Goal: Transaction & Acquisition: Download file/media

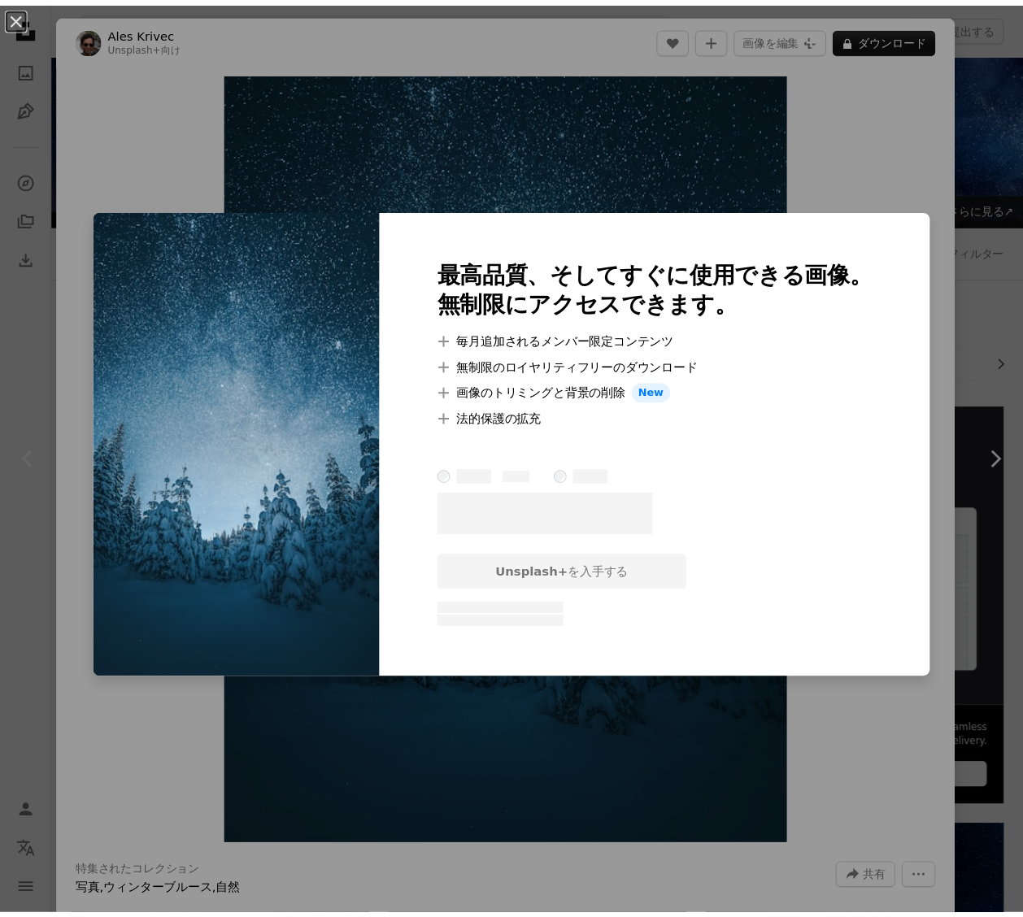
scroll to position [50, 0]
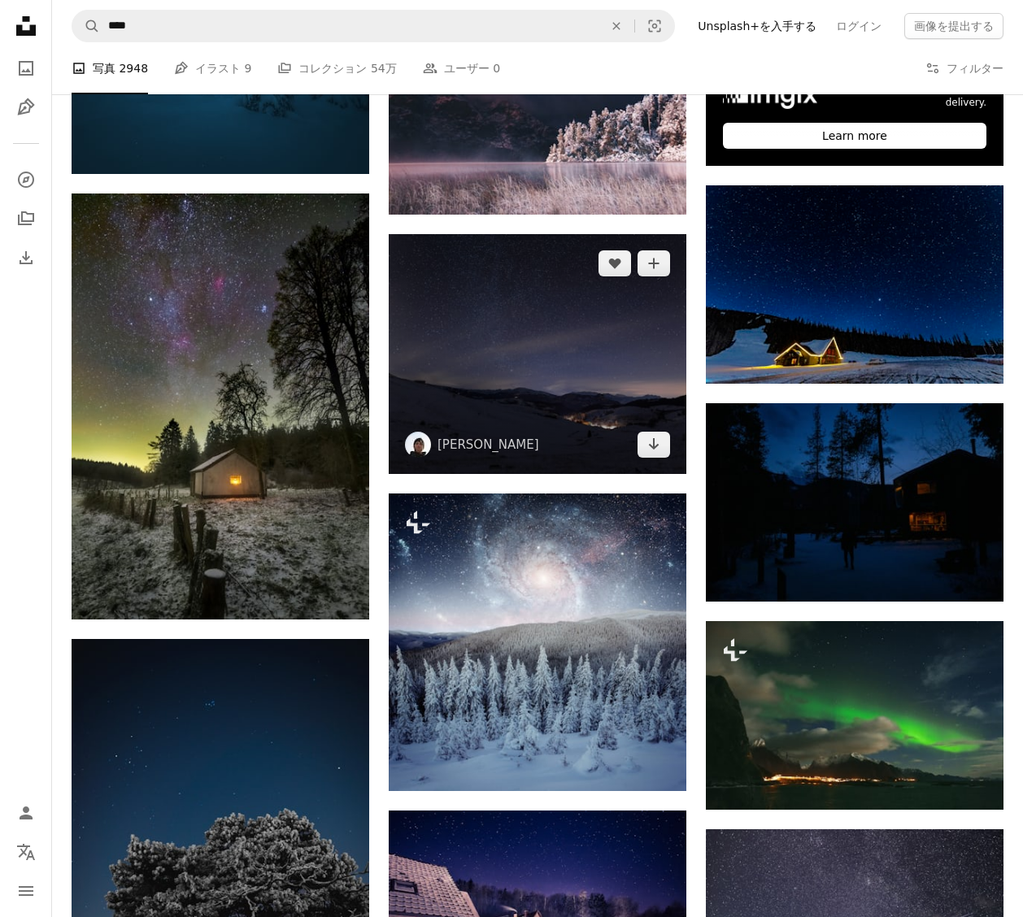
scroll to position [942, 0]
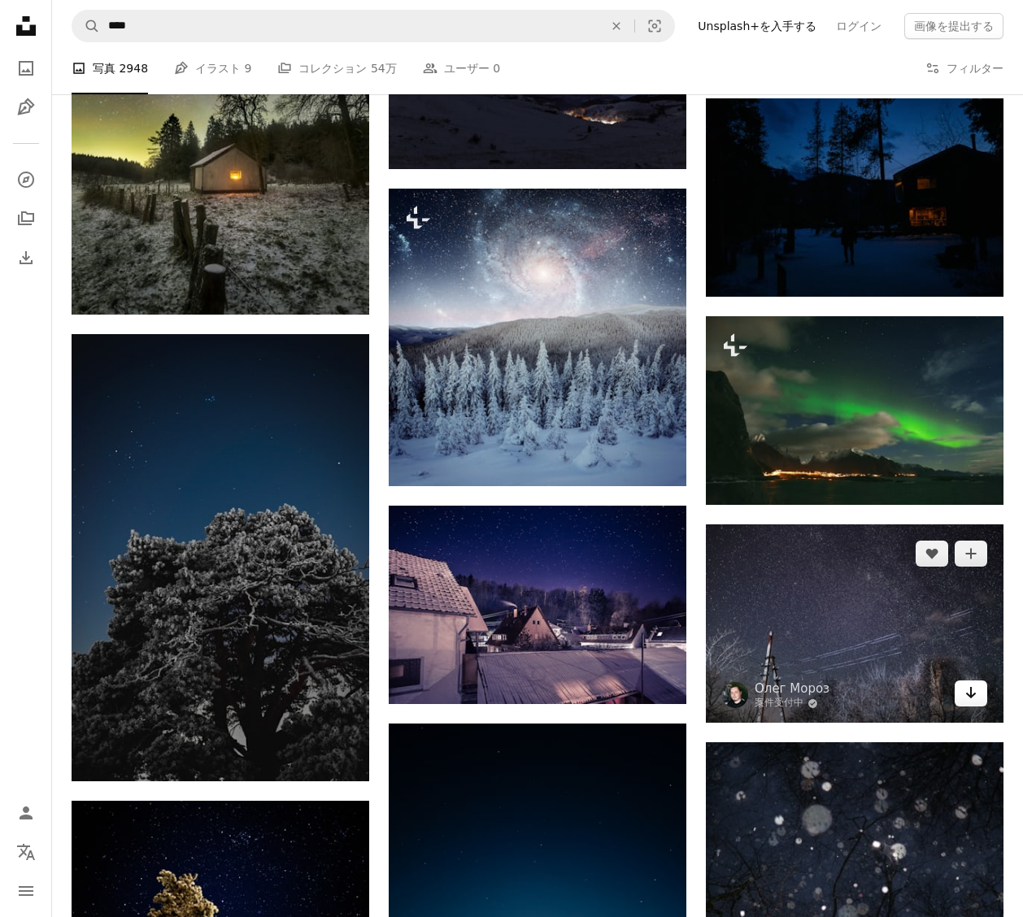
click at [971, 699] on icon "ダウンロード" at bounding box center [971, 692] width 11 height 11
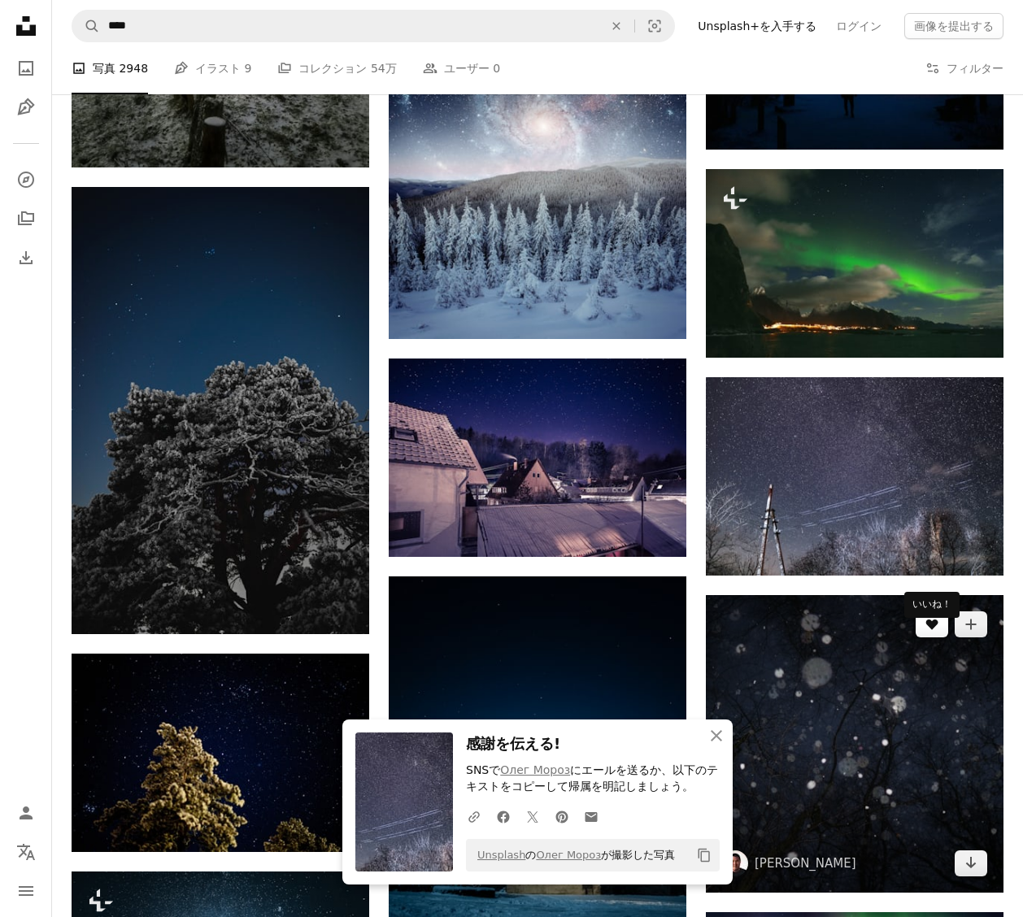
scroll to position [1116, 0]
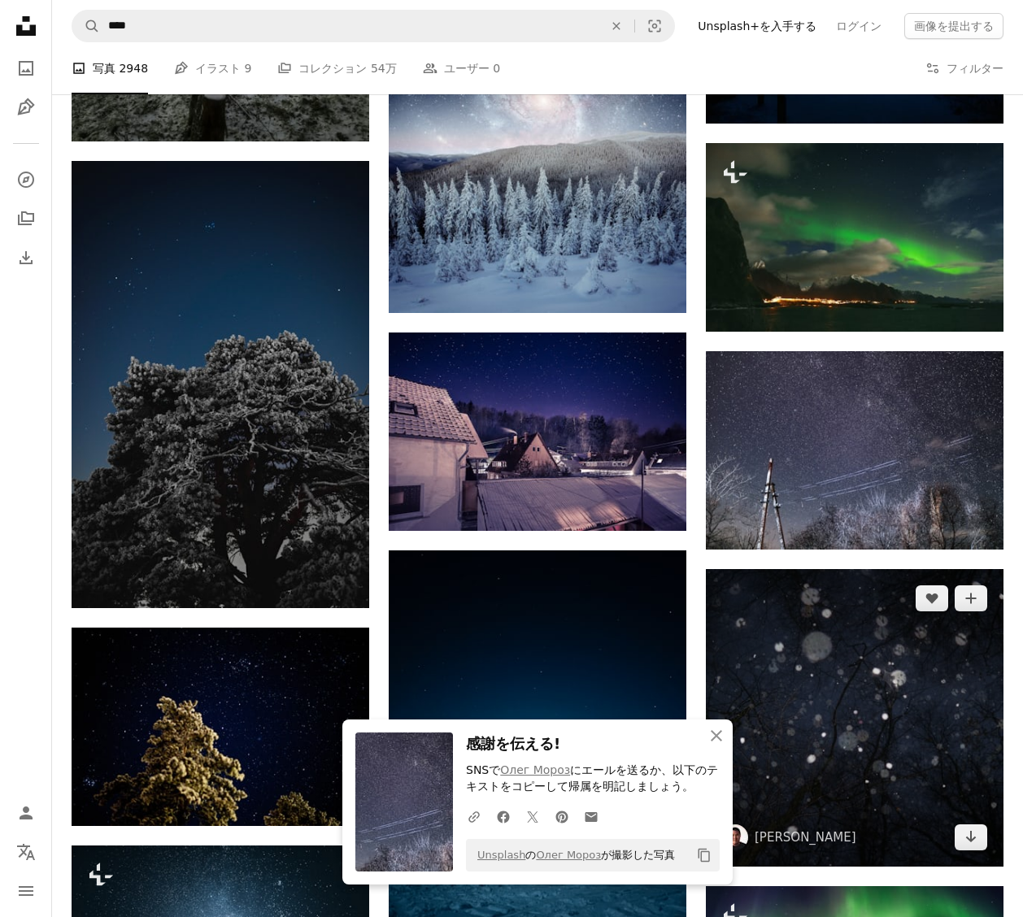
click at [977, 867] on img at bounding box center [855, 718] width 298 height 298
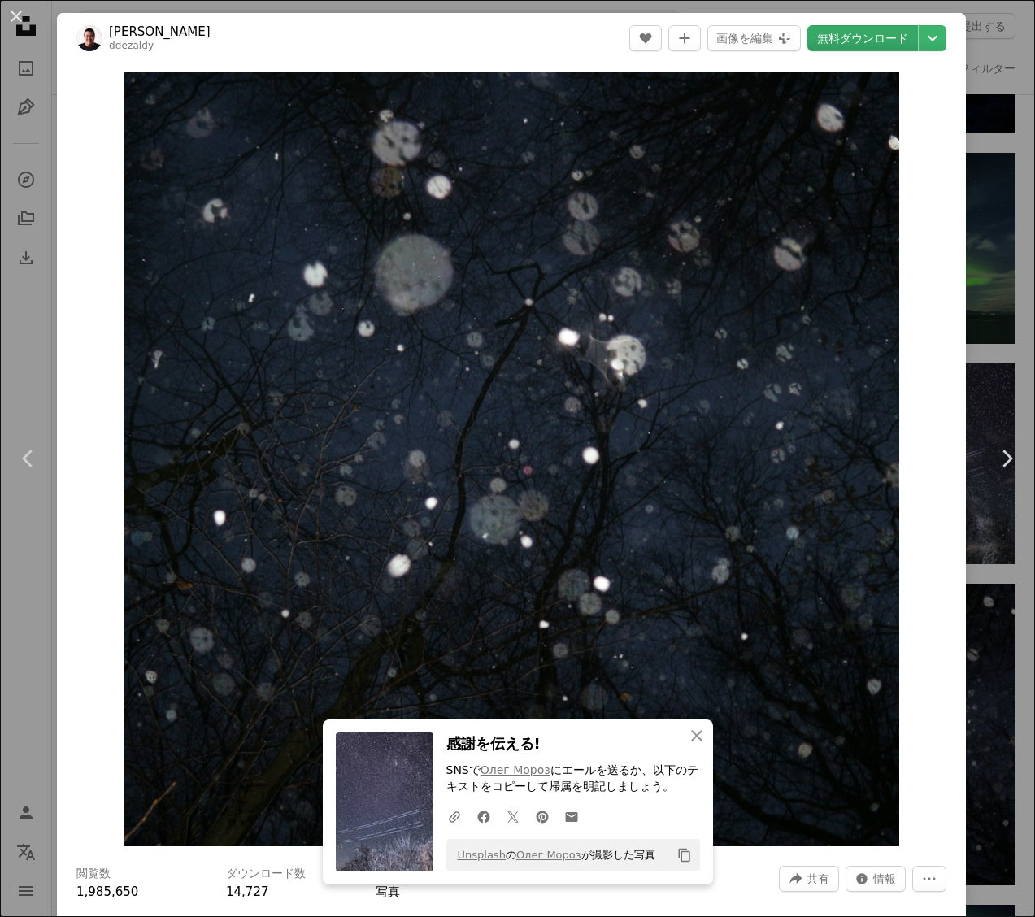
click at [843, 46] on link "無料ダウンロード" at bounding box center [862, 38] width 111 height 26
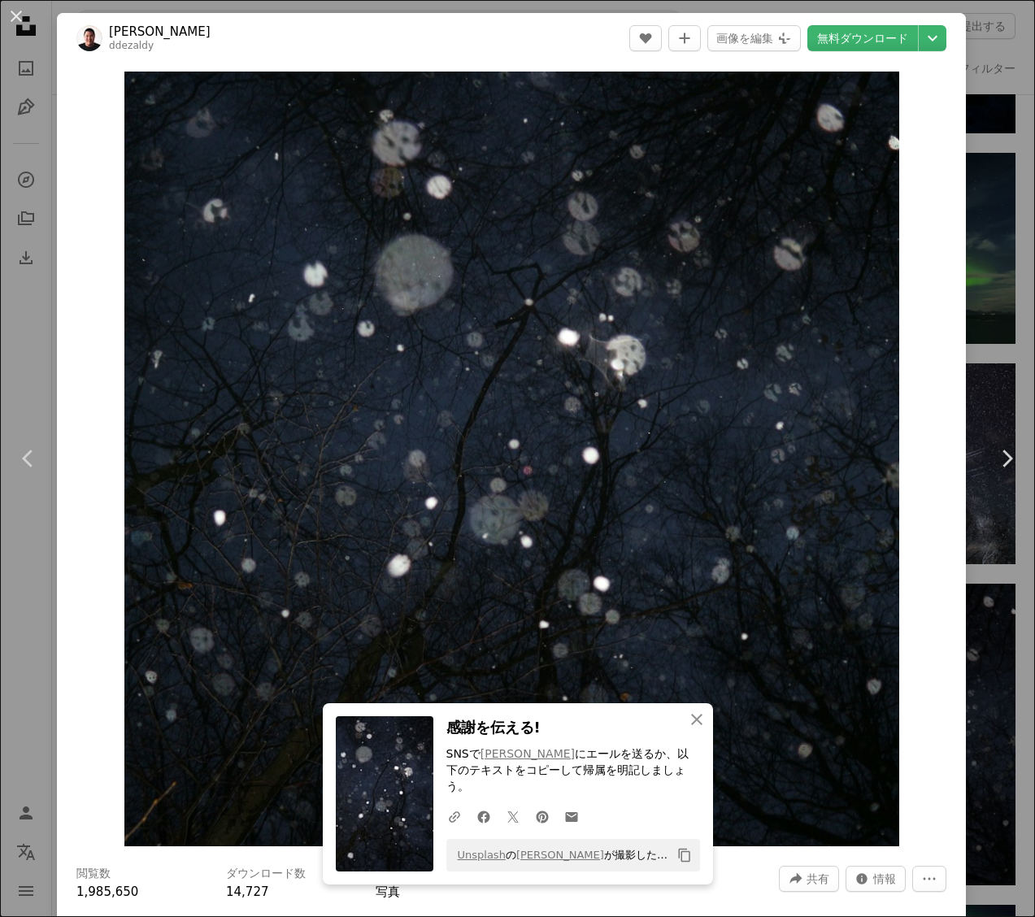
click at [76, 9] on div "An X shape Chevron left Chevron right An X shape 閉じる 感謝を伝える! SNSで Dezaldy [PERS…" at bounding box center [517, 458] width 1035 height 917
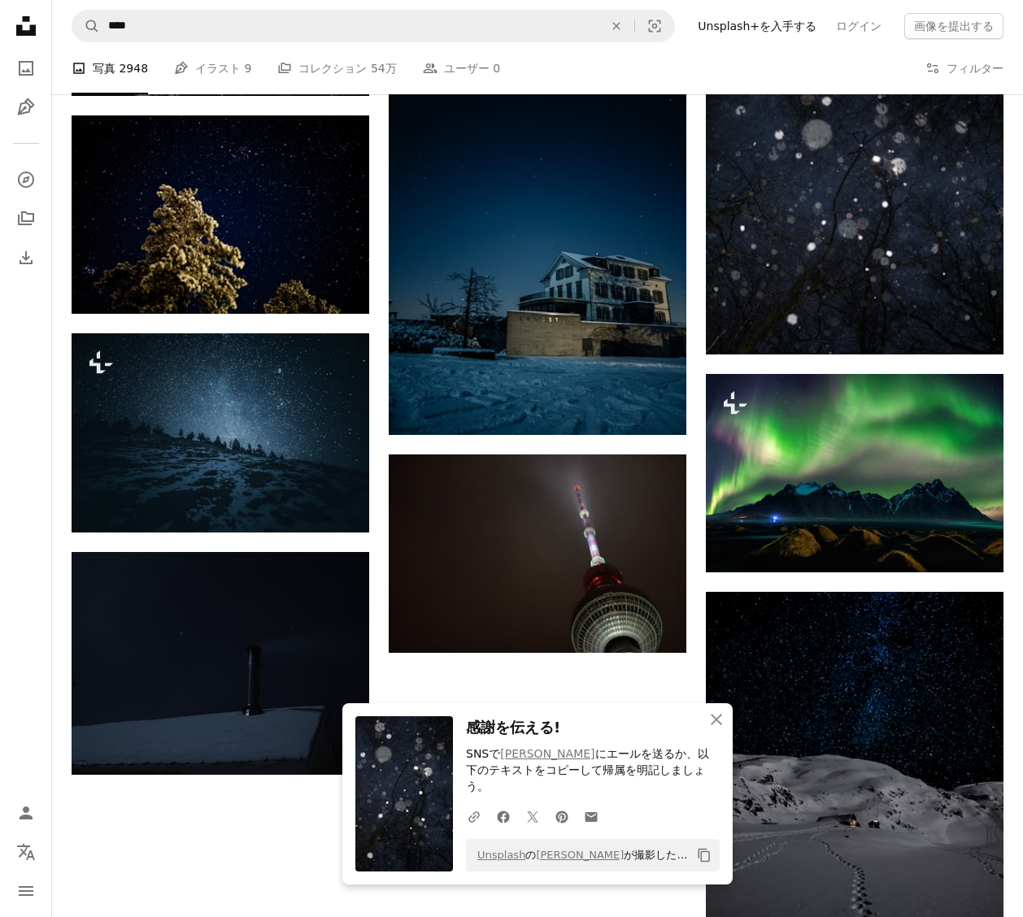
scroll to position [1771, 0]
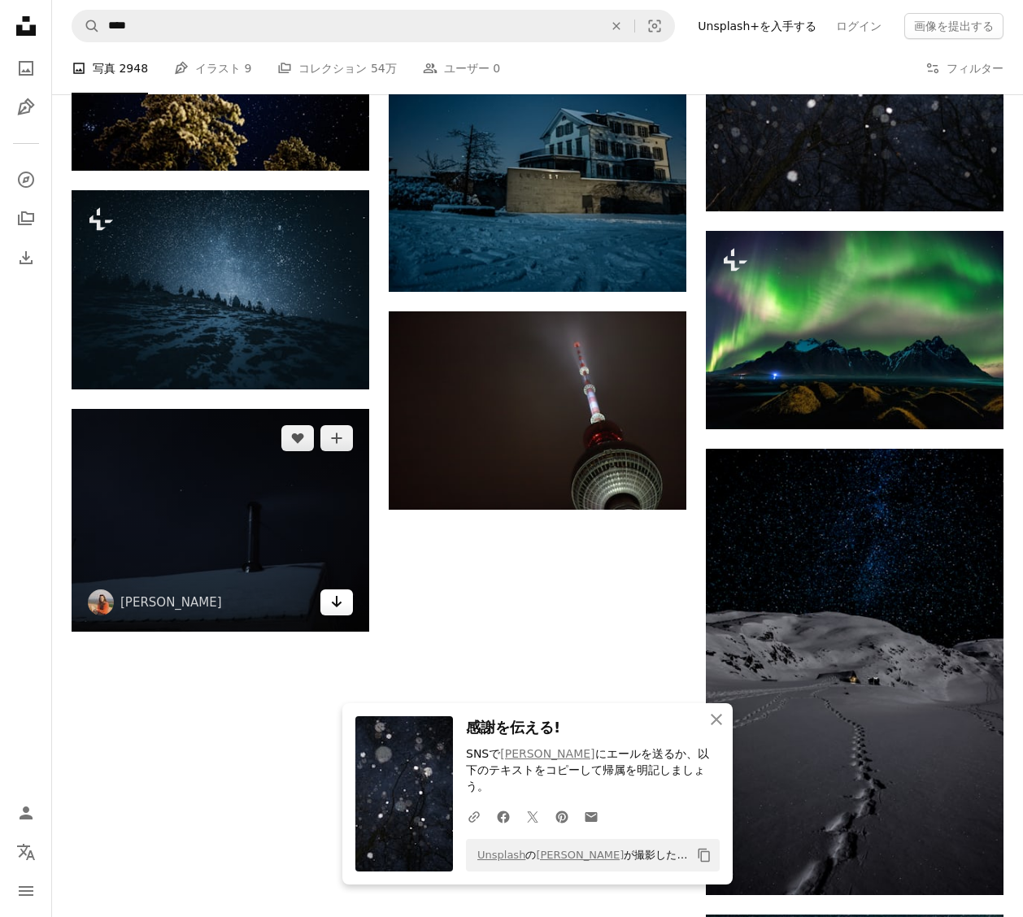
click at [330, 607] on icon "Arrow pointing down" at bounding box center [336, 602] width 13 height 20
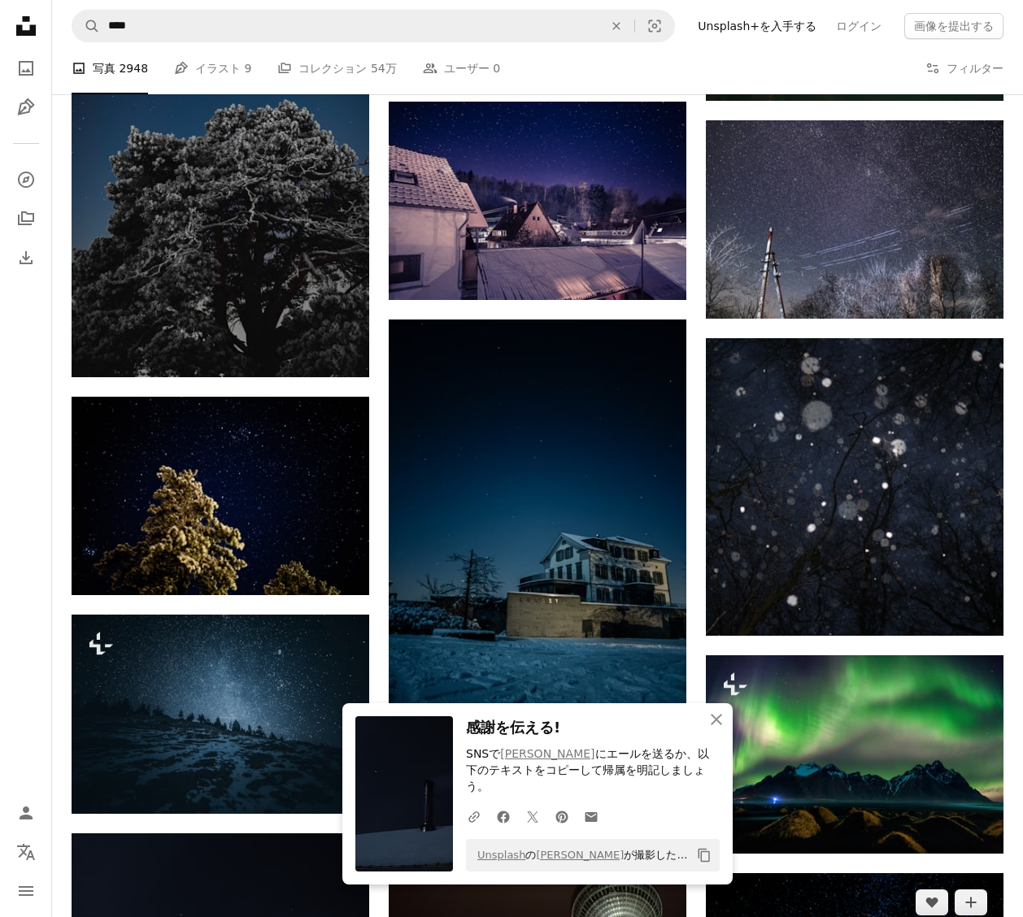
scroll to position [1340, 0]
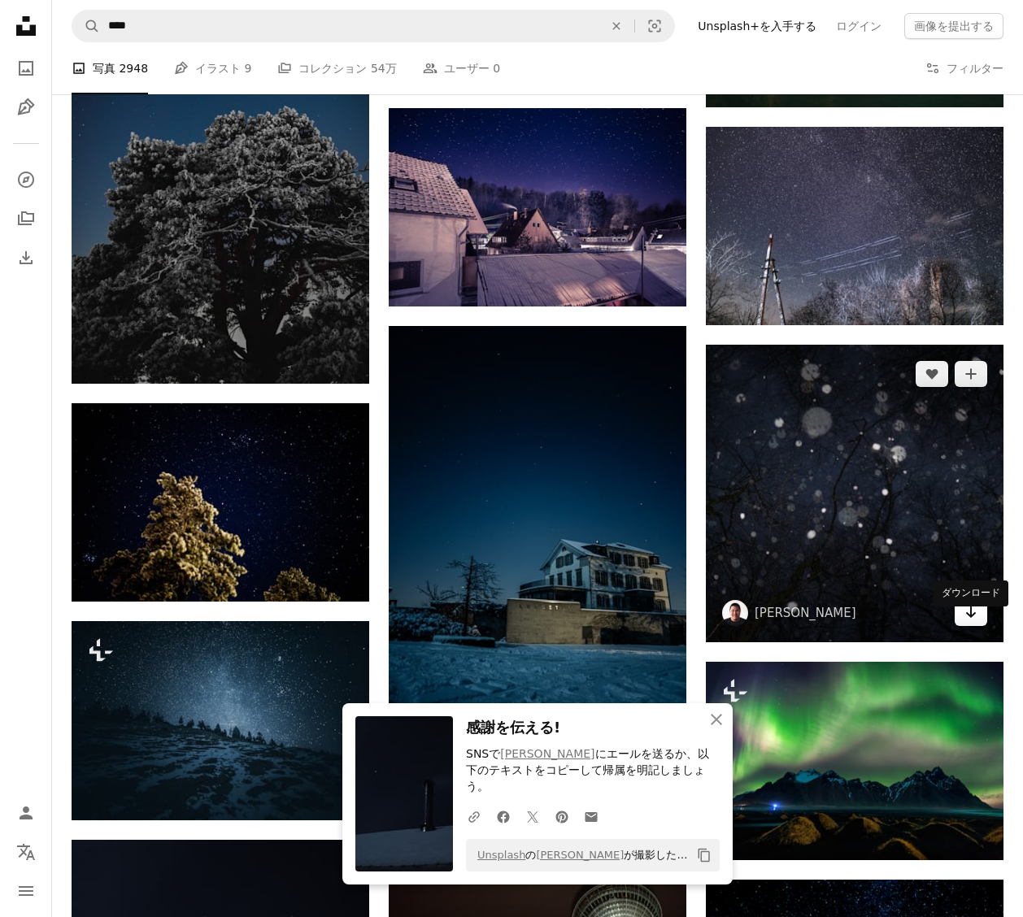
click at [978, 626] on link "Arrow pointing down" at bounding box center [971, 613] width 33 height 26
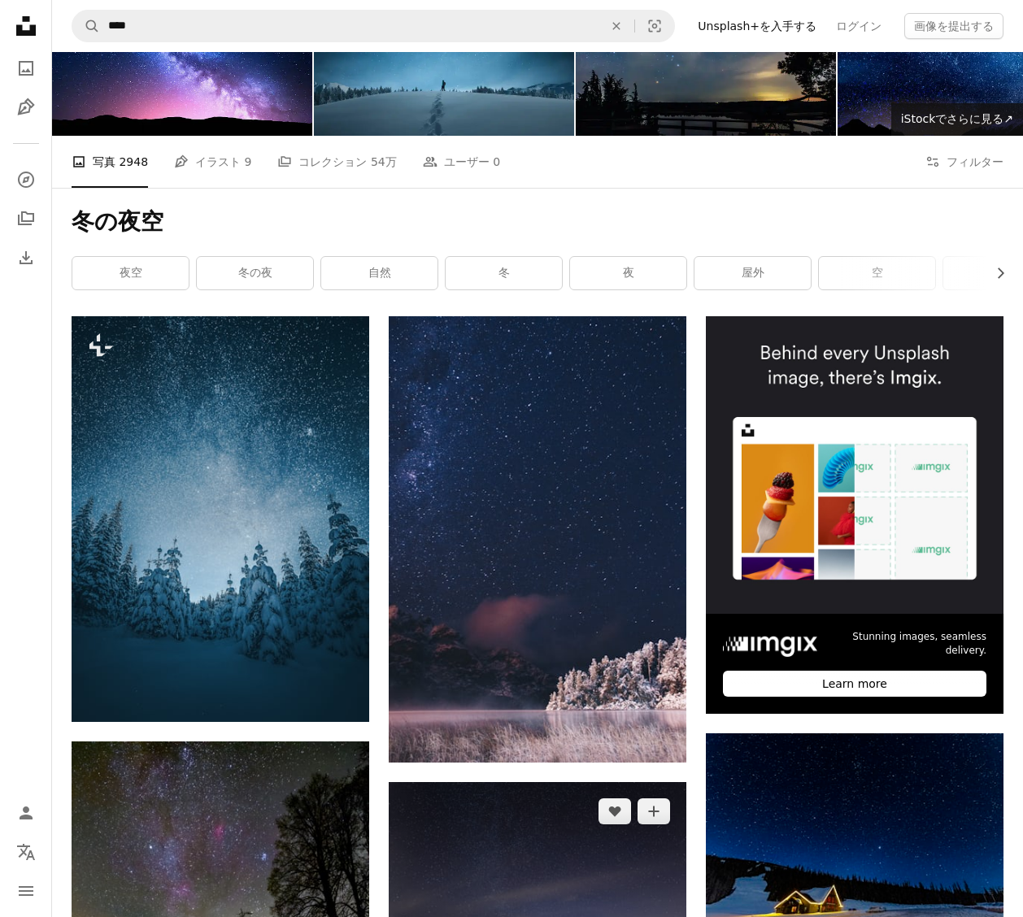
scroll to position [0, 0]
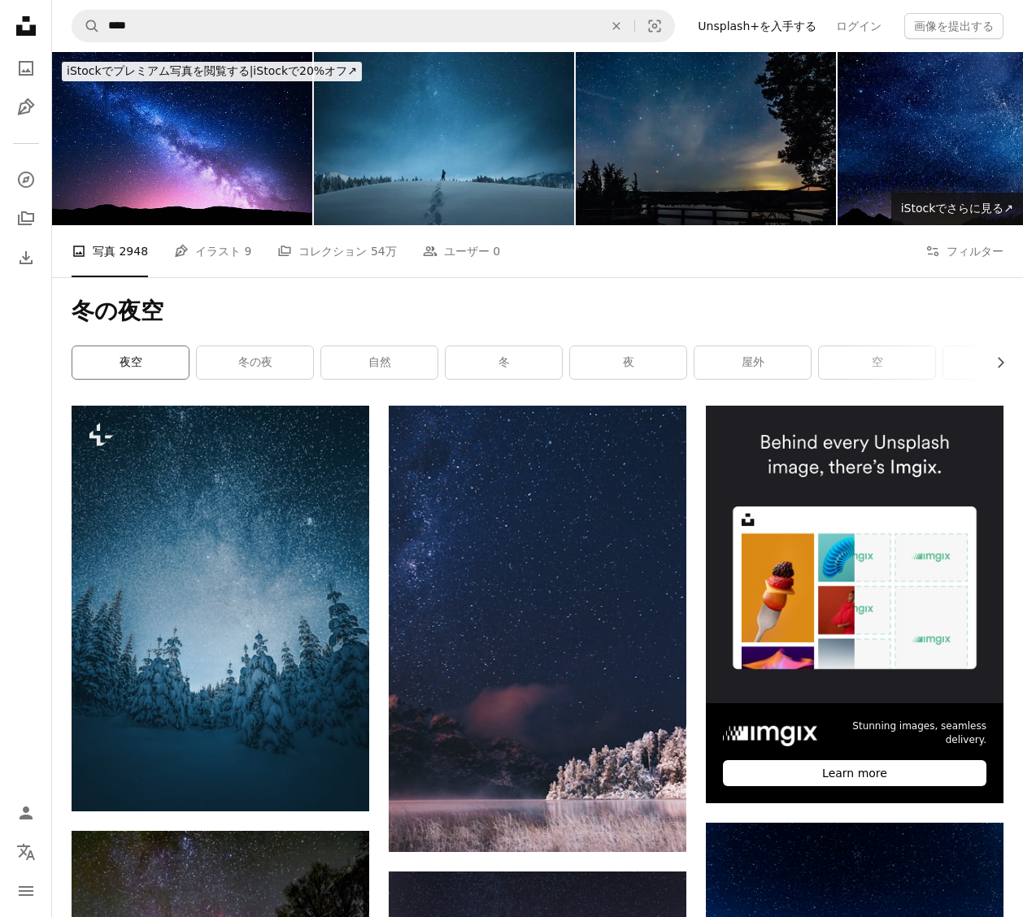
click at [146, 372] on link "夜空" at bounding box center [130, 362] width 116 height 33
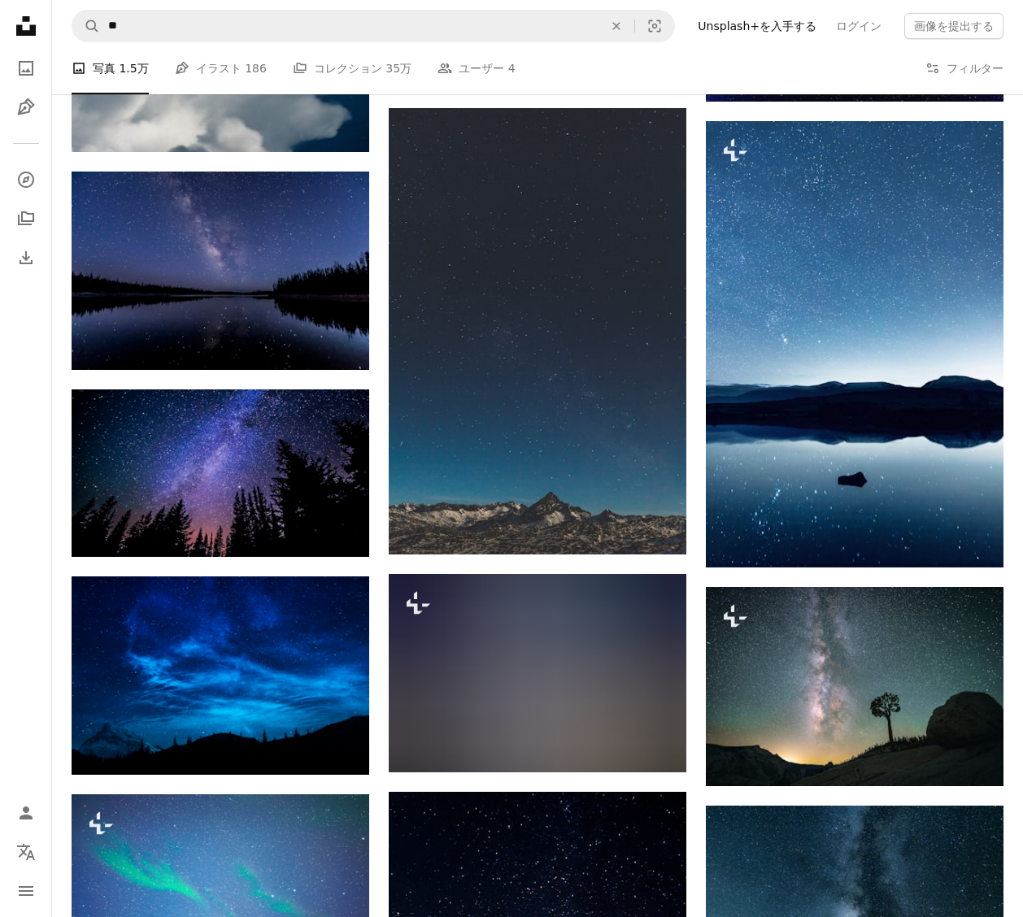
scroll to position [958, 0]
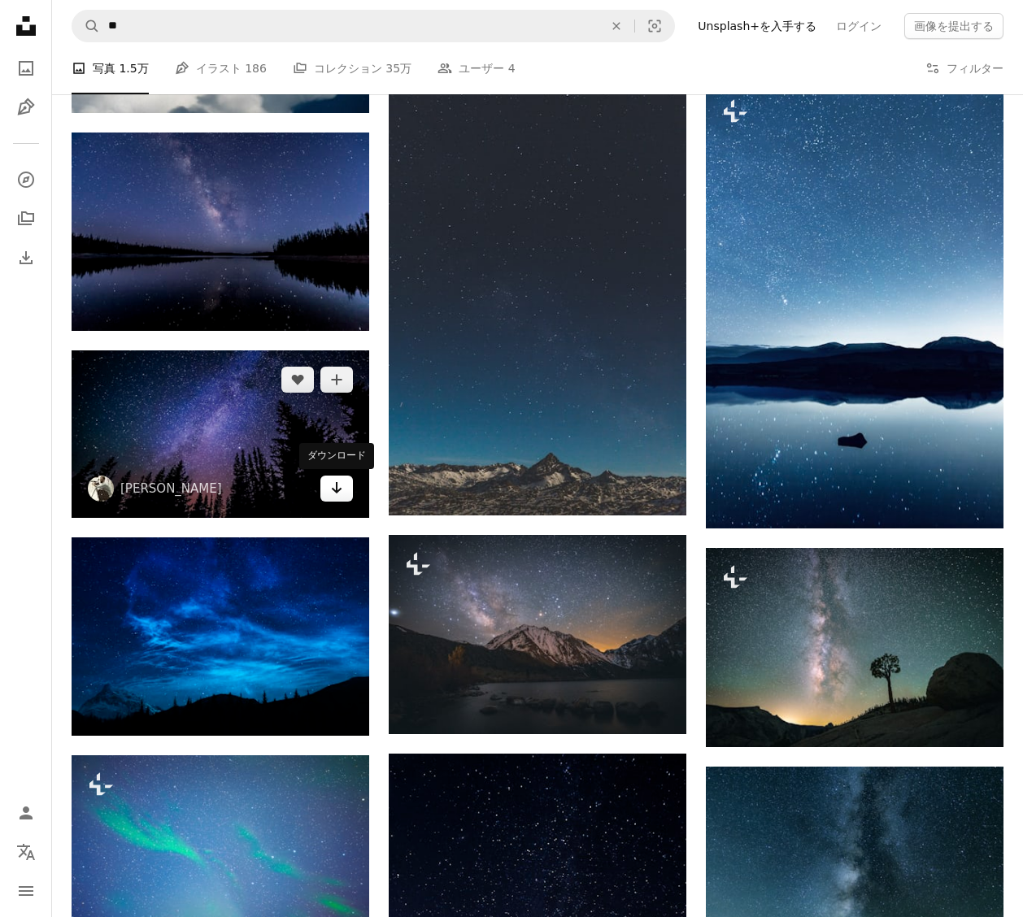
click at [332, 491] on icon "Arrow pointing down" at bounding box center [336, 488] width 13 height 20
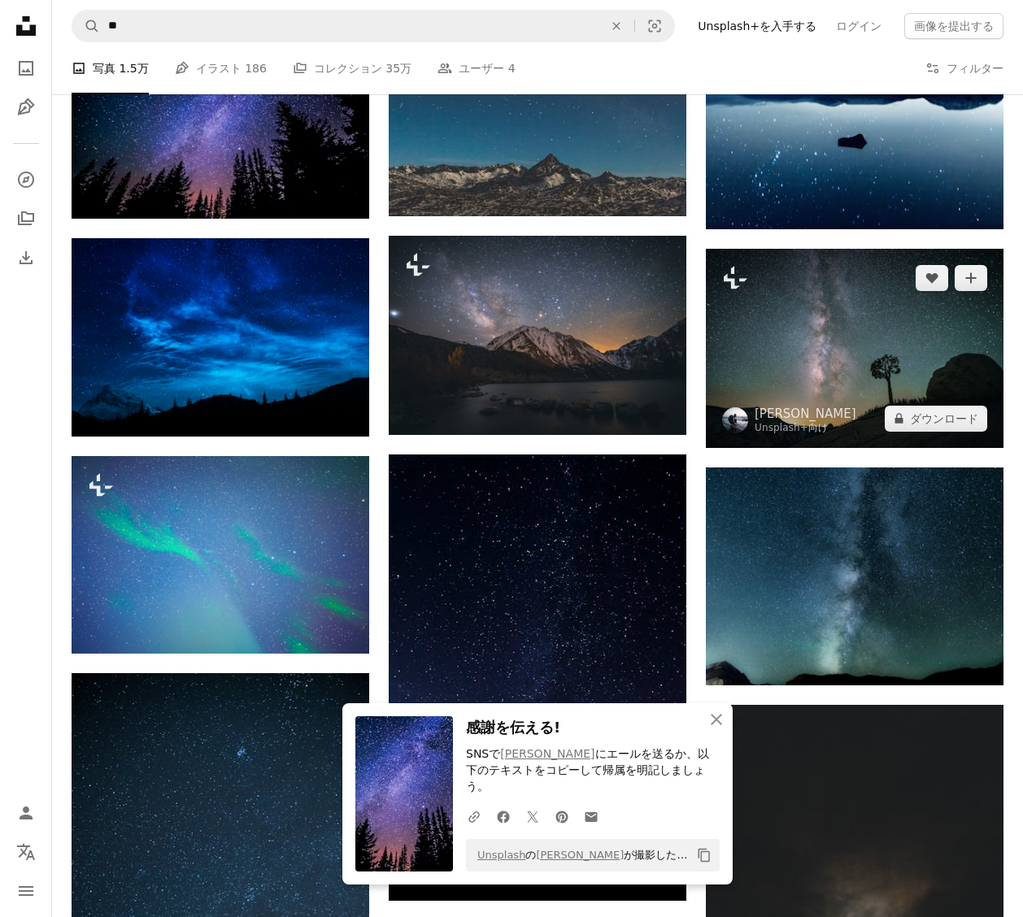
scroll to position [1404, 0]
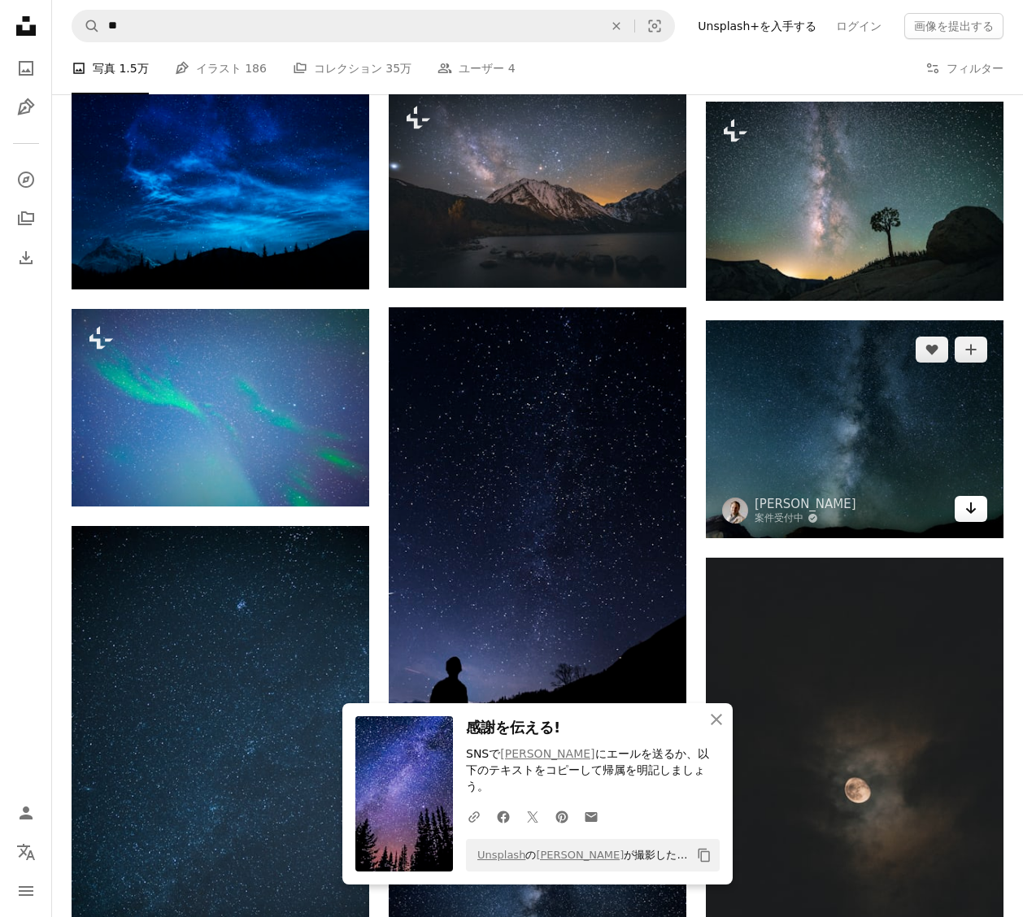
click at [976, 518] on icon "Arrow pointing down" at bounding box center [970, 508] width 13 height 20
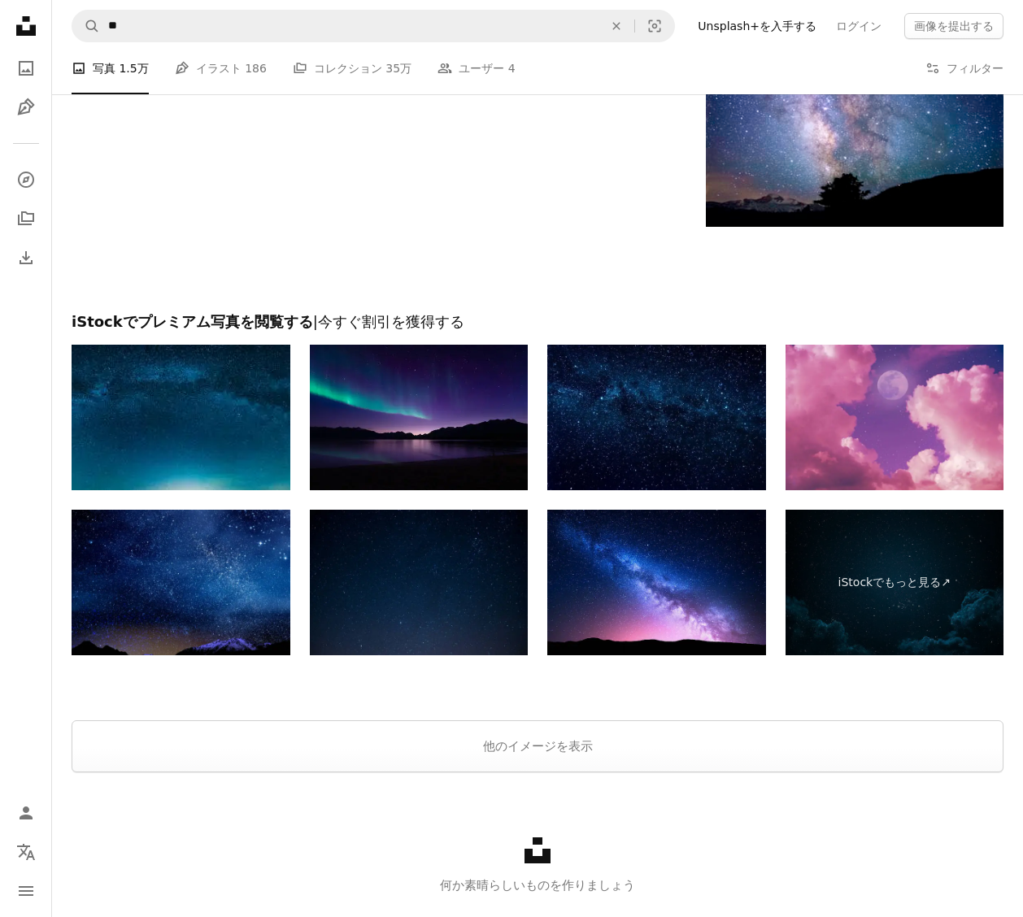
scroll to position [2454, 0]
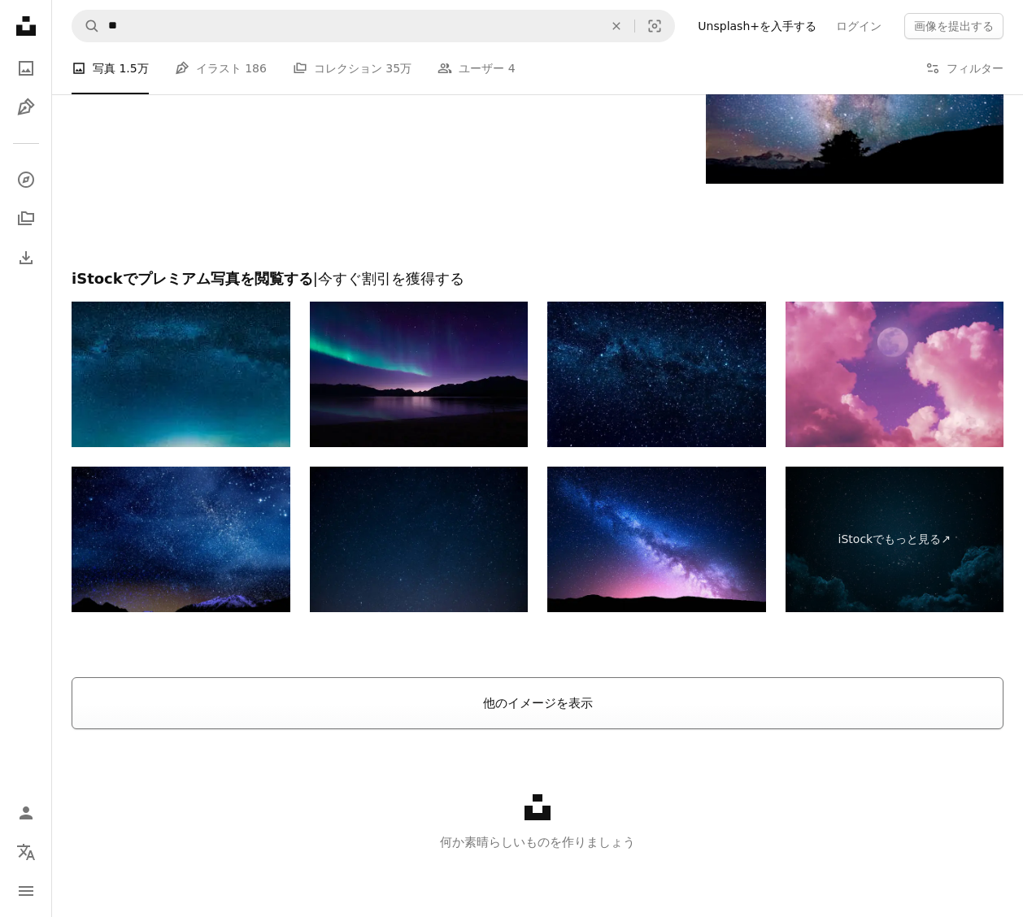
click at [881, 692] on button "他のイメージを表示" at bounding box center [538, 703] width 932 height 52
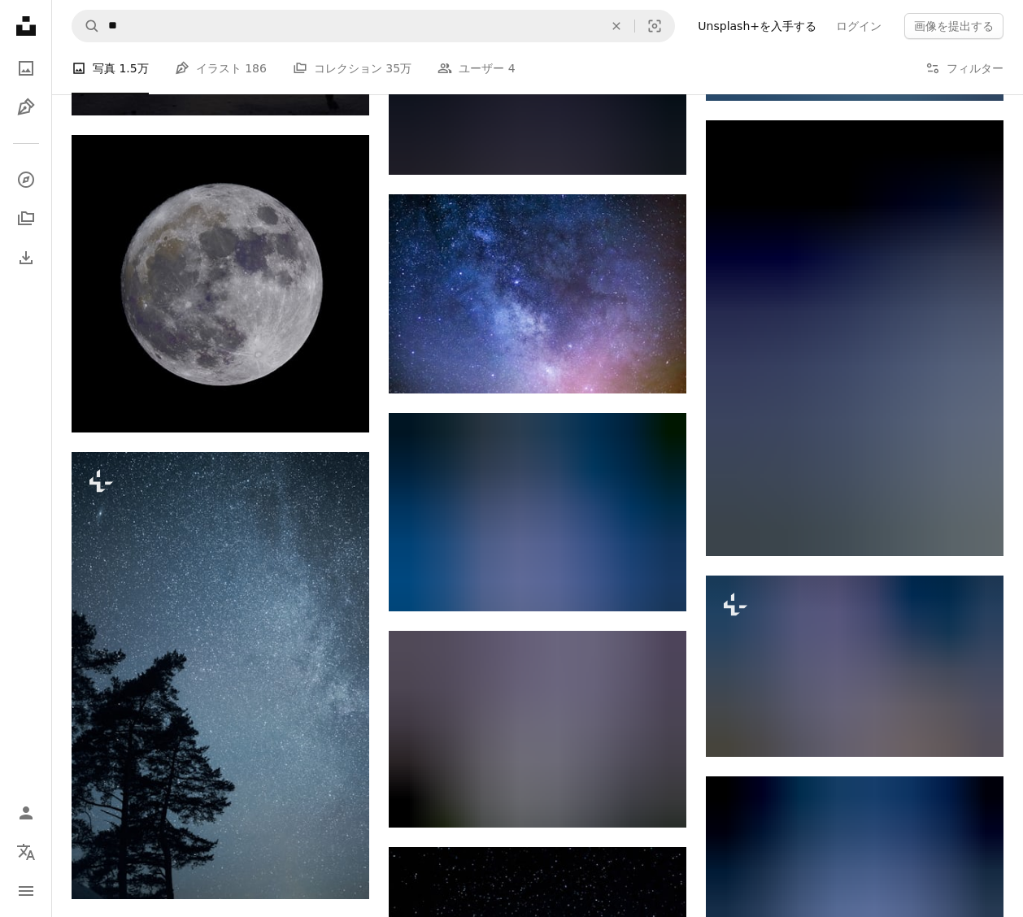
scroll to position [6802, 0]
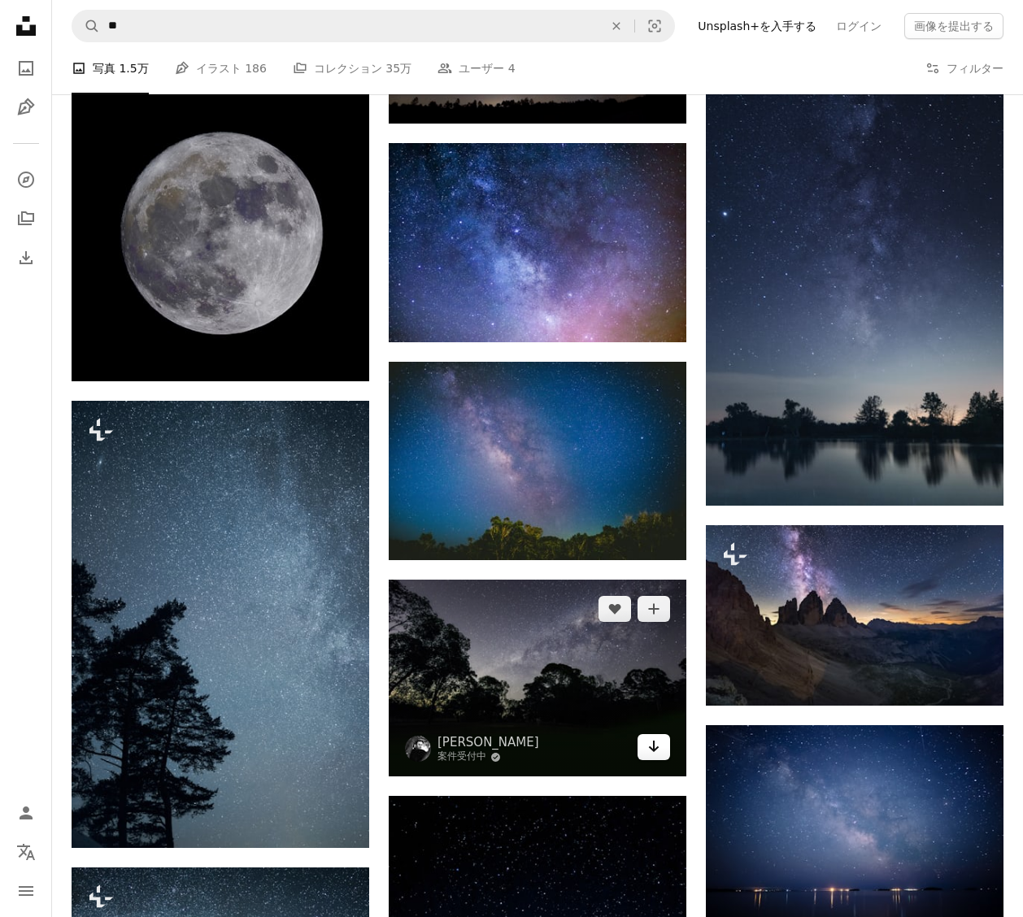
click at [650, 749] on icon "Arrow pointing down" at bounding box center [653, 747] width 13 height 20
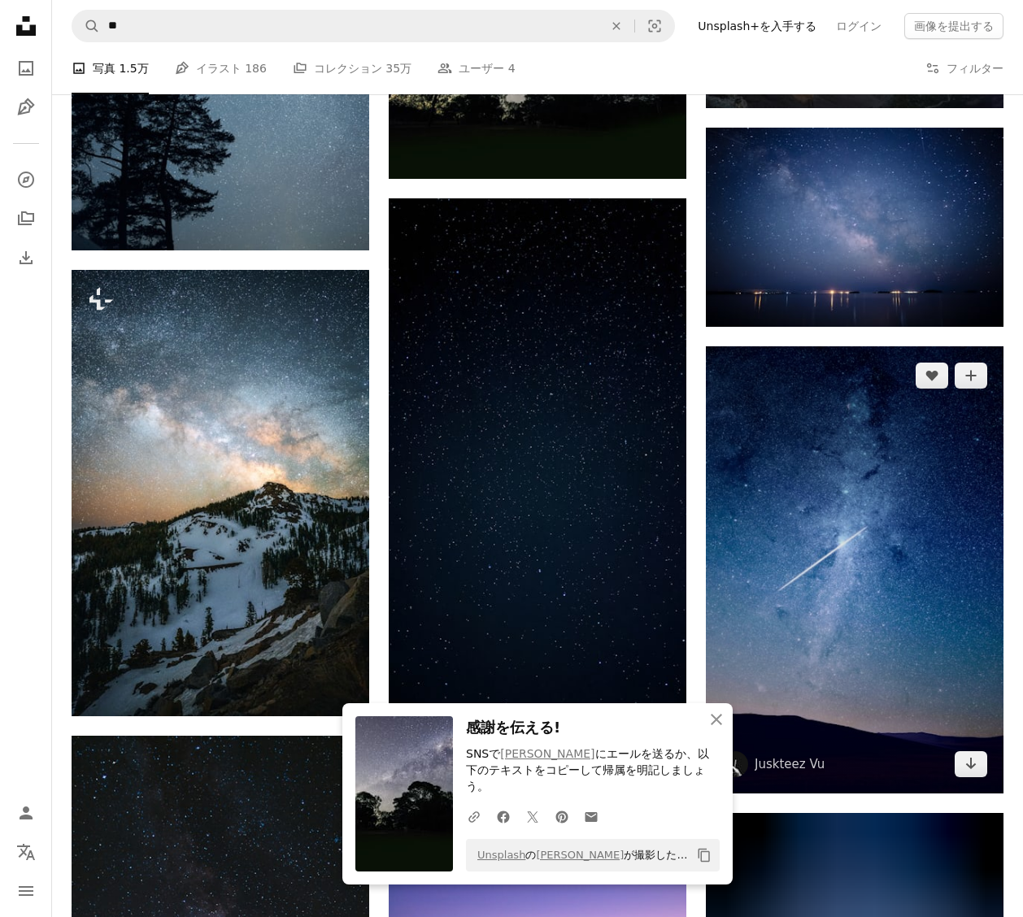
scroll to position [8344, 0]
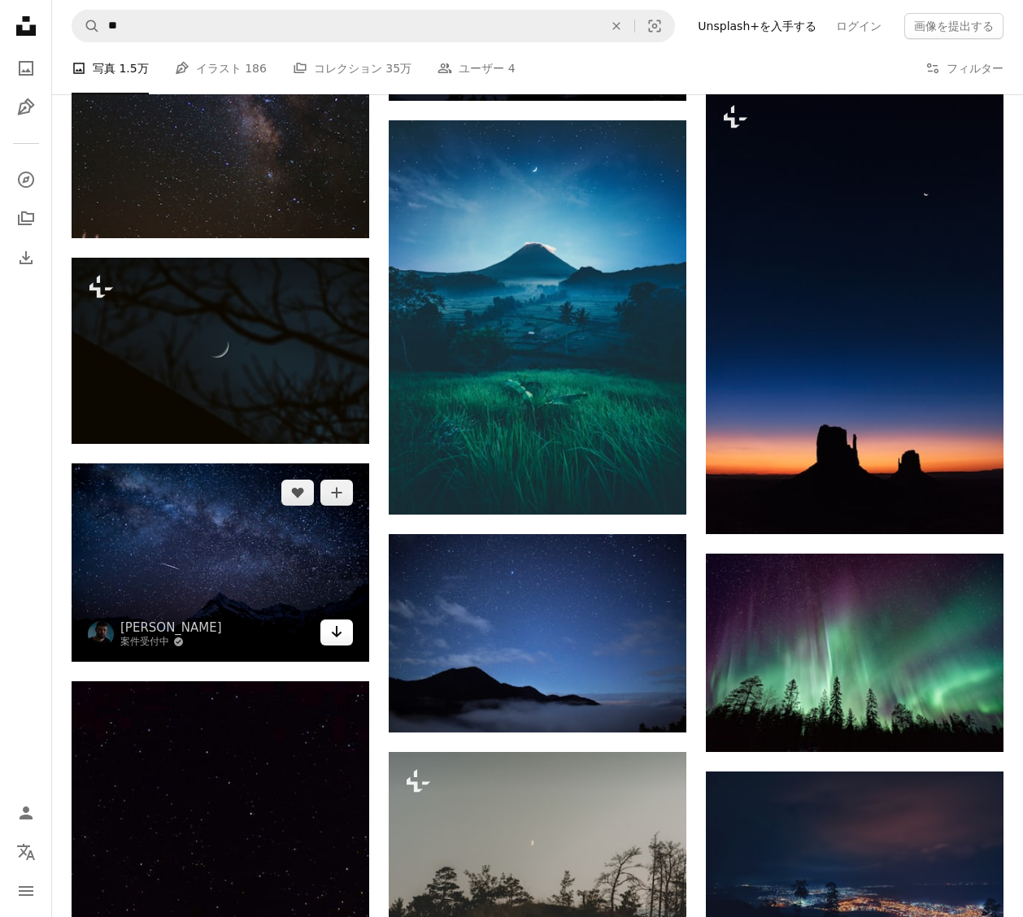
click at [338, 646] on link "Arrow pointing down" at bounding box center [336, 633] width 33 height 26
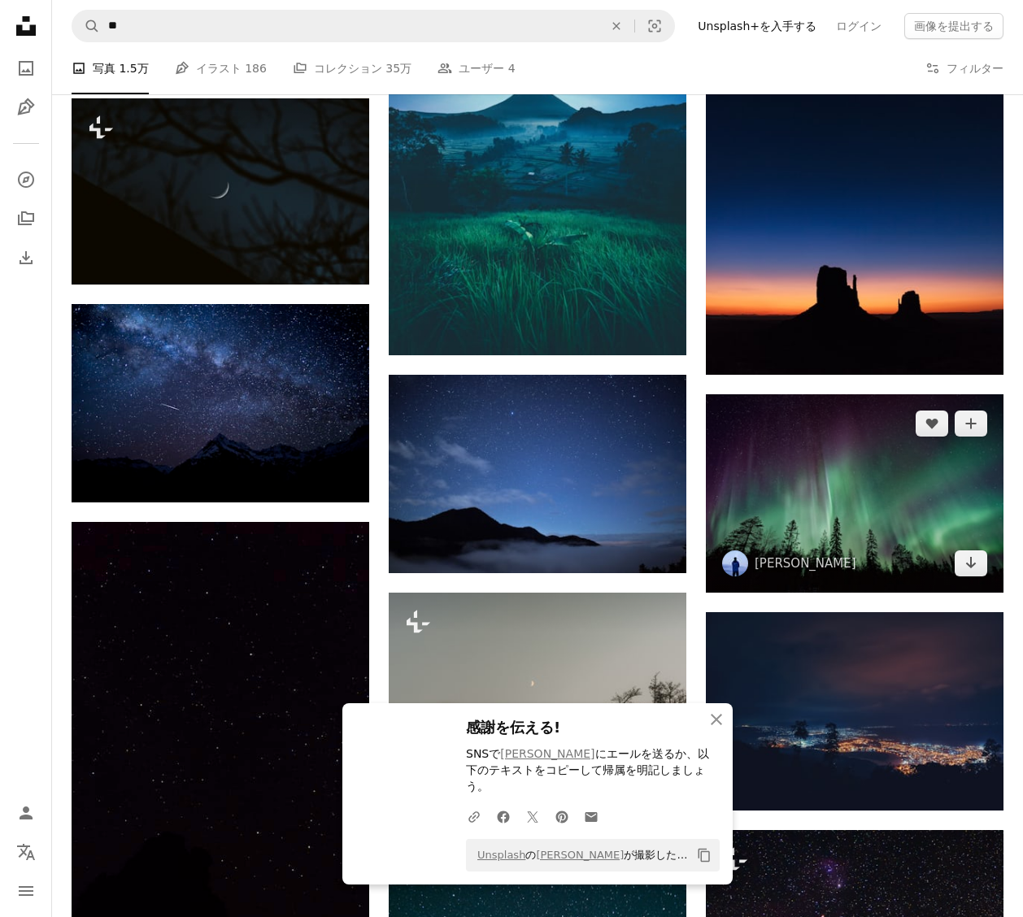
scroll to position [8065, 0]
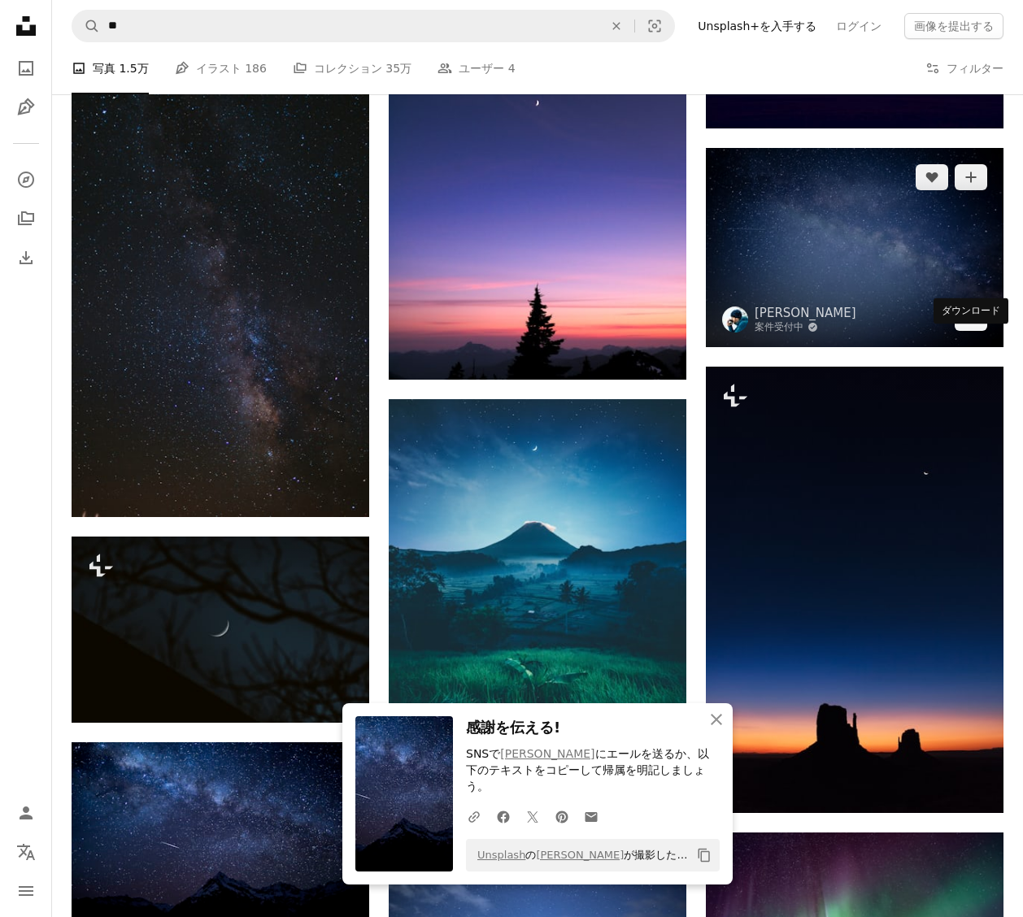
click at [959, 331] on link "Arrow pointing down" at bounding box center [971, 318] width 33 height 26
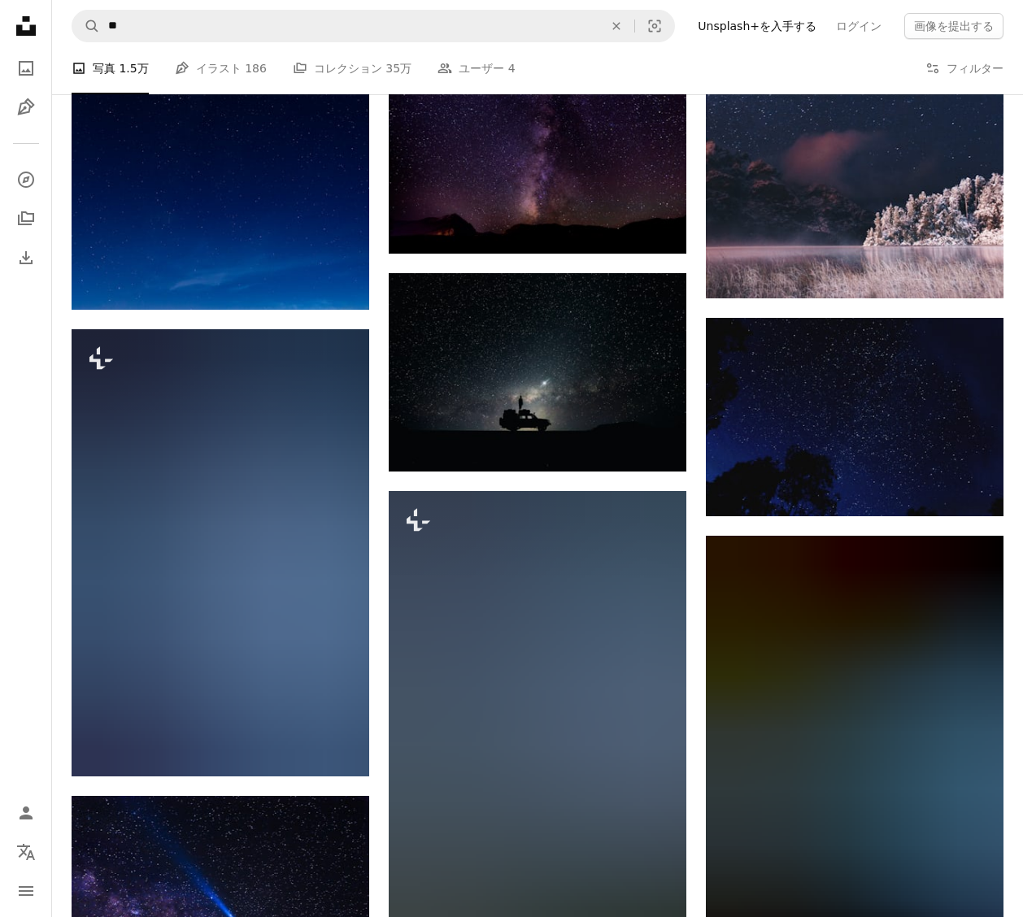
scroll to position [10202, 0]
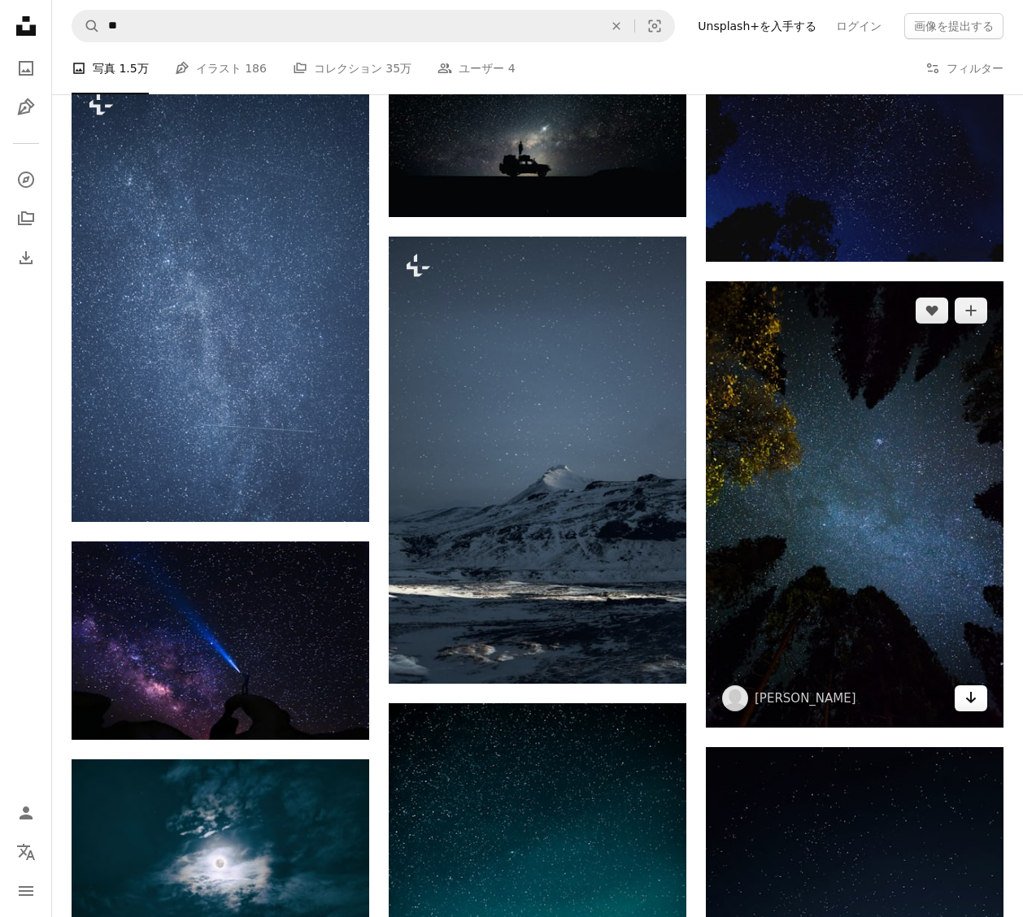
click at [970, 703] on icon "ダウンロード" at bounding box center [971, 697] width 11 height 11
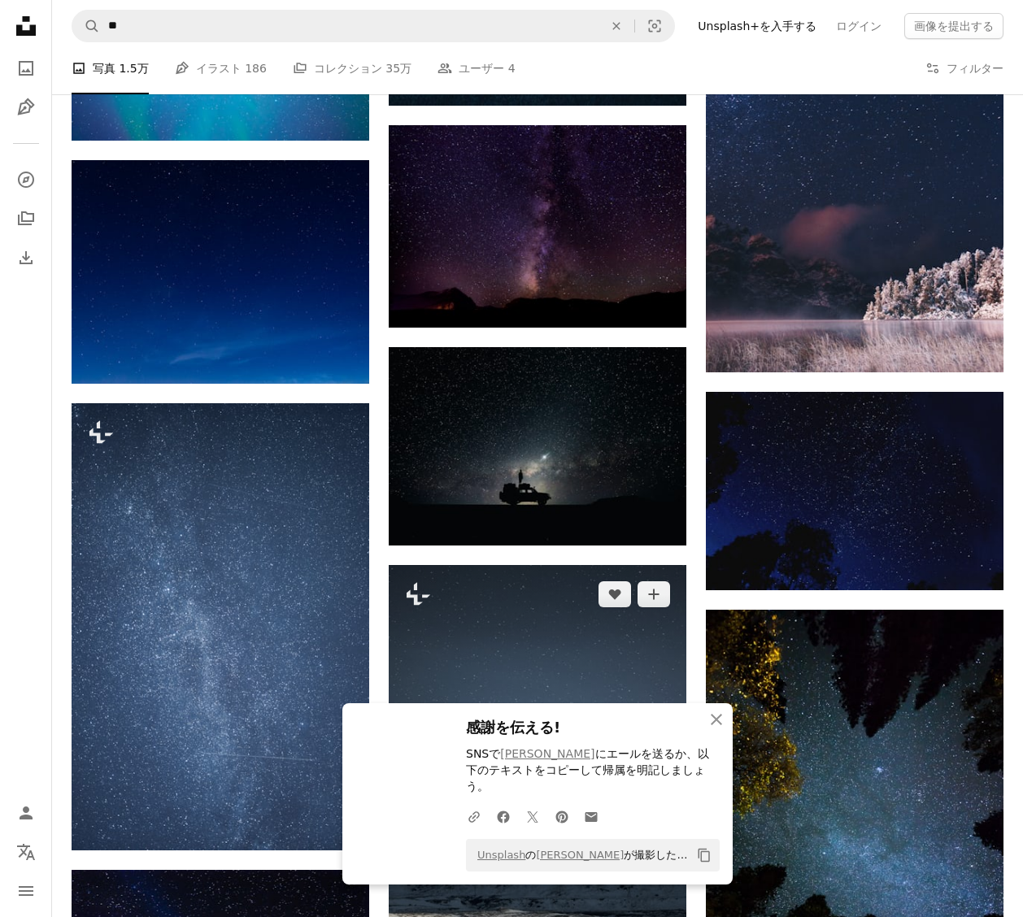
scroll to position [9873, 0]
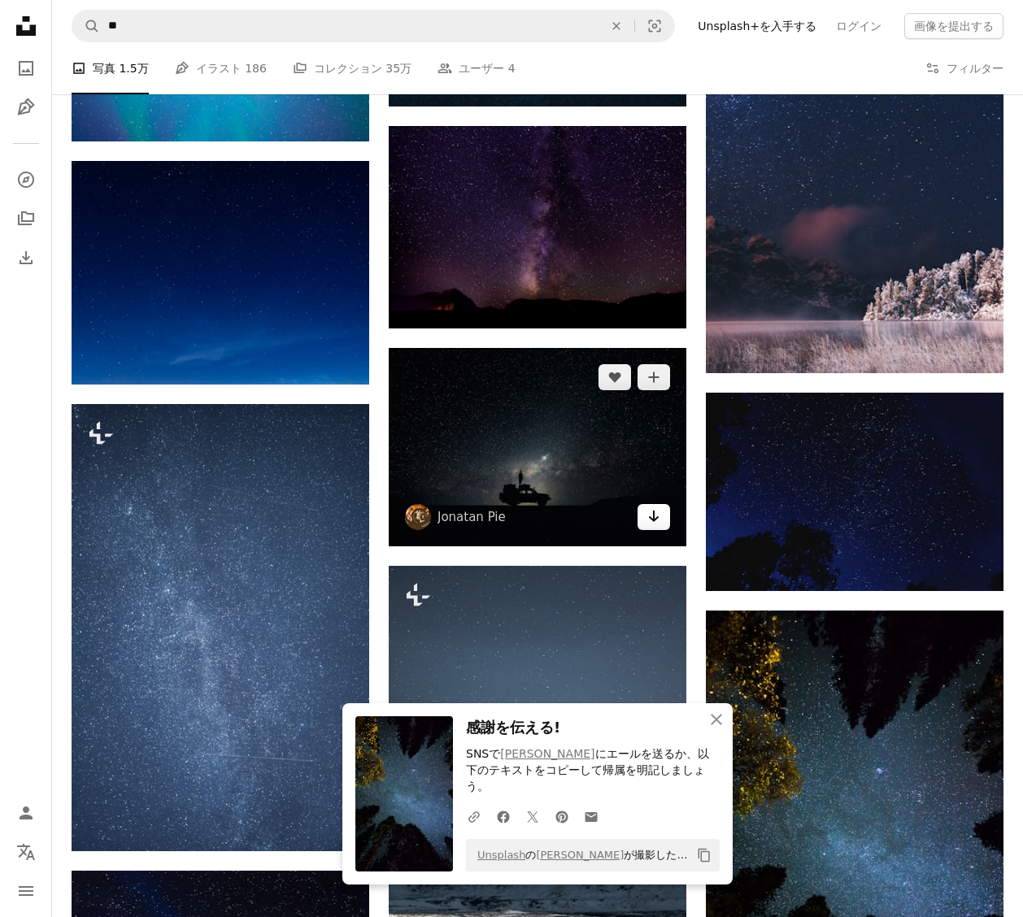
click at [640, 511] on link "Arrow pointing down" at bounding box center [654, 517] width 33 height 26
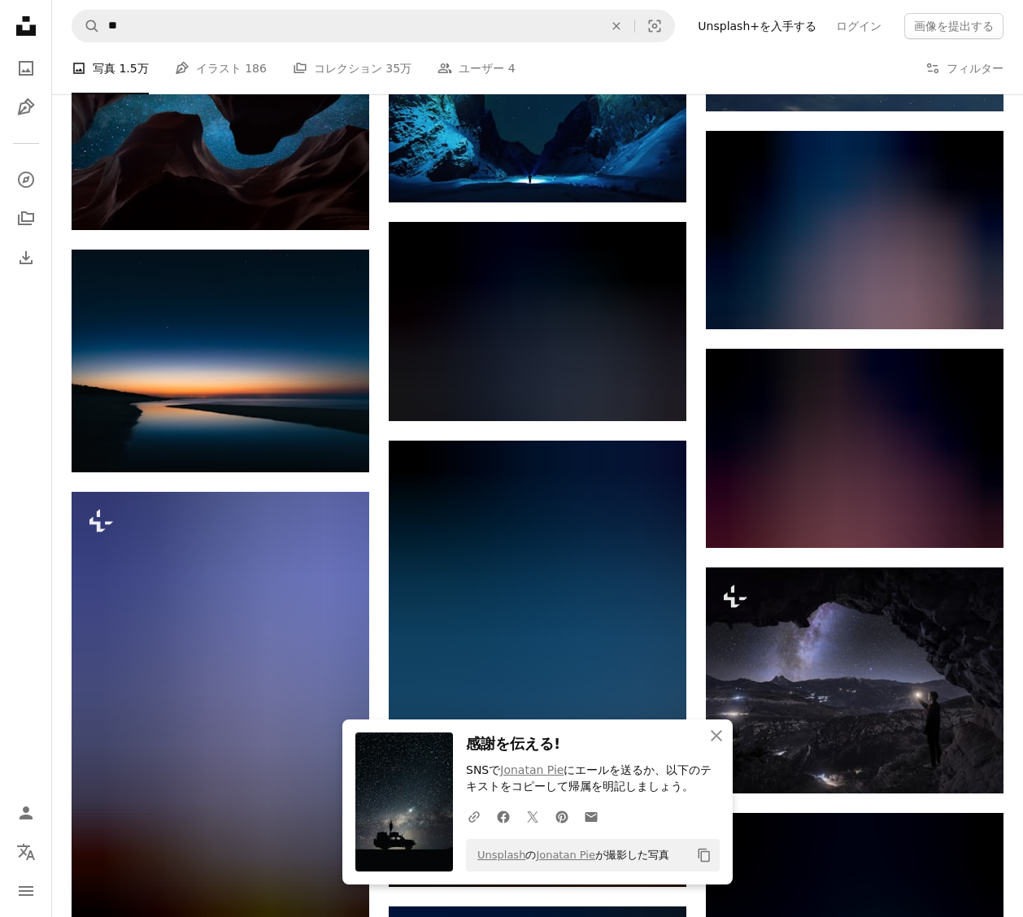
scroll to position [11205, 0]
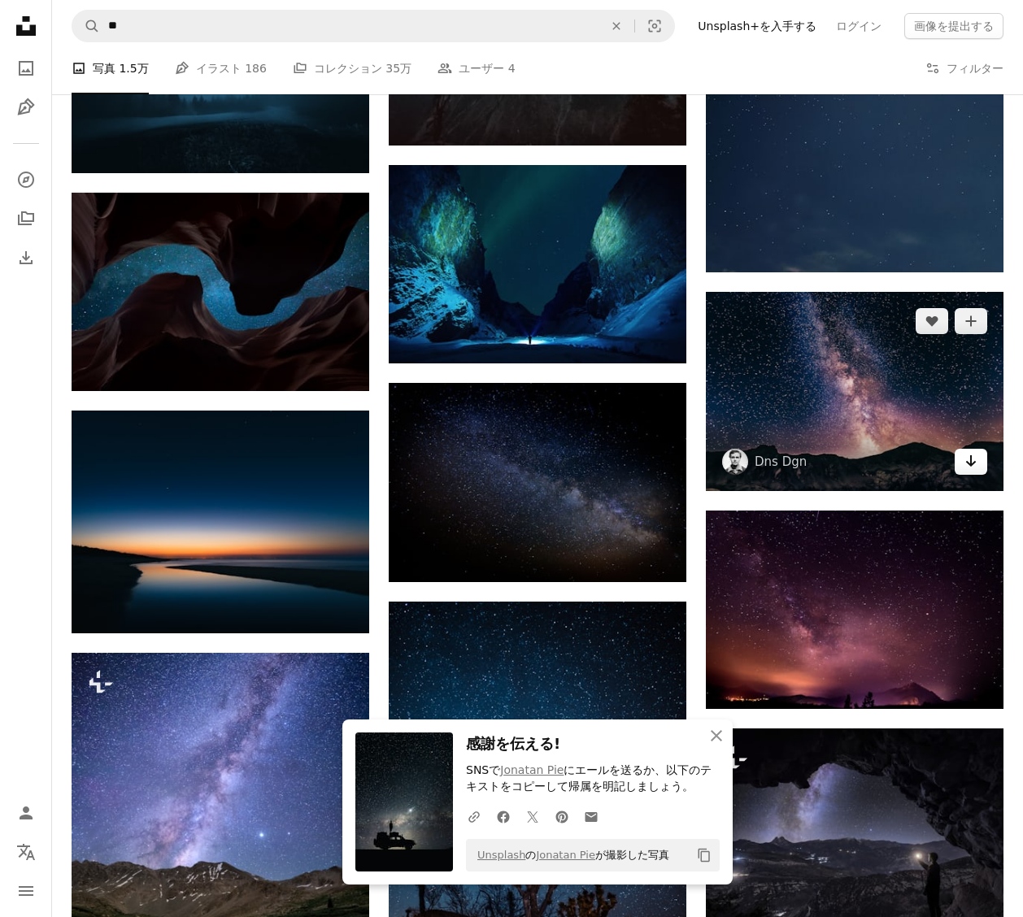
click at [967, 471] on icon "Arrow pointing down" at bounding box center [970, 461] width 13 height 20
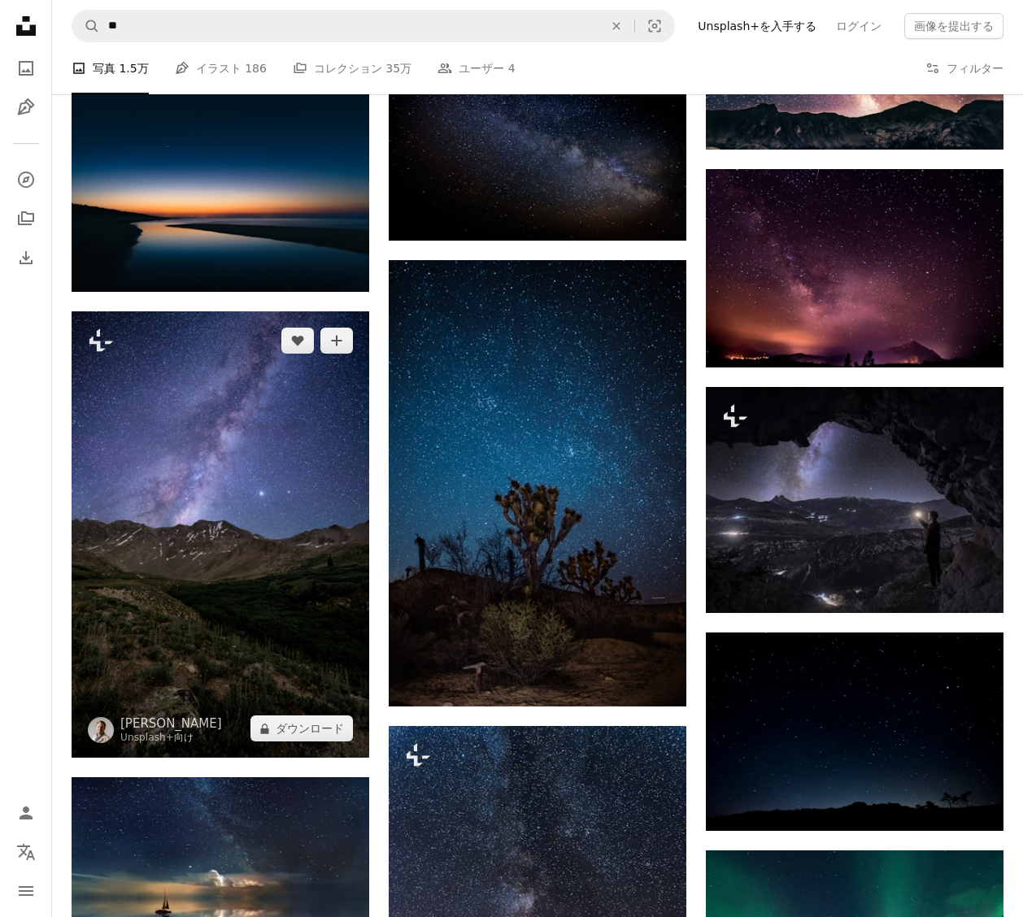
scroll to position [11266, 0]
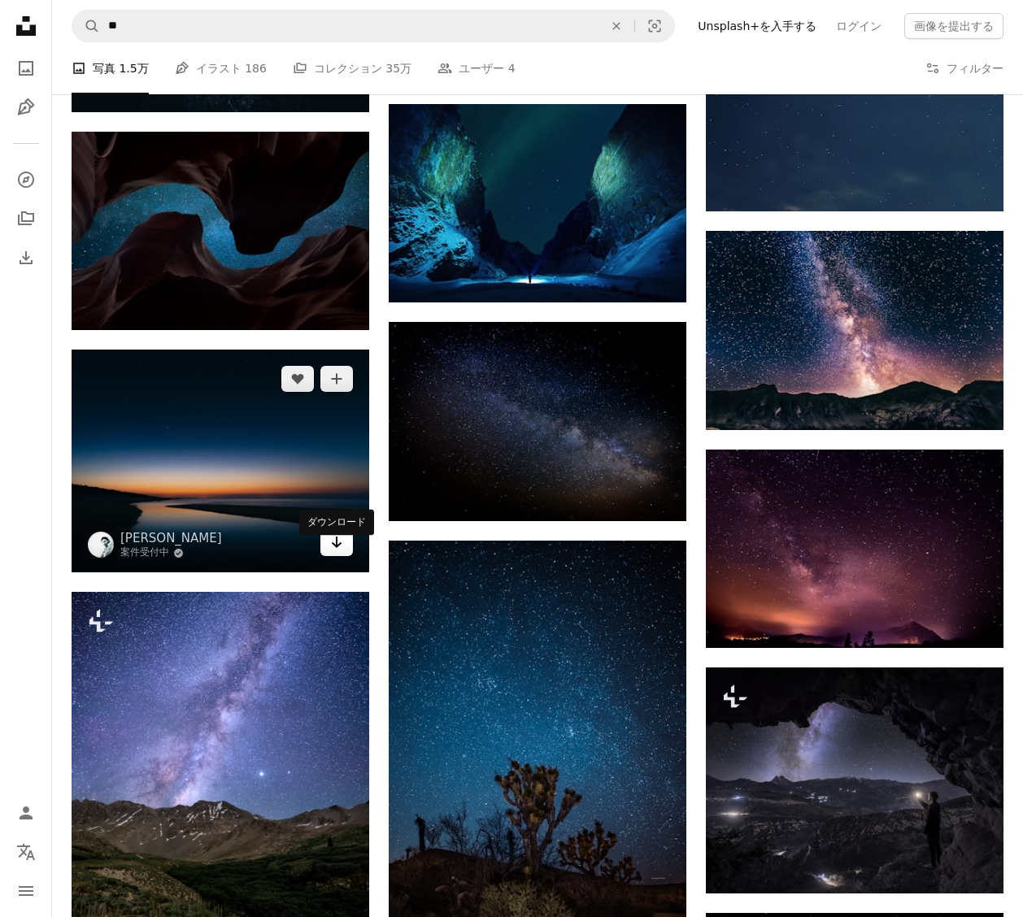
click at [350, 556] on link "Arrow pointing down" at bounding box center [336, 543] width 33 height 26
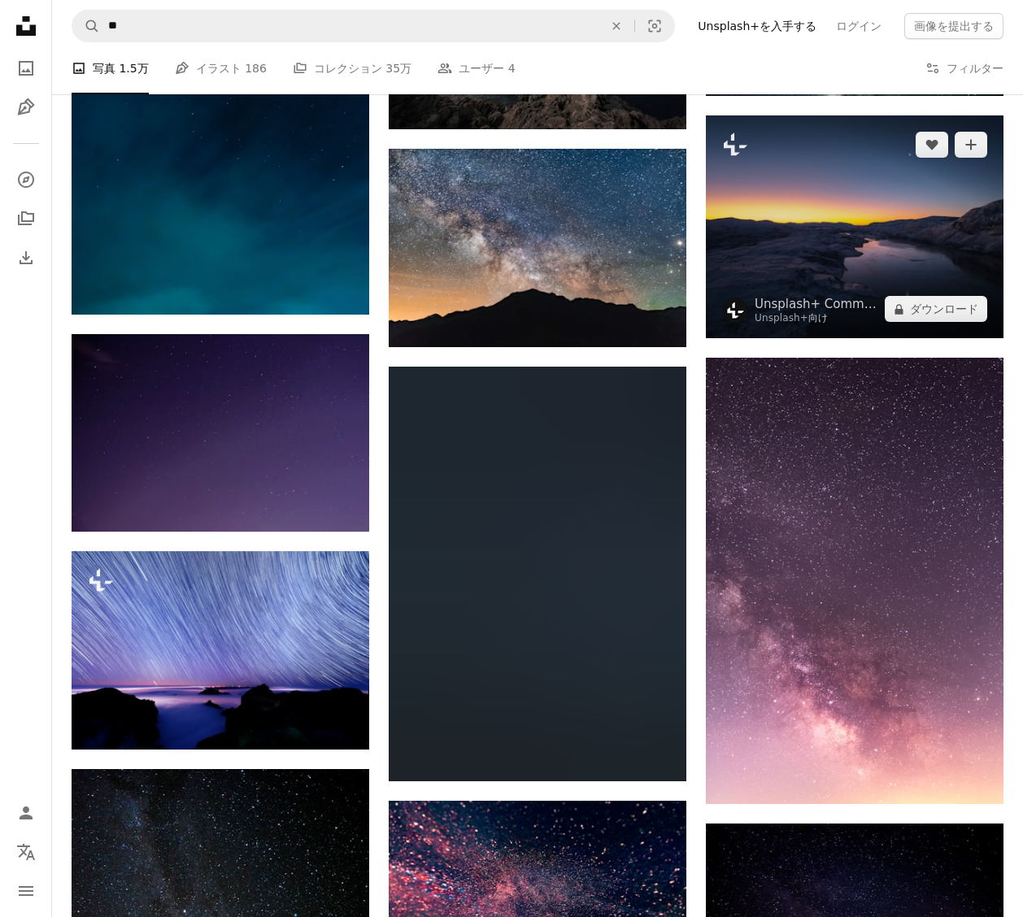
scroll to position [14096, 0]
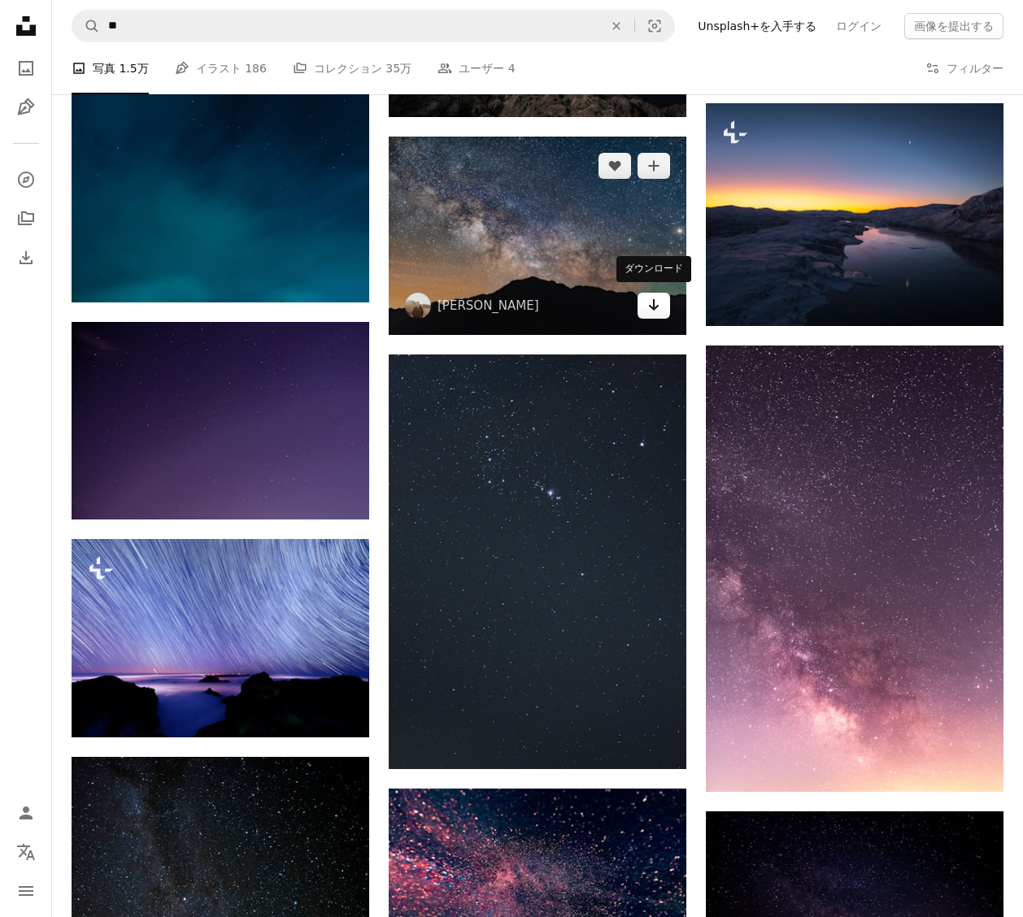
click at [651, 311] on link "Arrow pointing down" at bounding box center [654, 306] width 33 height 26
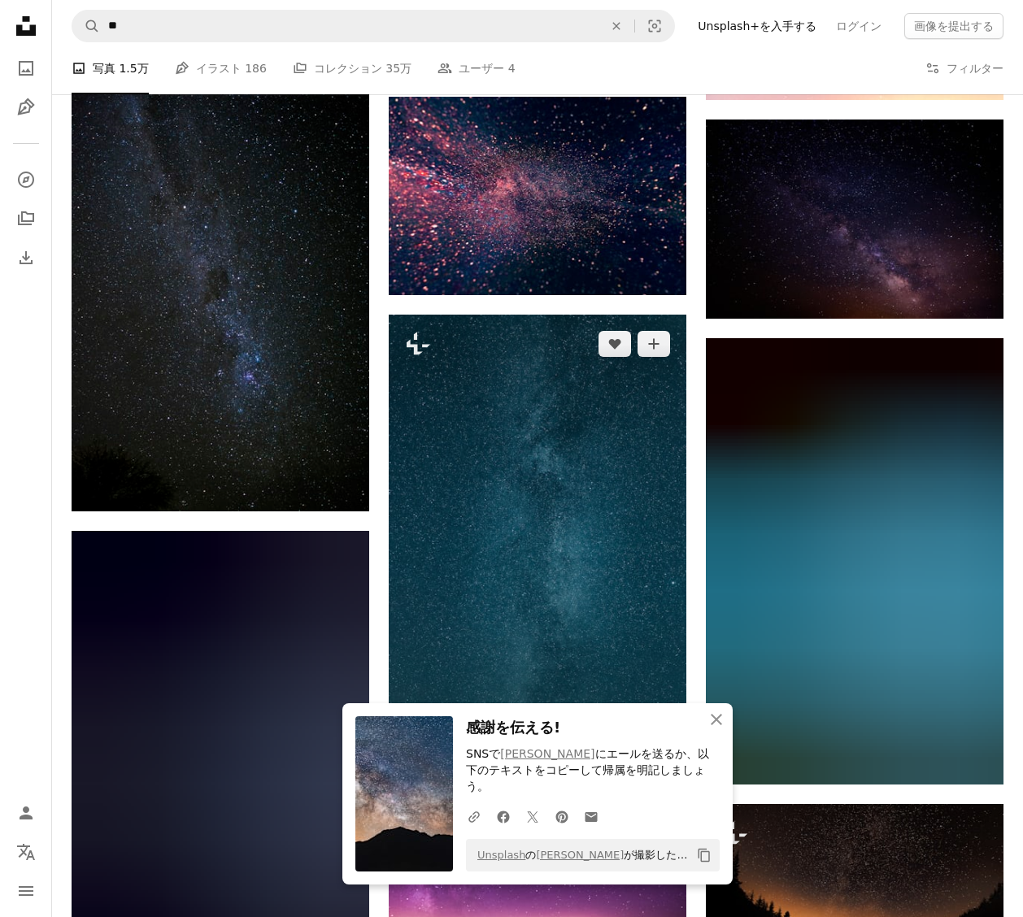
scroll to position [14868, 0]
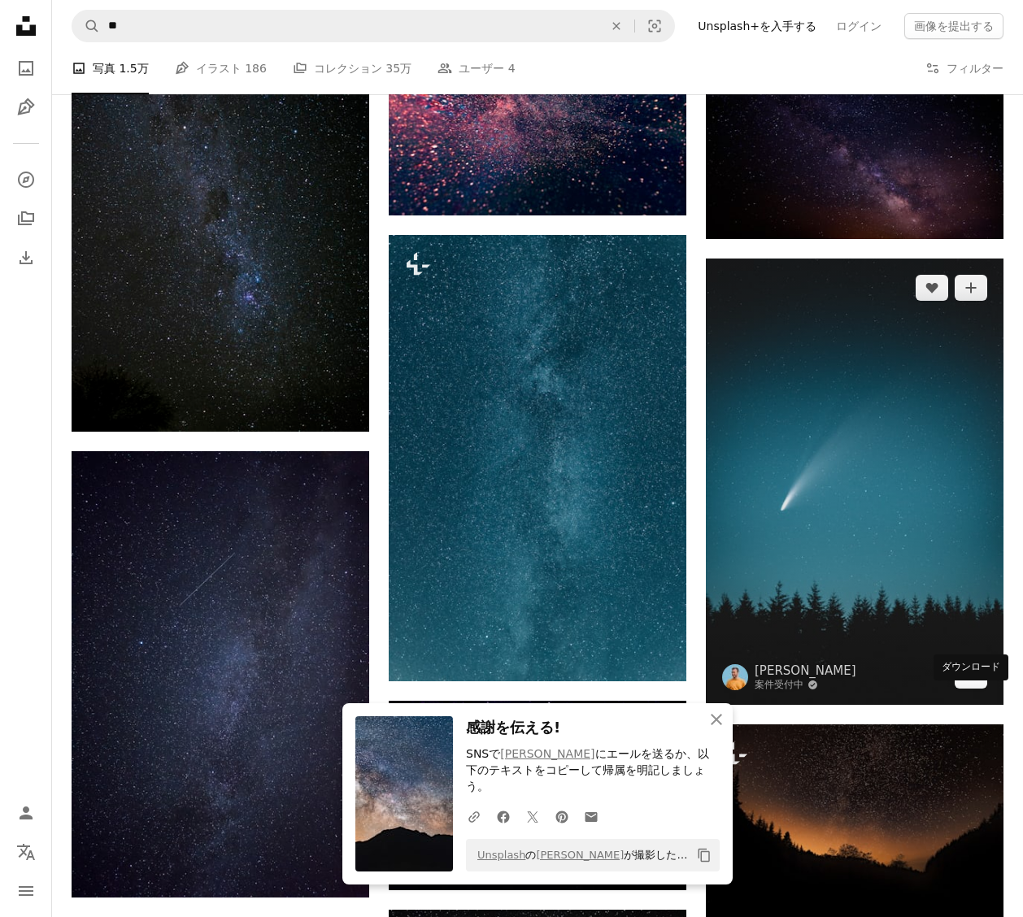
click at [964, 685] on icon "Arrow pointing down" at bounding box center [970, 675] width 13 height 20
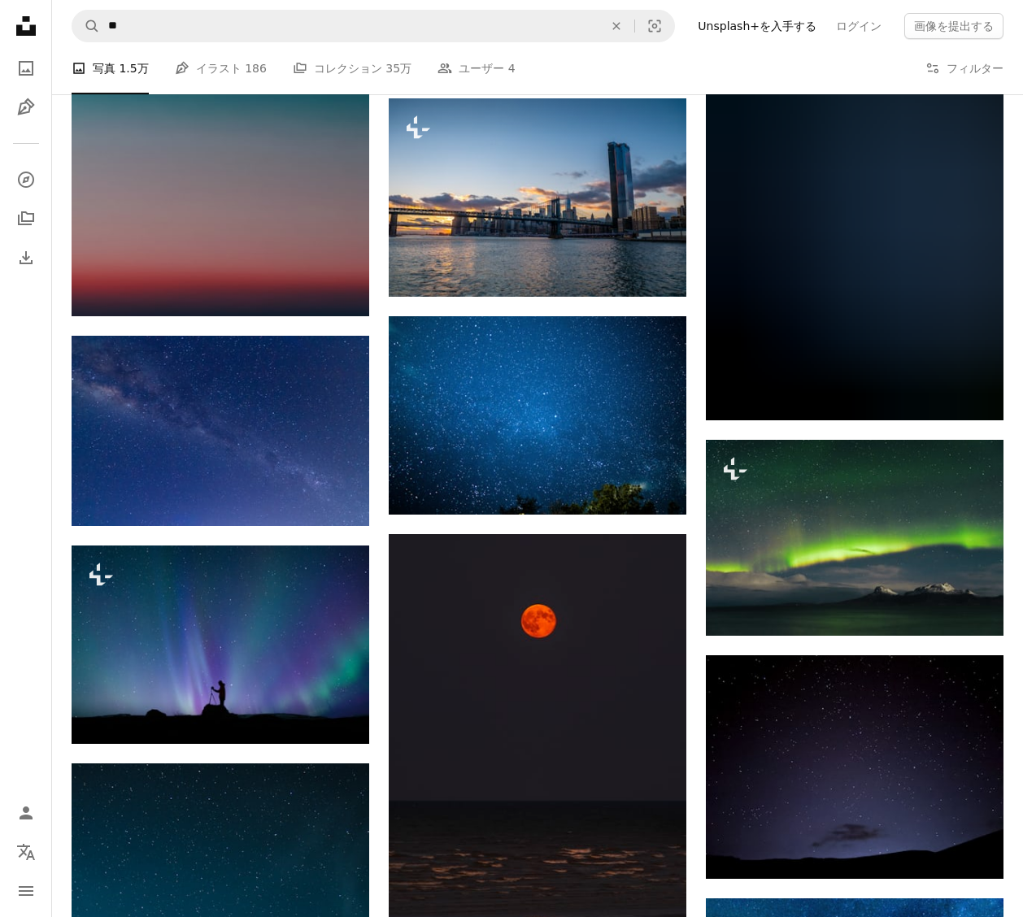
scroll to position [32379, 0]
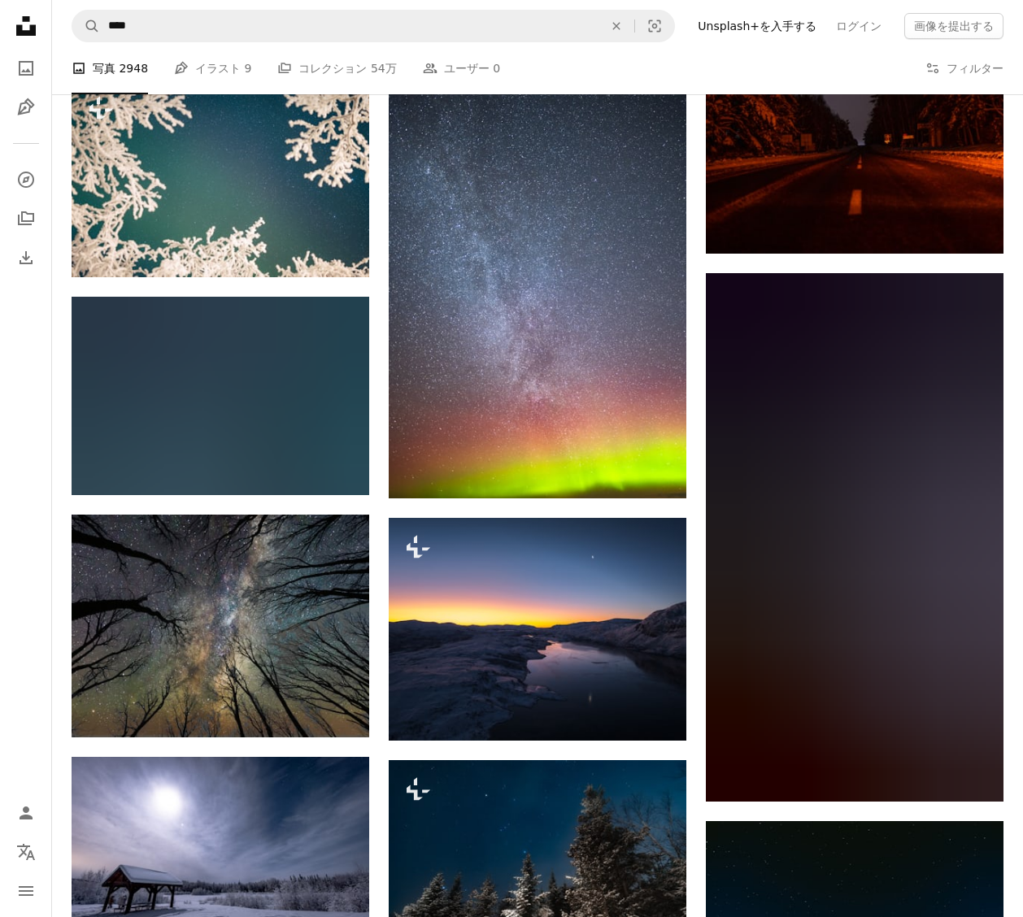
scroll to position [4617, 0]
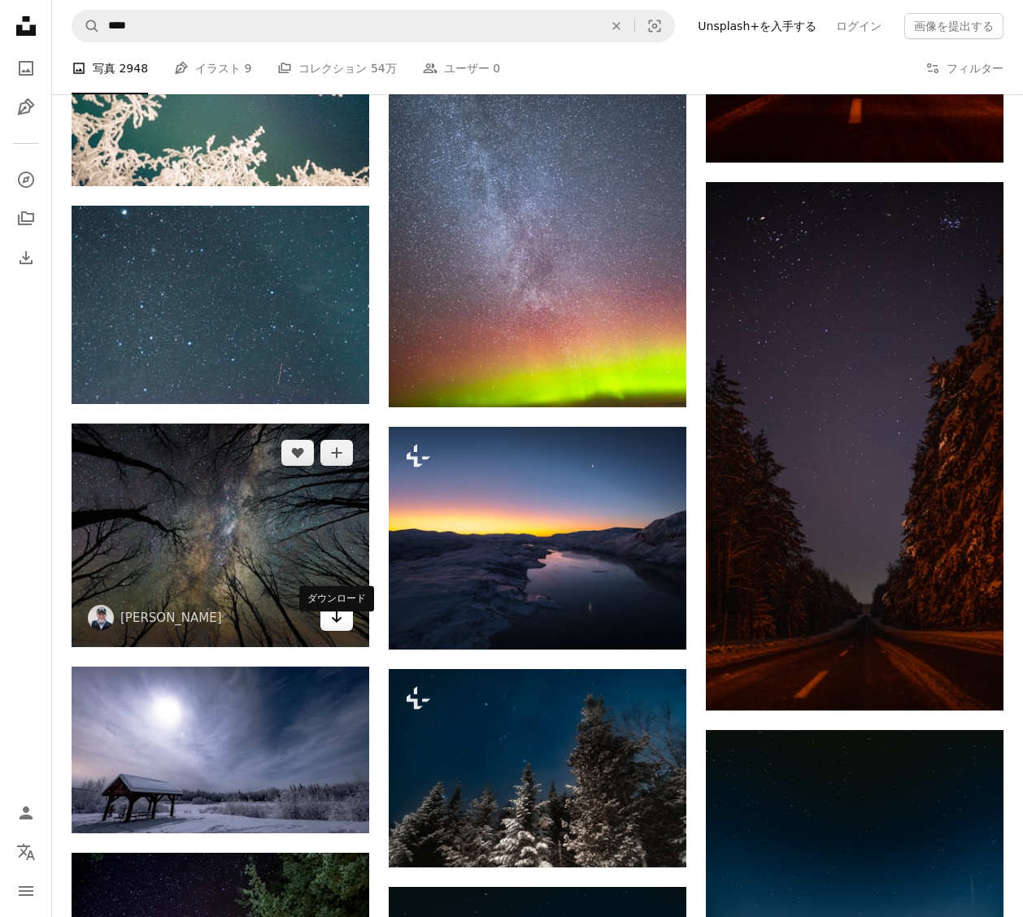
click at [339, 627] on icon "Arrow pointing down" at bounding box center [336, 617] width 13 height 20
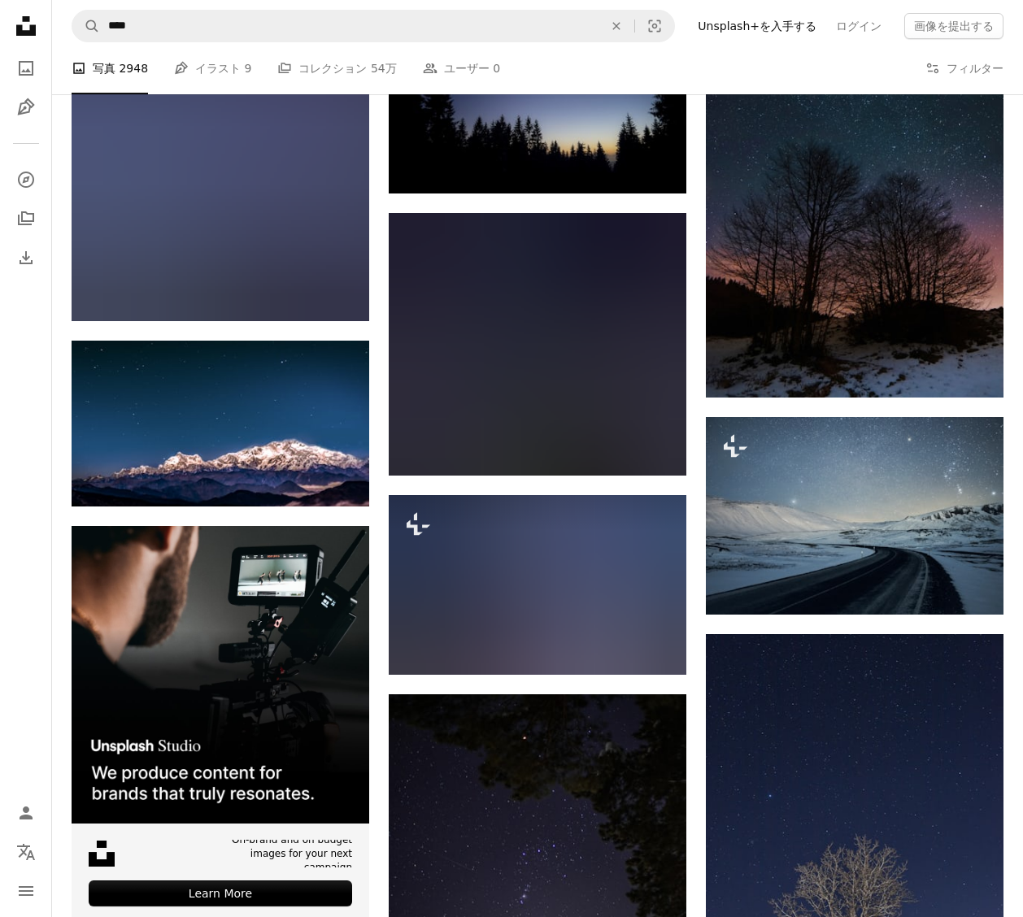
scroll to position [2921, 0]
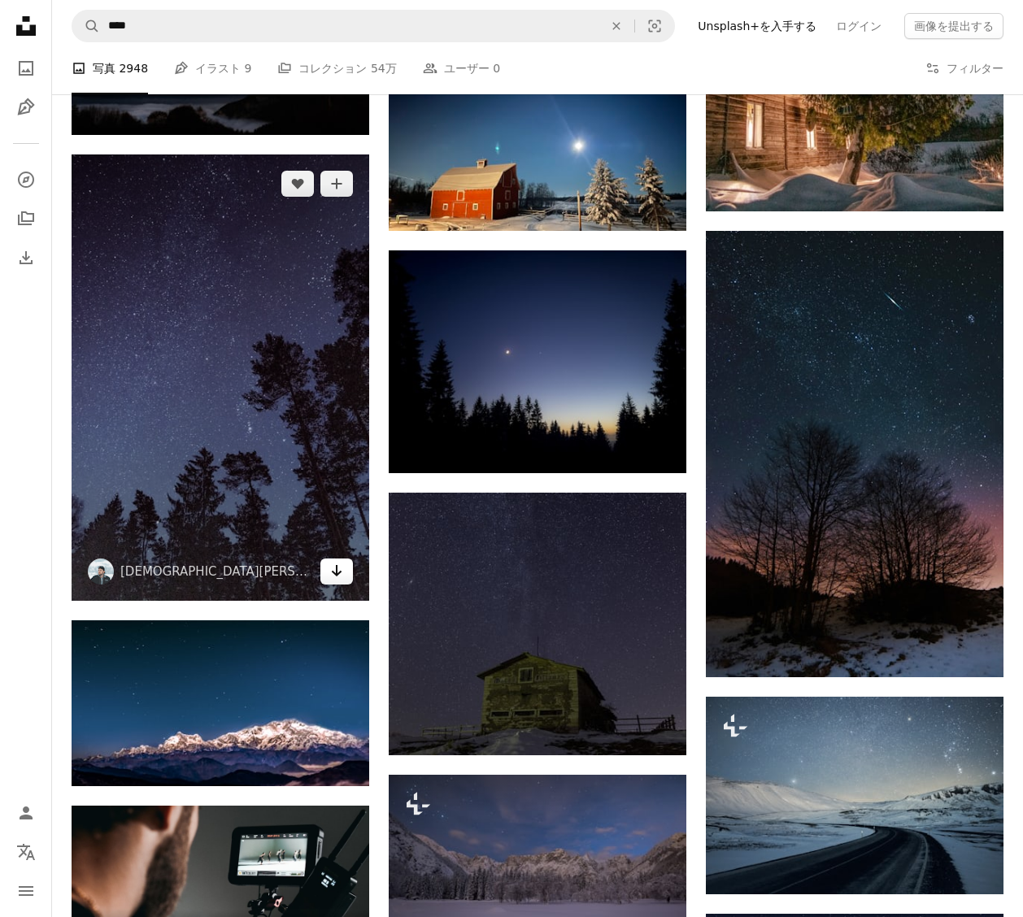
click at [330, 573] on icon "Arrow pointing down" at bounding box center [336, 571] width 13 height 20
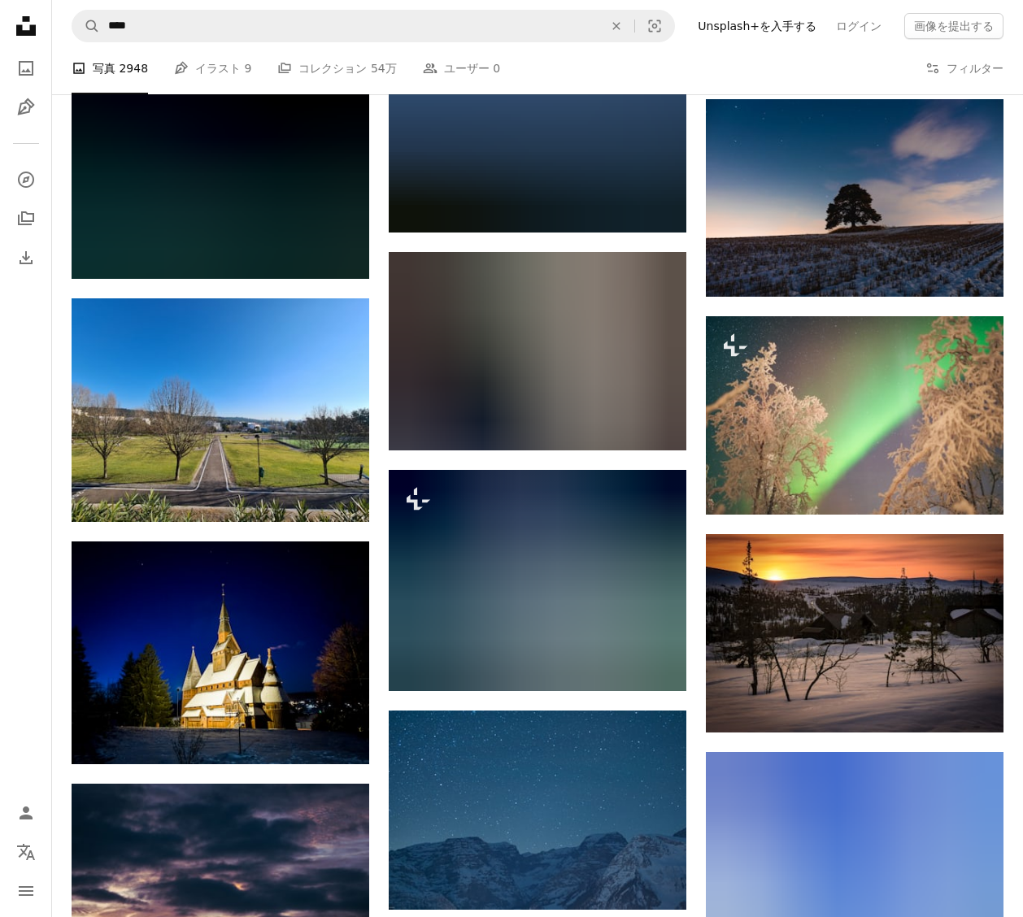
scroll to position [10457, 0]
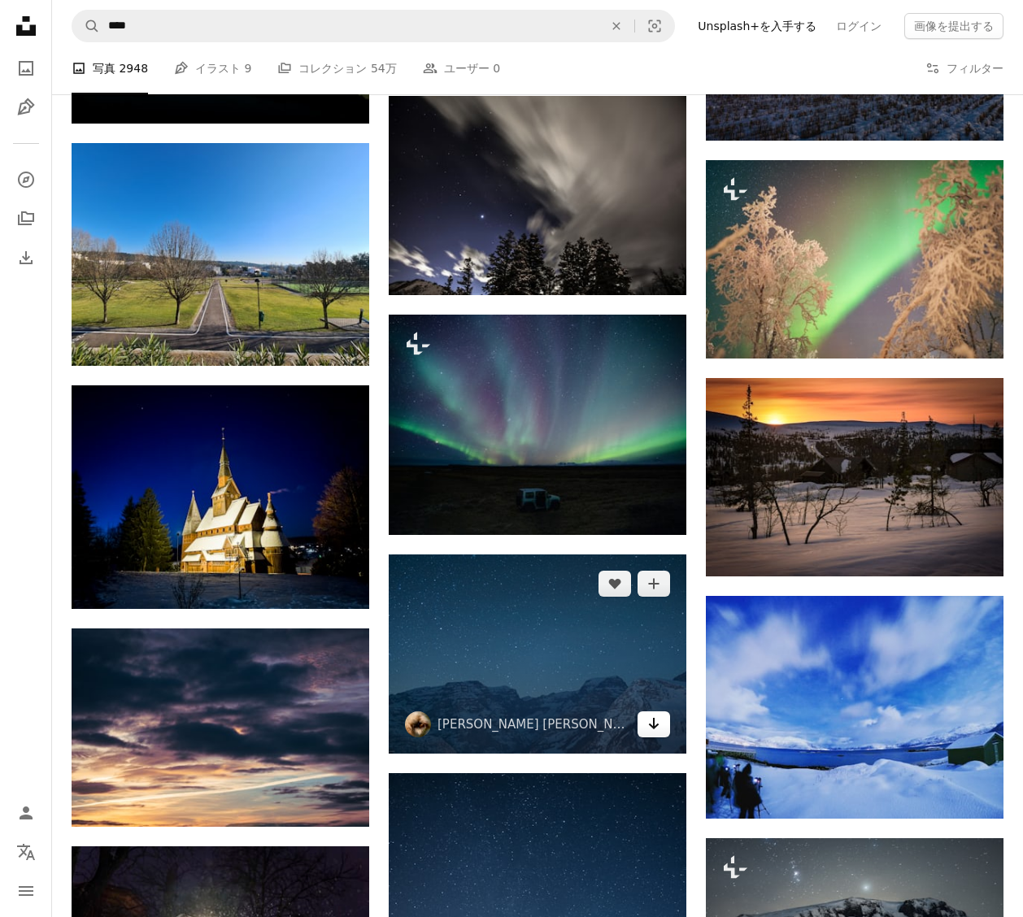
click at [643, 719] on link "Arrow pointing down" at bounding box center [654, 725] width 33 height 26
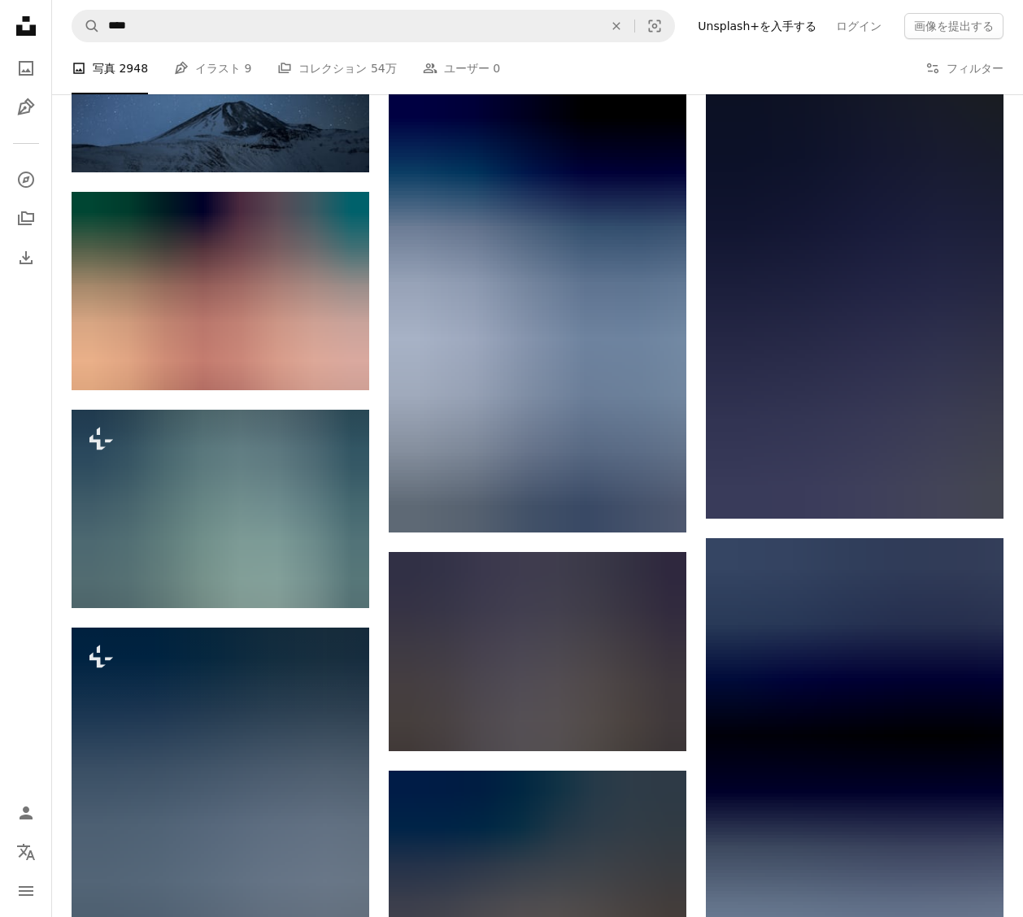
scroll to position [12392, 0]
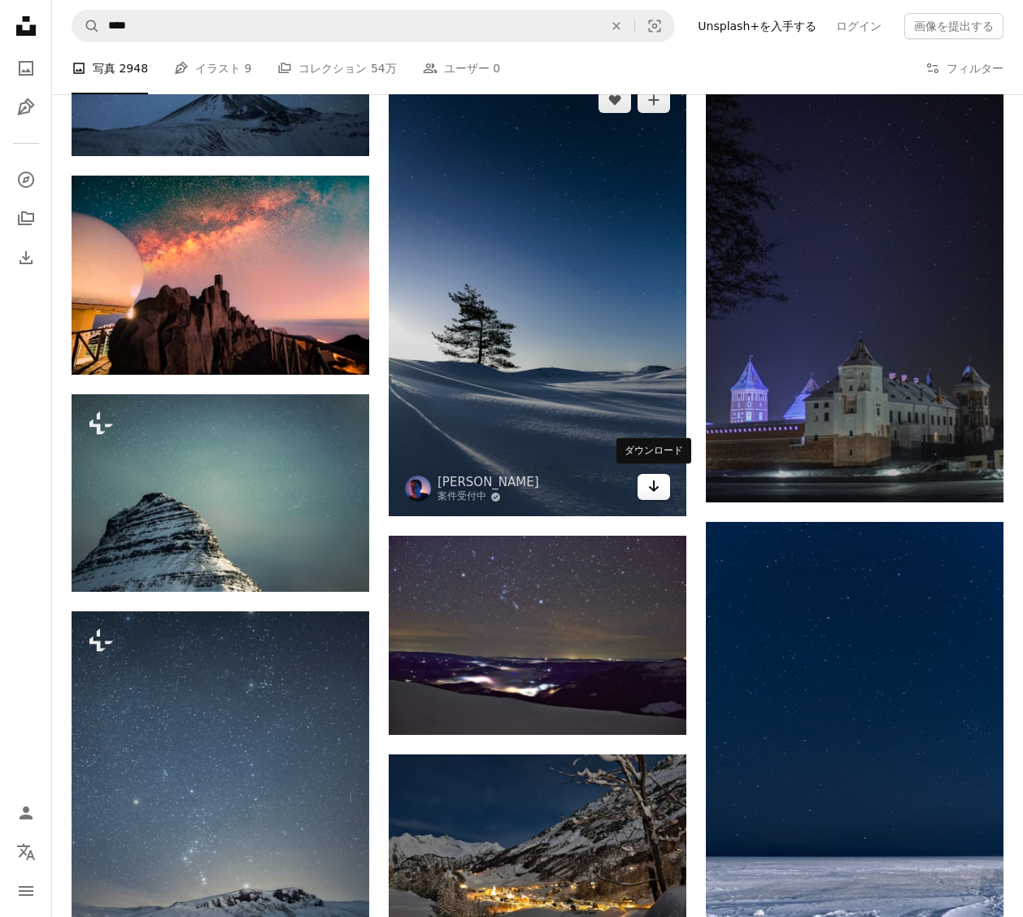
click at [640, 494] on link "Arrow pointing down" at bounding box center [654, 487] width 33 height 26
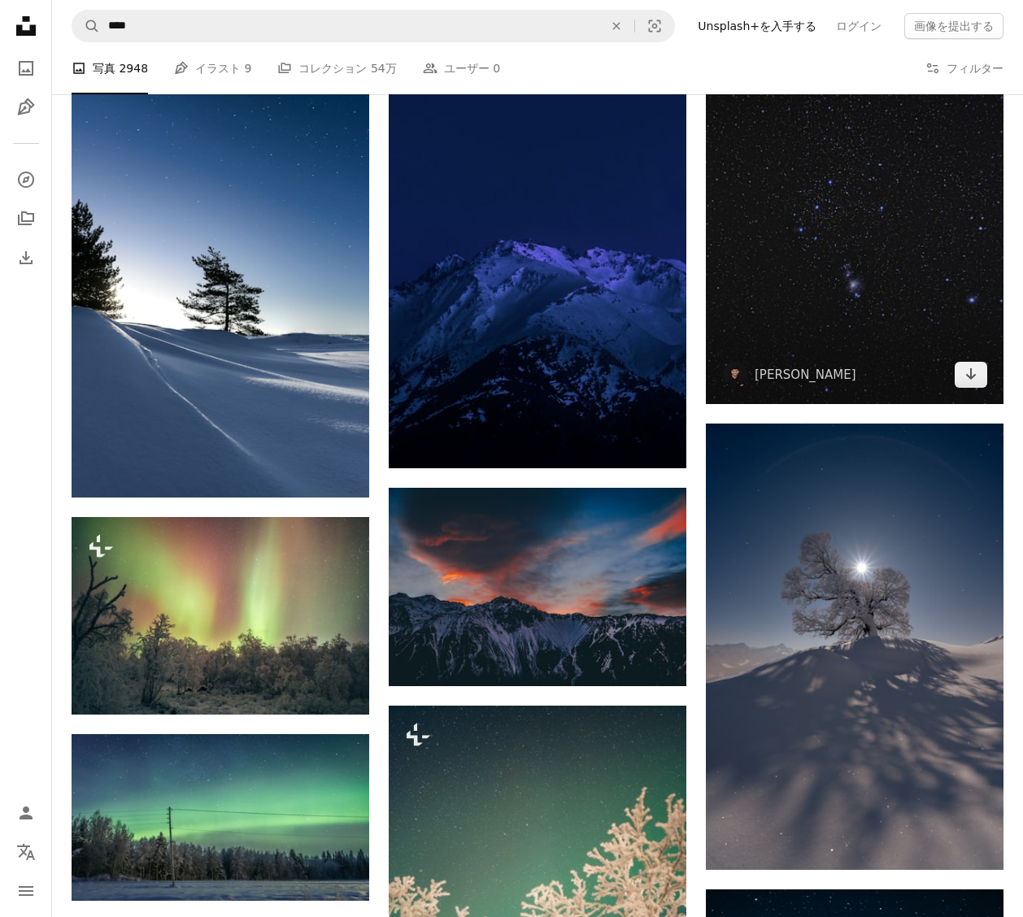
scroll to position [14265, 0]
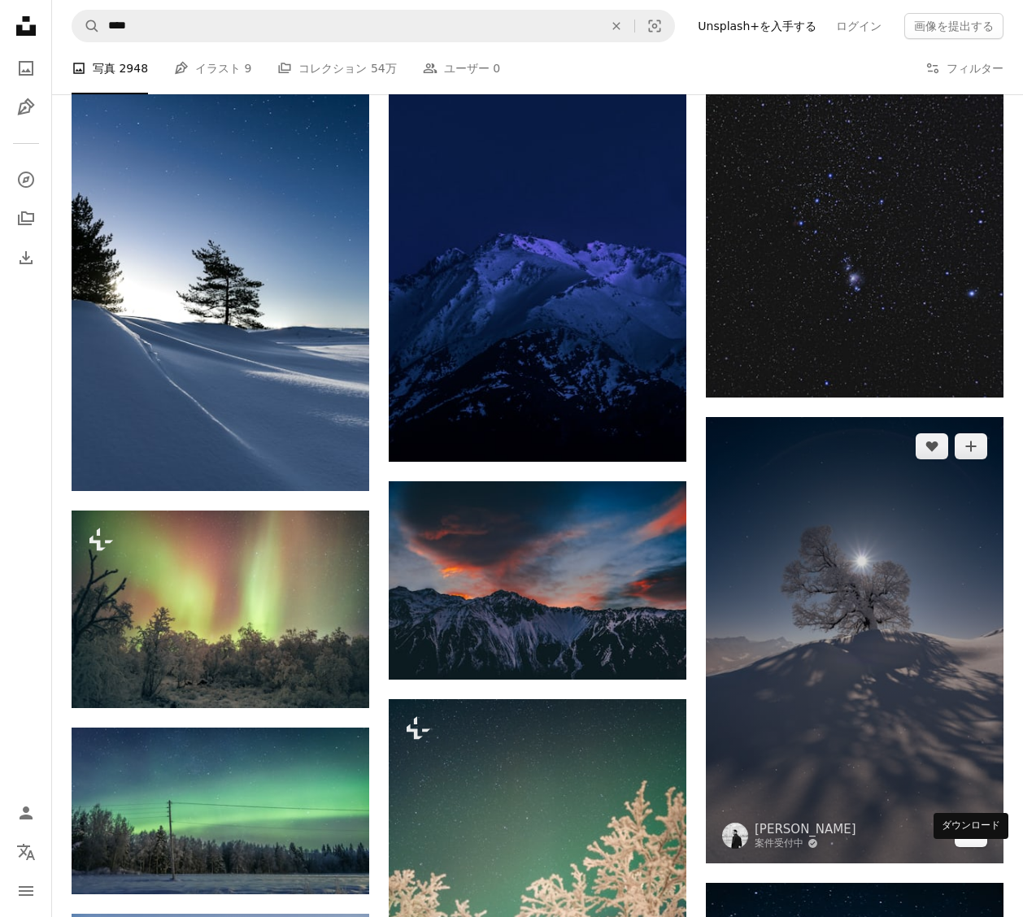
click at [964, 843] on icon "Arrow pointing down" at bounding box center [970, 834] width 13 height 20
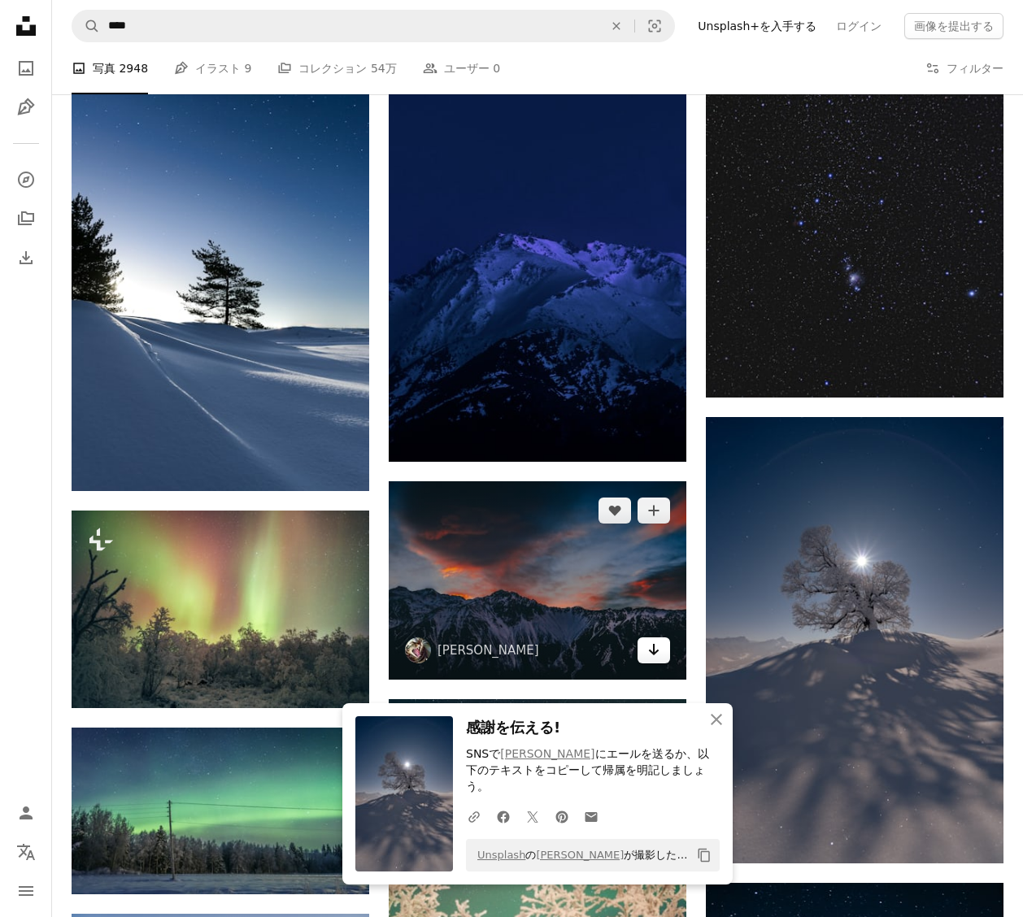
click at [653, 654] on icon "Arrow pointing down" at bounding box center [653, 650] width 13 height 20
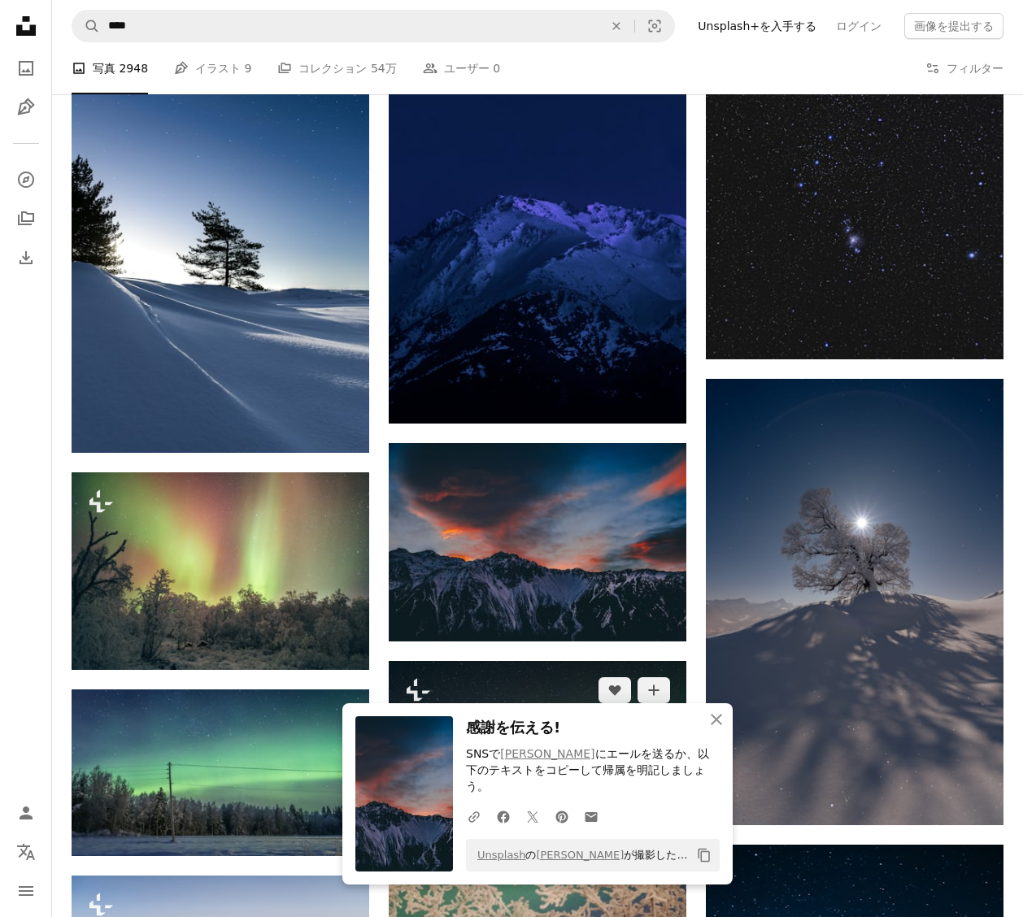
scroll to position [14304, 0]
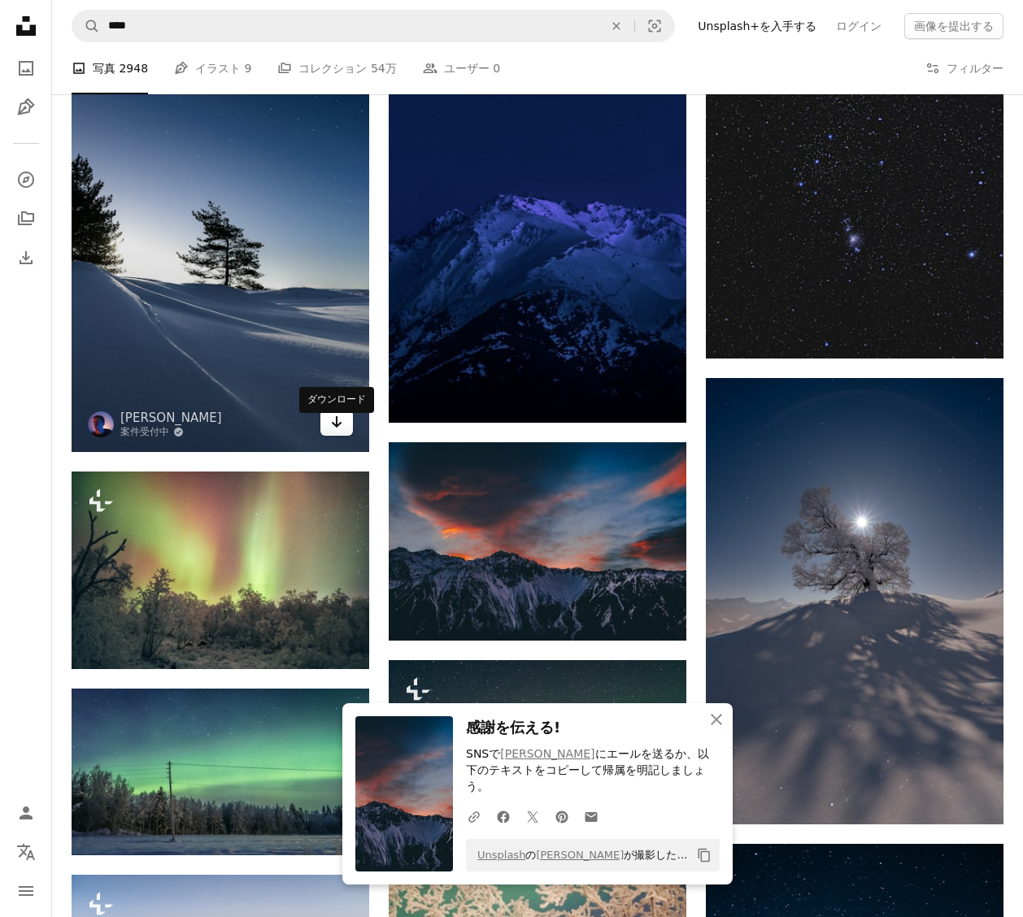
click at [324, 436] on link "Arrow pointing down" at bounding box center [336, 423] width 33 height 26
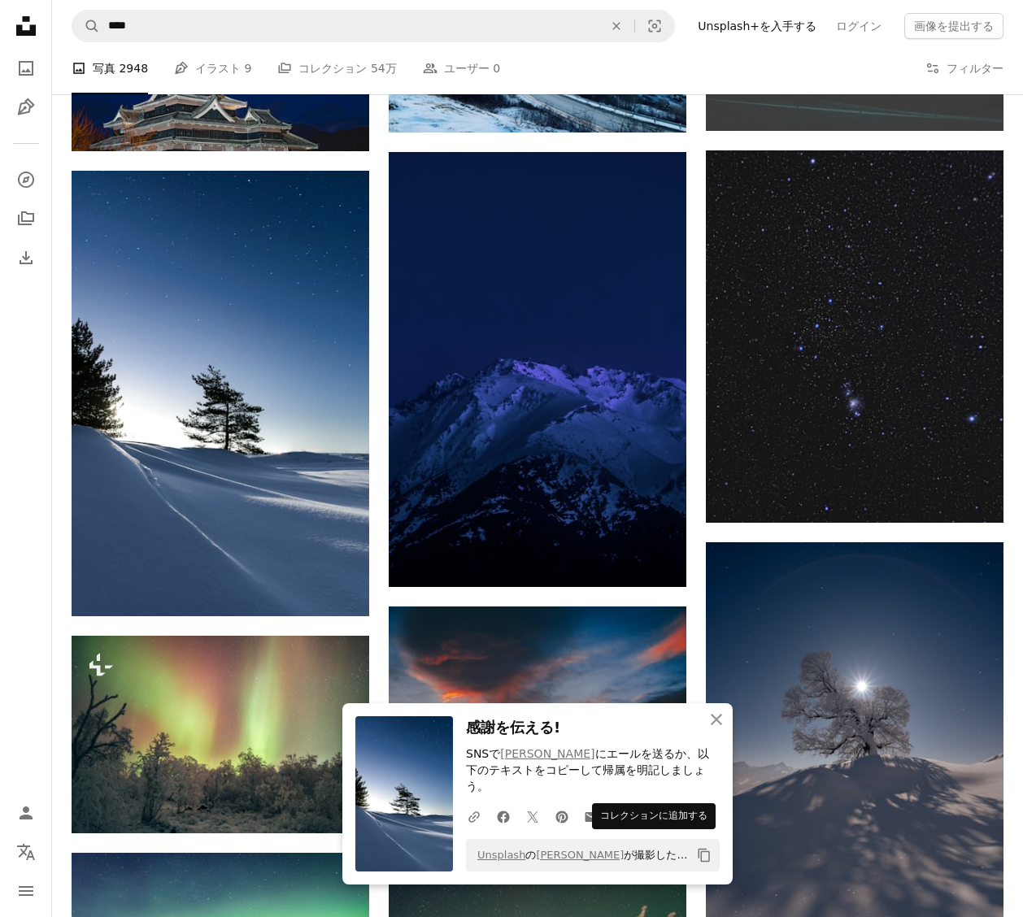
scroll to position [14125, 0]
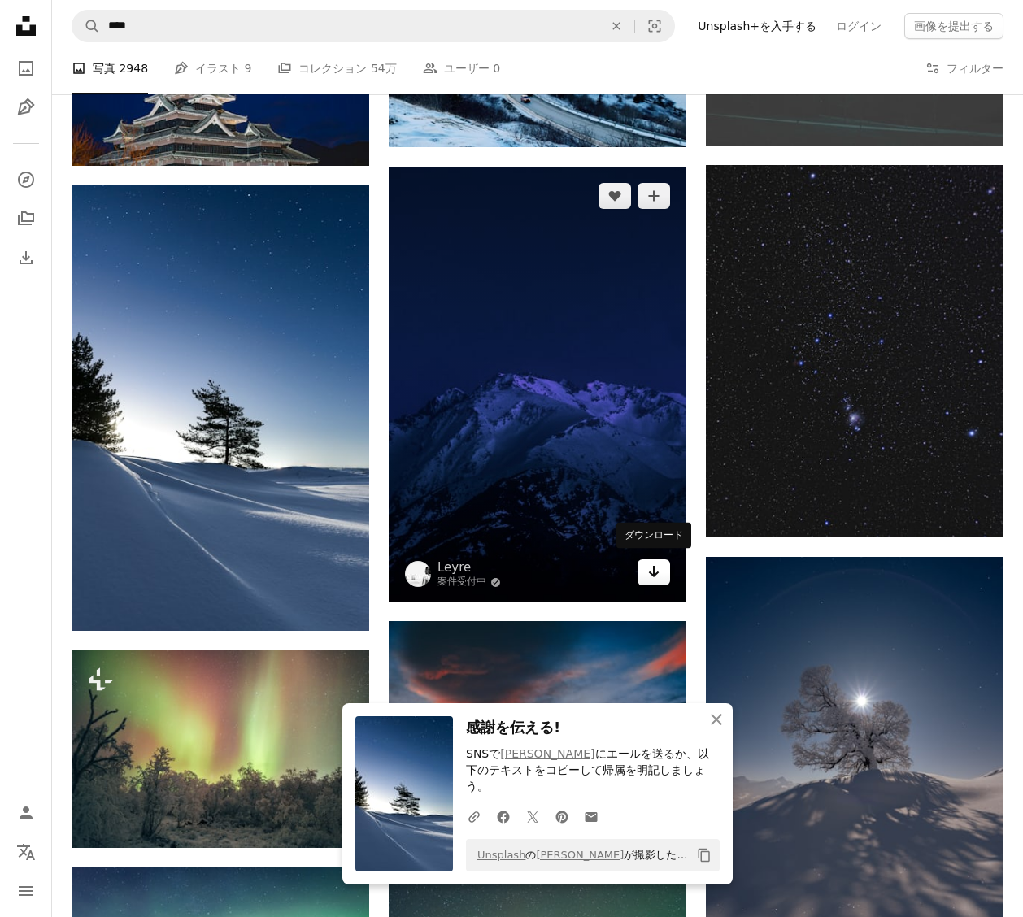
click at [644, 562] on link "Arrow pointing down" at bounding box center [654, 572] width 33 height 26
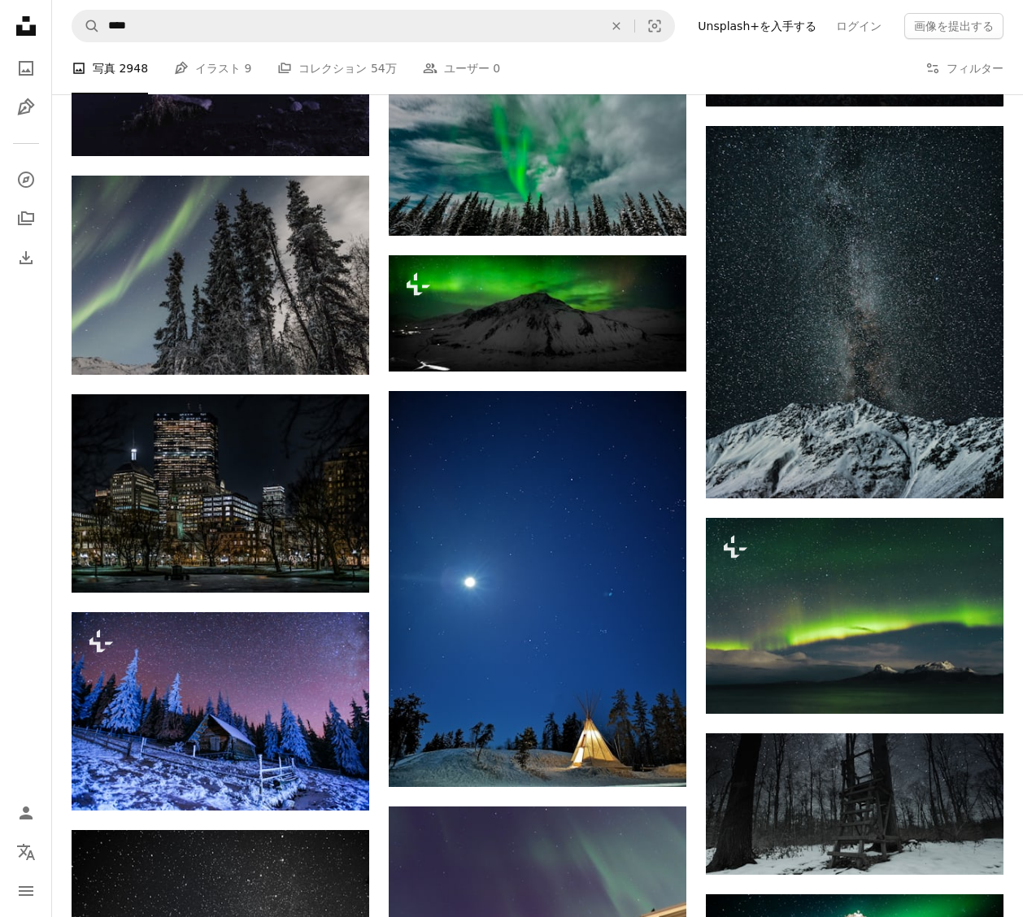
scroll to position [17420, 0]
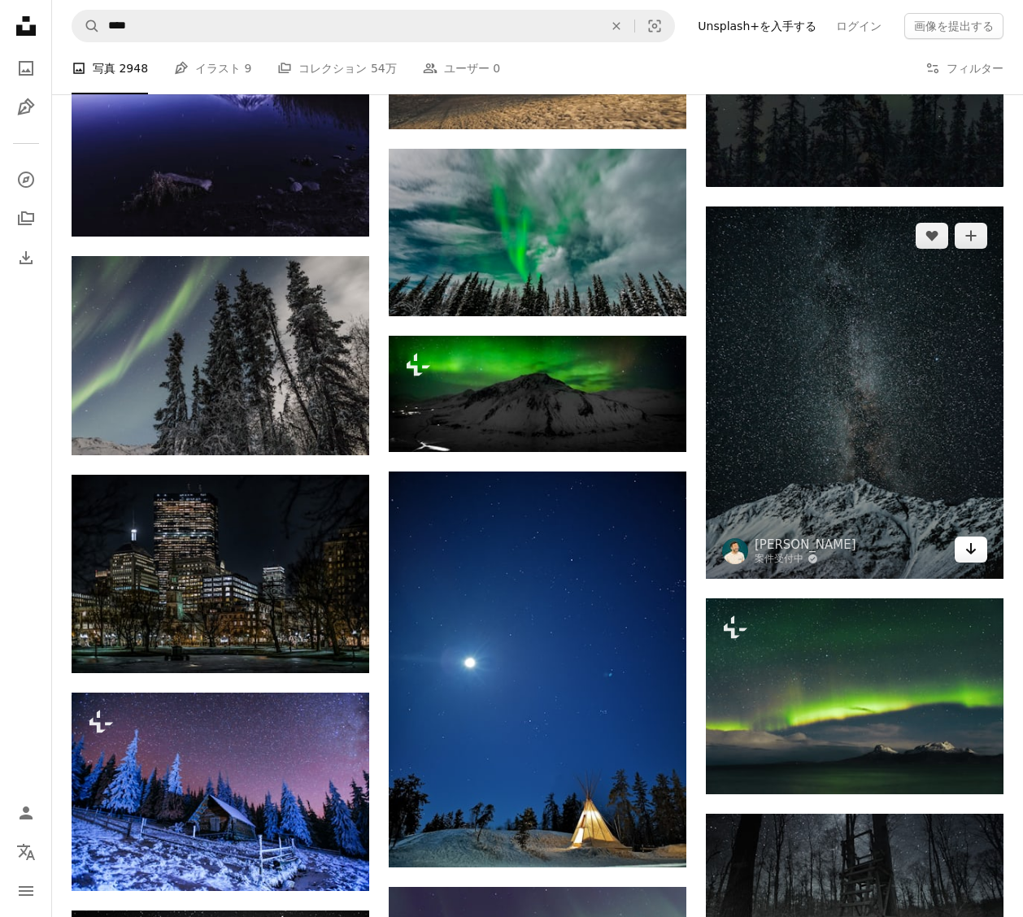
click at [964, 559] on icon "Arrow pointing down" at bounding box center [970, 549] width 13 height 20
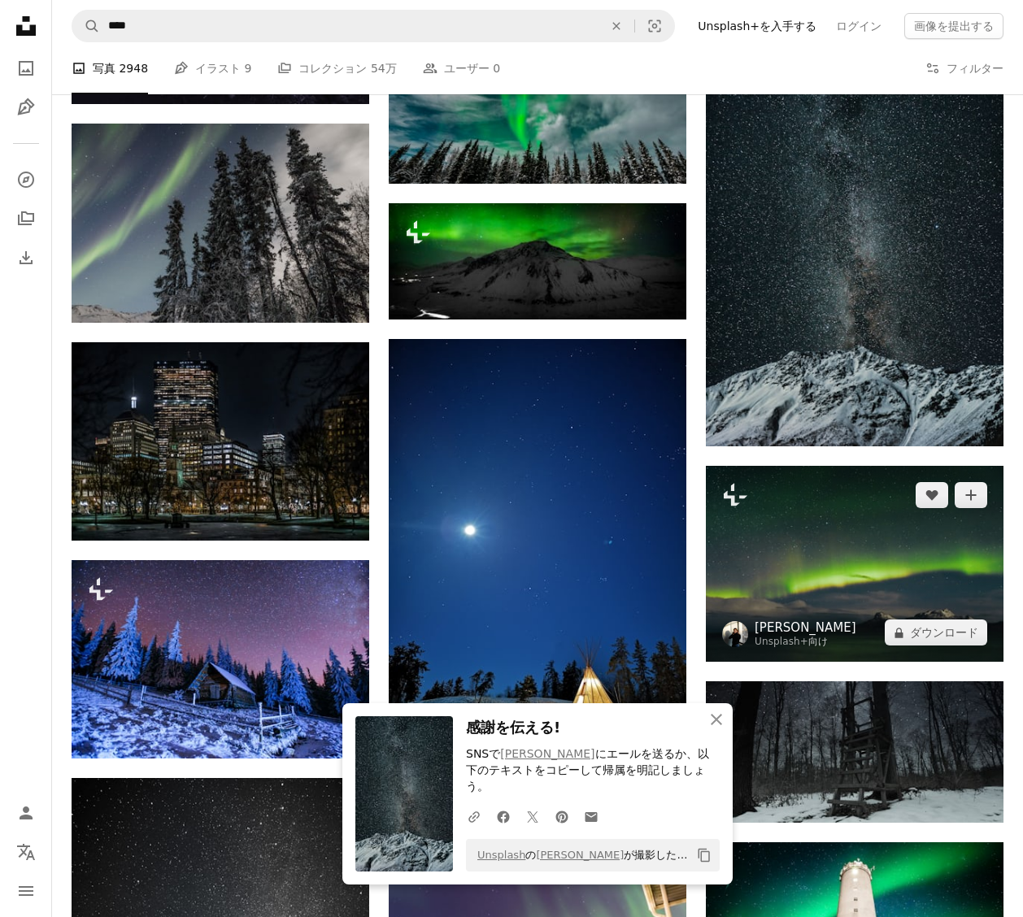
scroll to position [17848, 0]
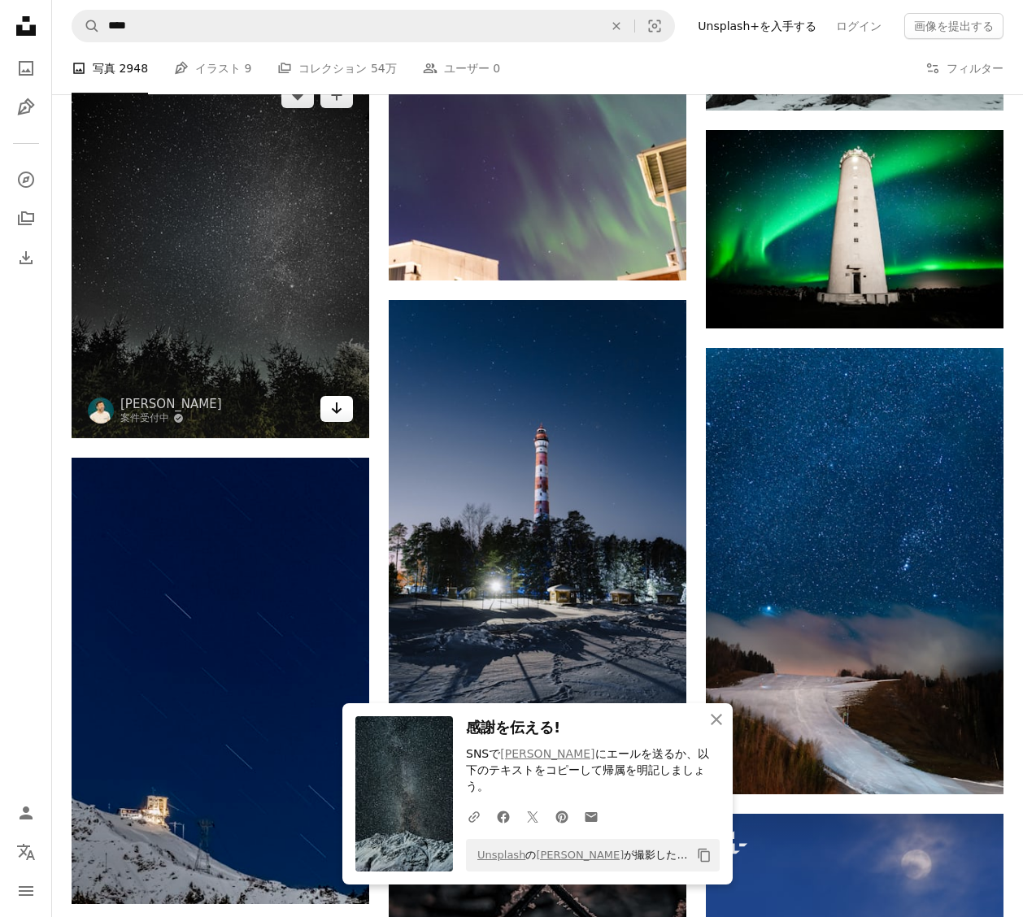
click at [333, 414] on icon "ダウンロード" at bounding box center [337, 408] width 11 height 11
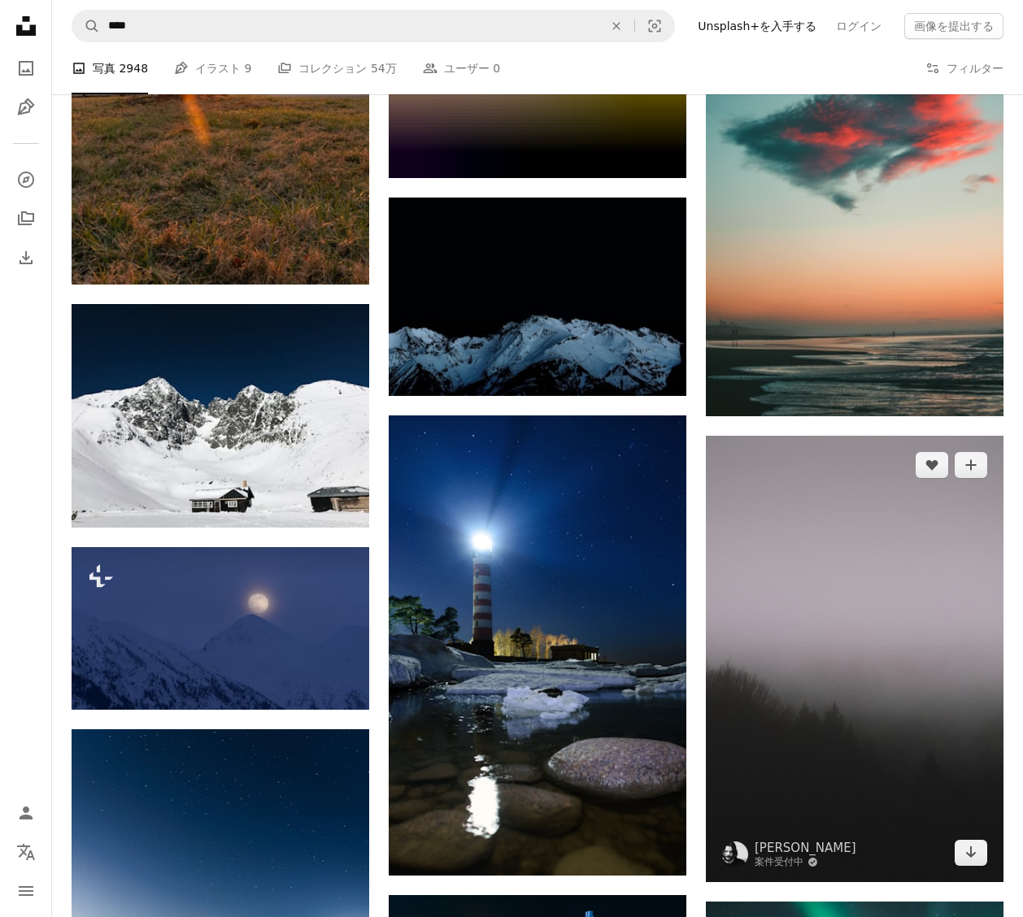
scroll to position [28284, 0]
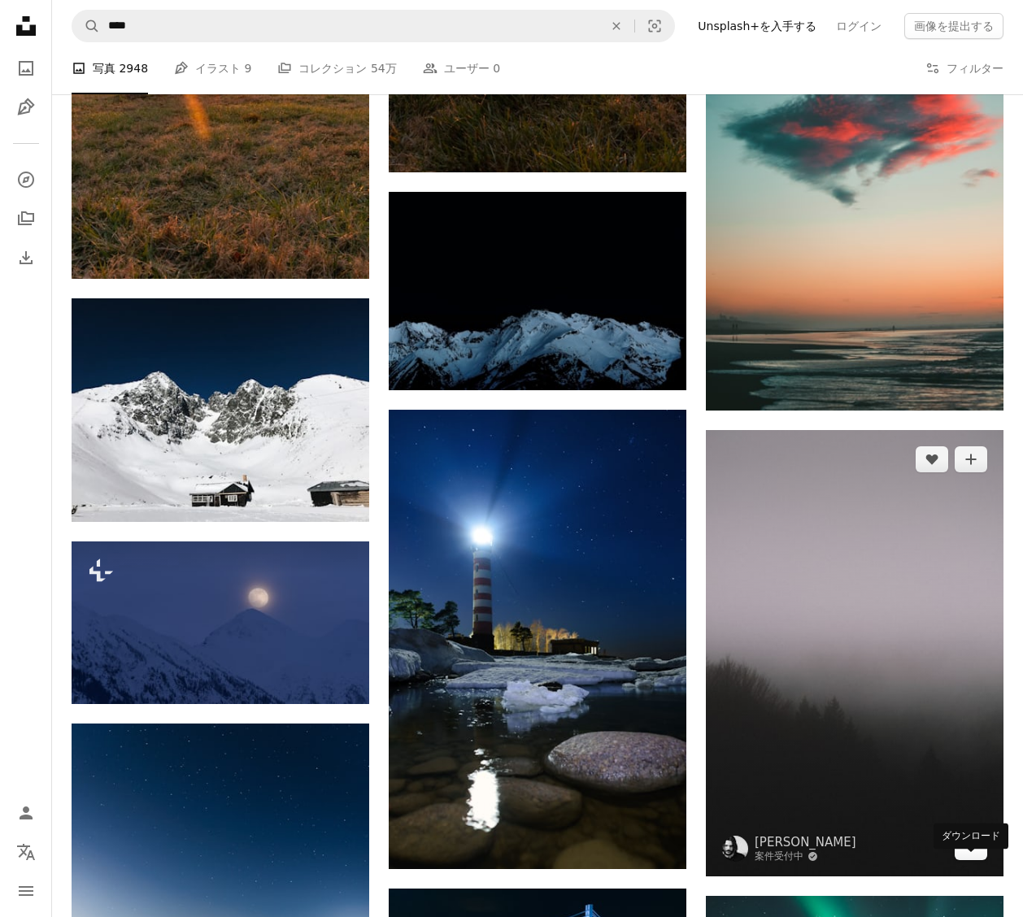
click at [961, 860] on link "Arrow pointing down" at bounding box center [971, 847] width 33 height 26
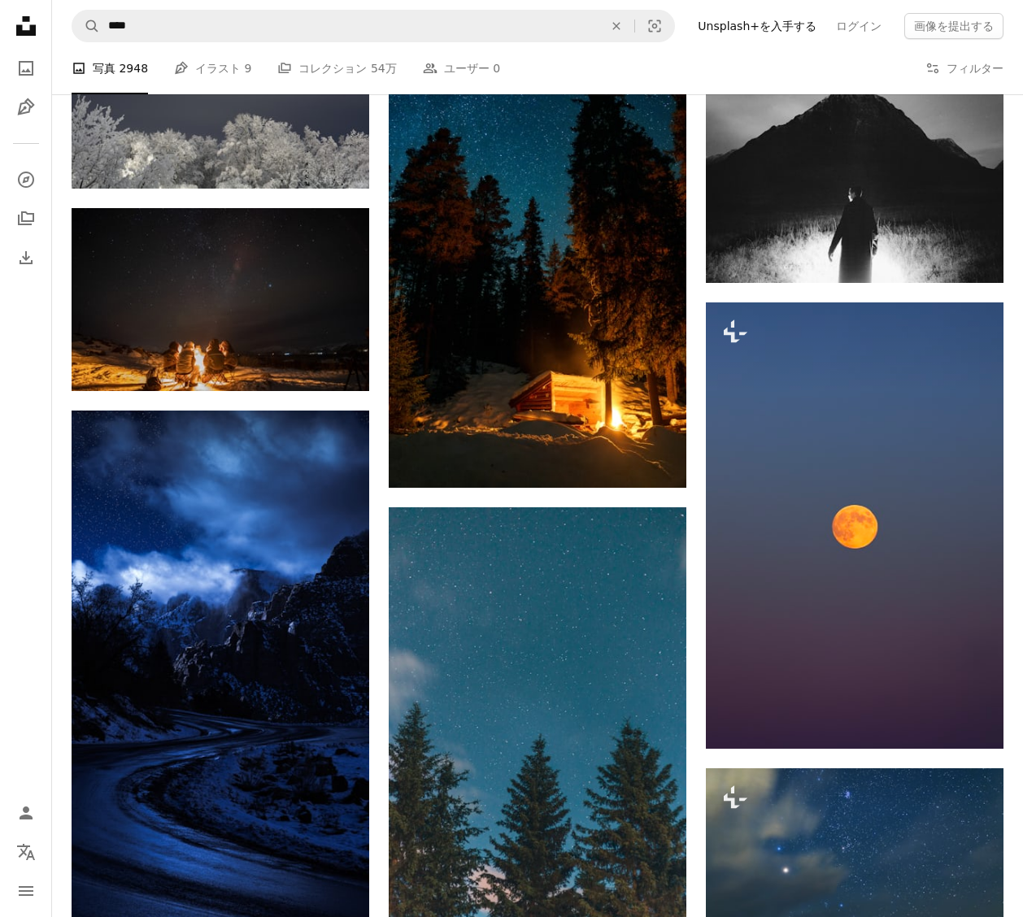
scroll to position [30882, 0]
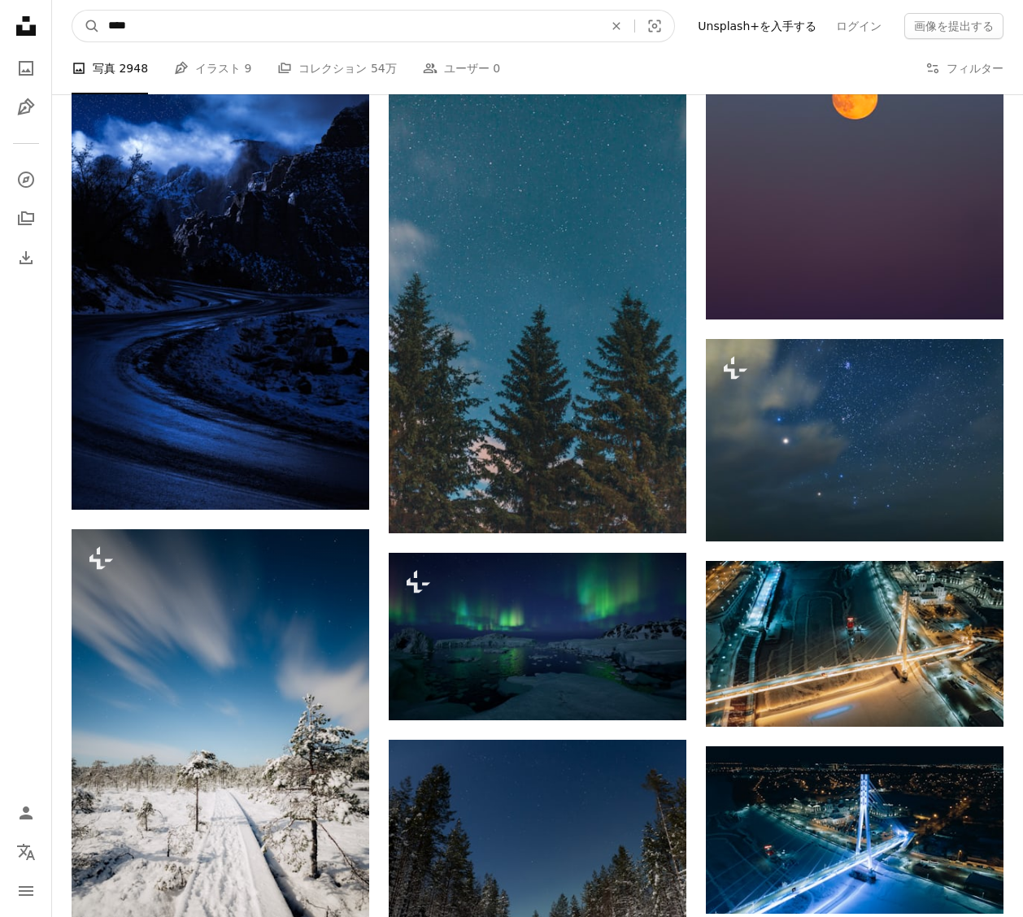
drag, startPoint x: 243, startPoint y: 36, endPoint x: 117, endPoint y: 15, distance: 127.7
click at [85, 28] on form "A magnifying glass **** An X shape Visual search" at bounding box center [373, 26] width 603 height 33
type input "**"
click button "A magnifying glass" at bounding box center [86, 26] width 28 height 31
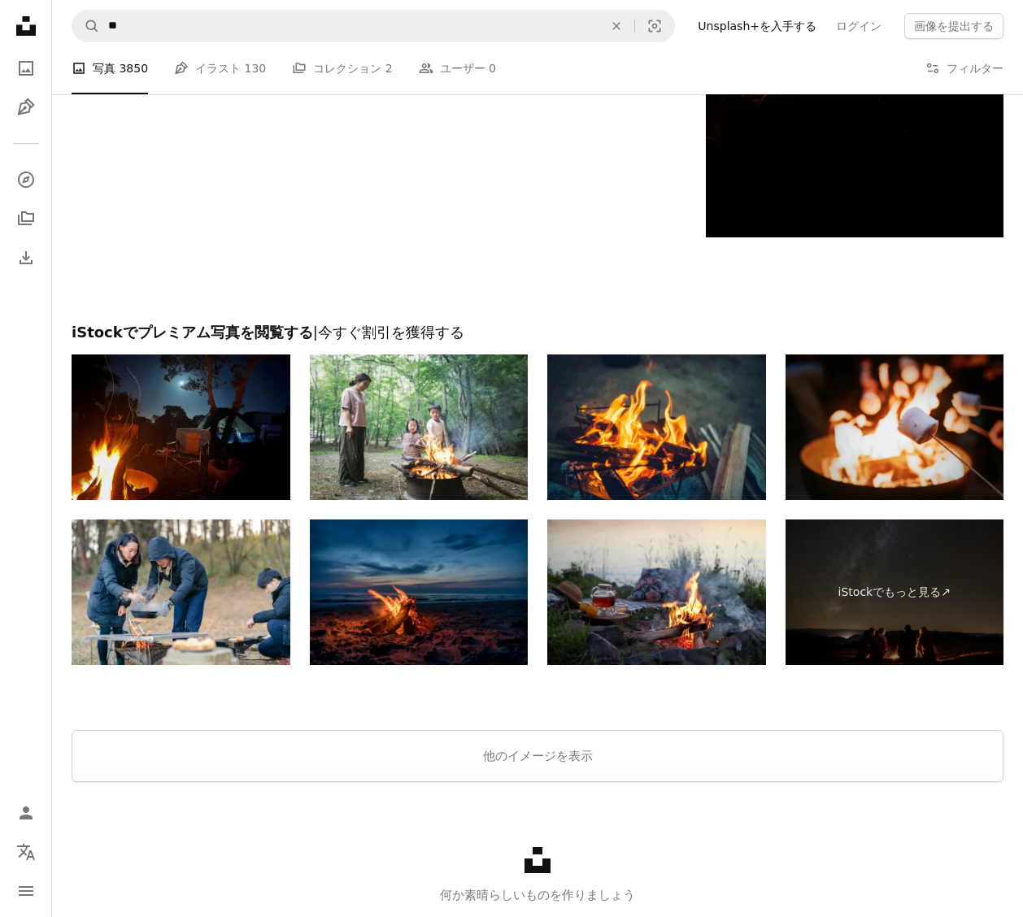
scroll to position [2633, 0]
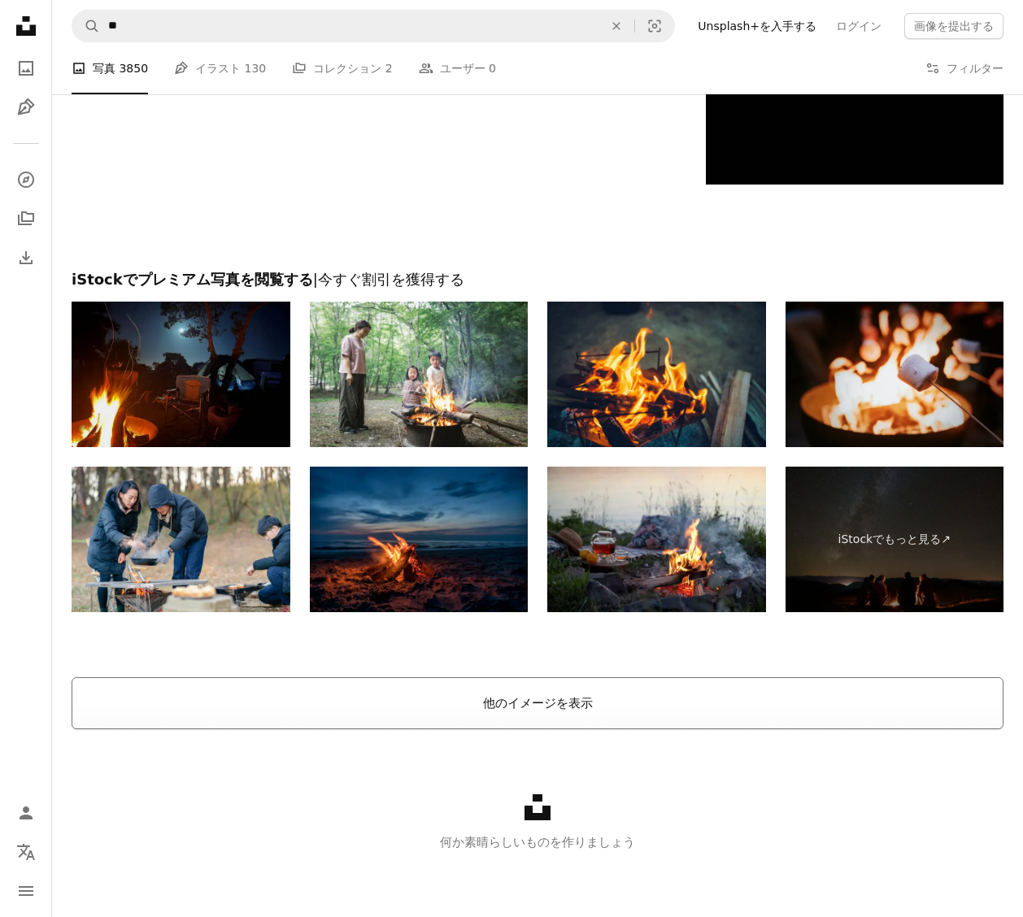
click at [511, 697] on button "他のイメージを表示" at bounding box center [538, 703] width 932 height 52
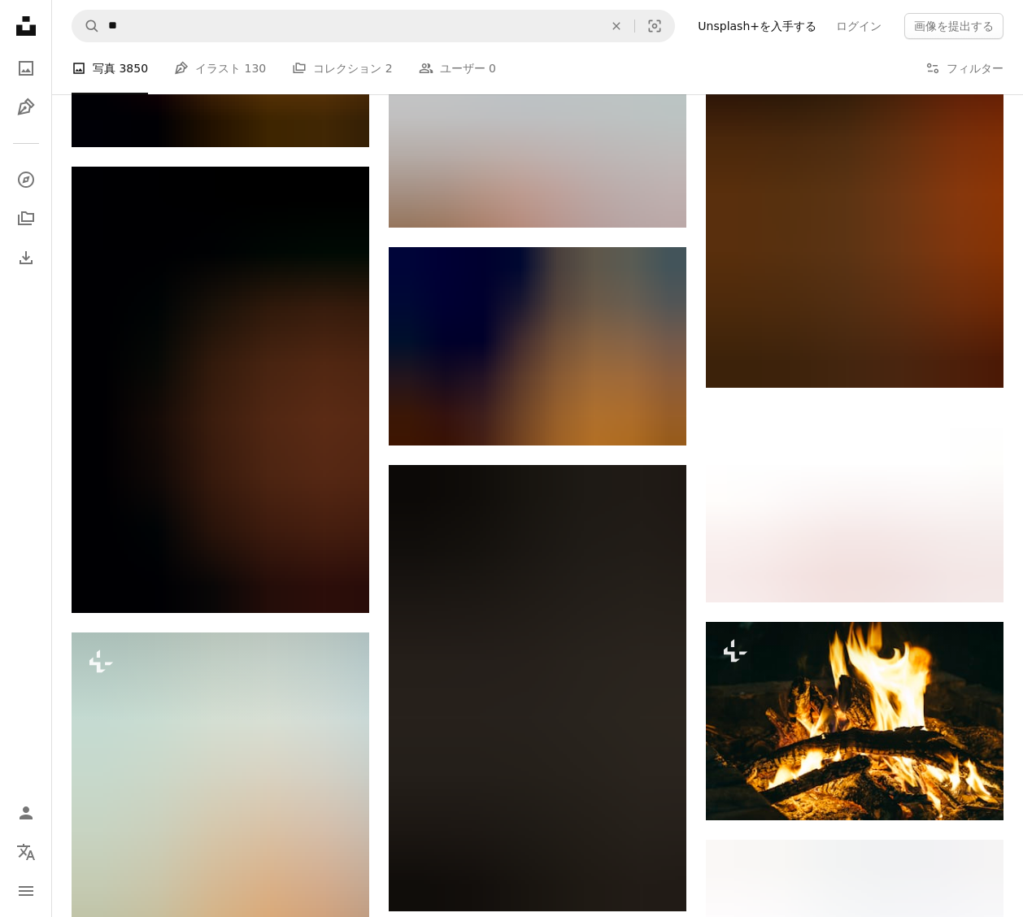
scroll to position [11115, 0]
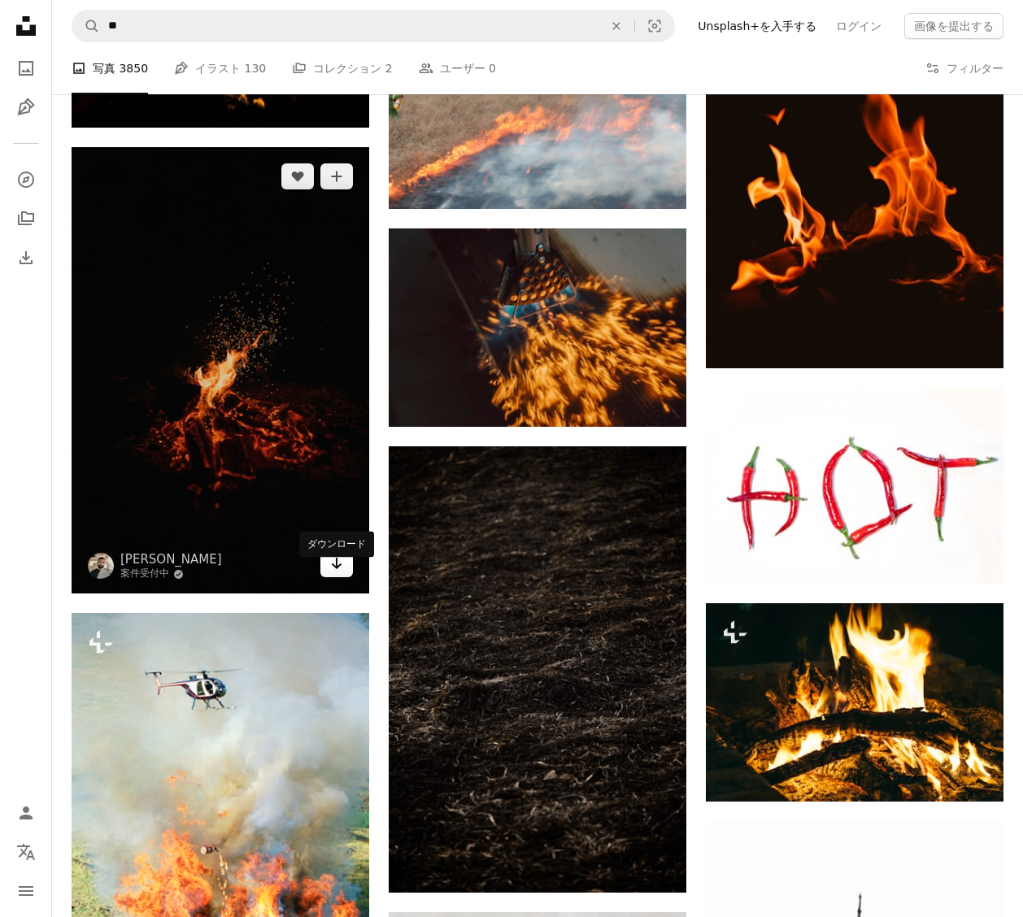
click at [324, 572] on link "Arrow pointing down" at bounding box center [336, 564] width 33 height 26
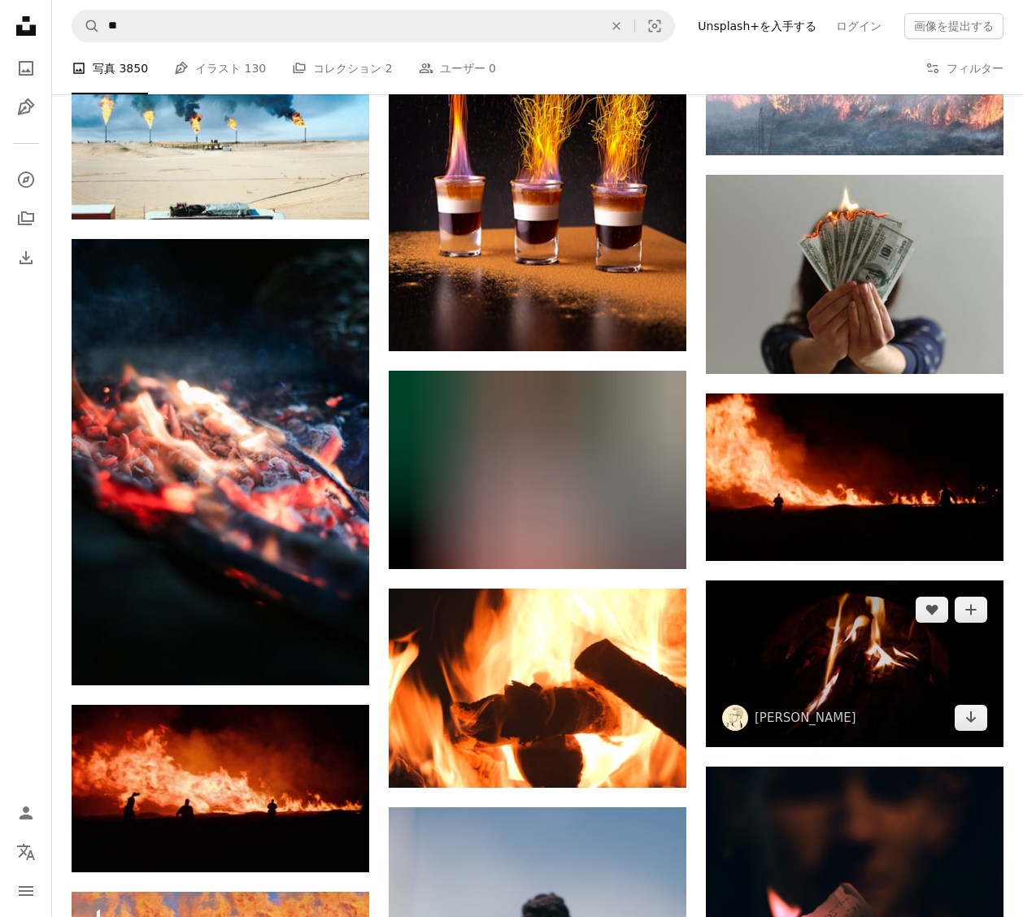
scroll to position [15035, 0]
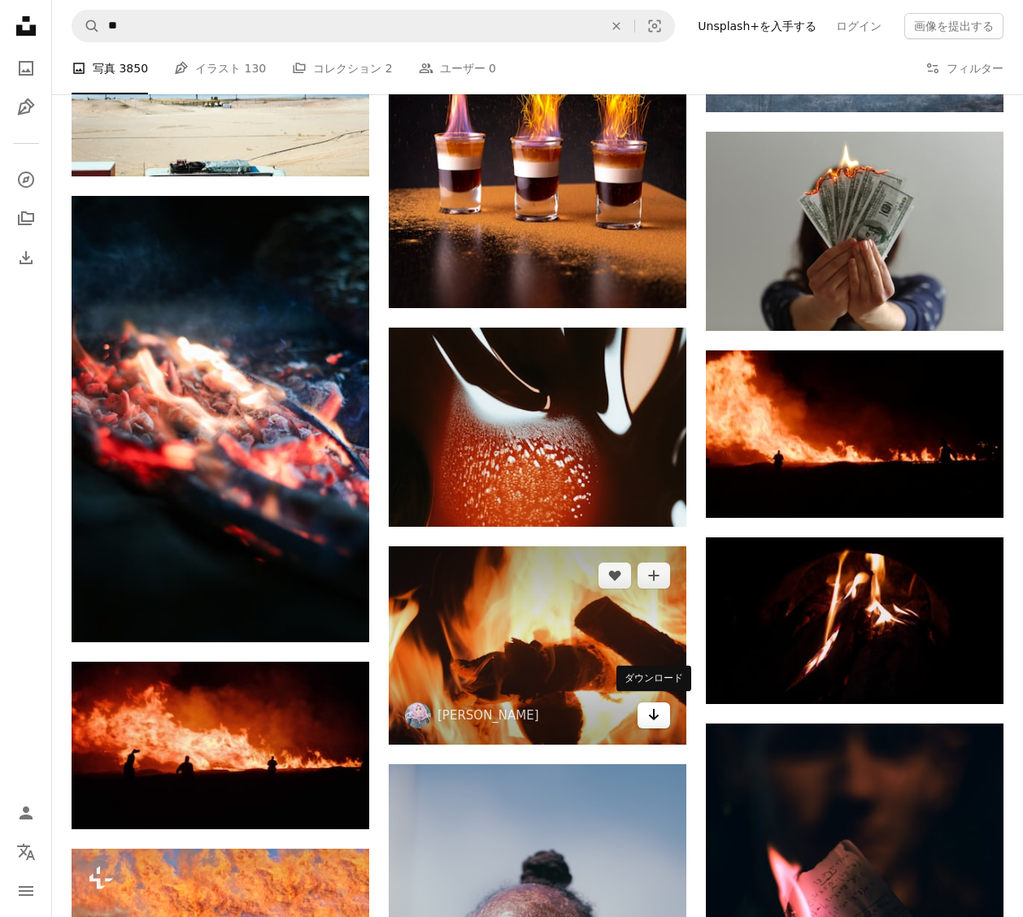
click at [648, 716] on icon "Arrow pointing down" at bounding box center [653, 715] width 13 height 20
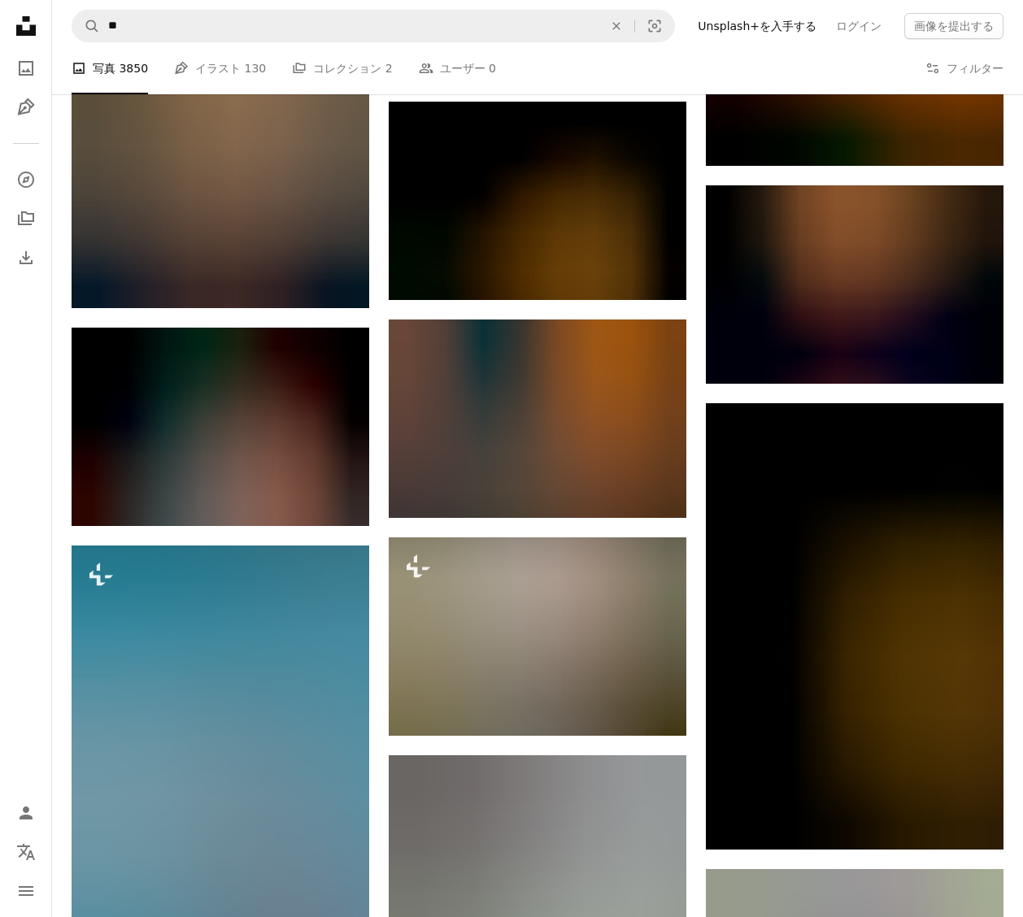
scroll to position [24151, 0]
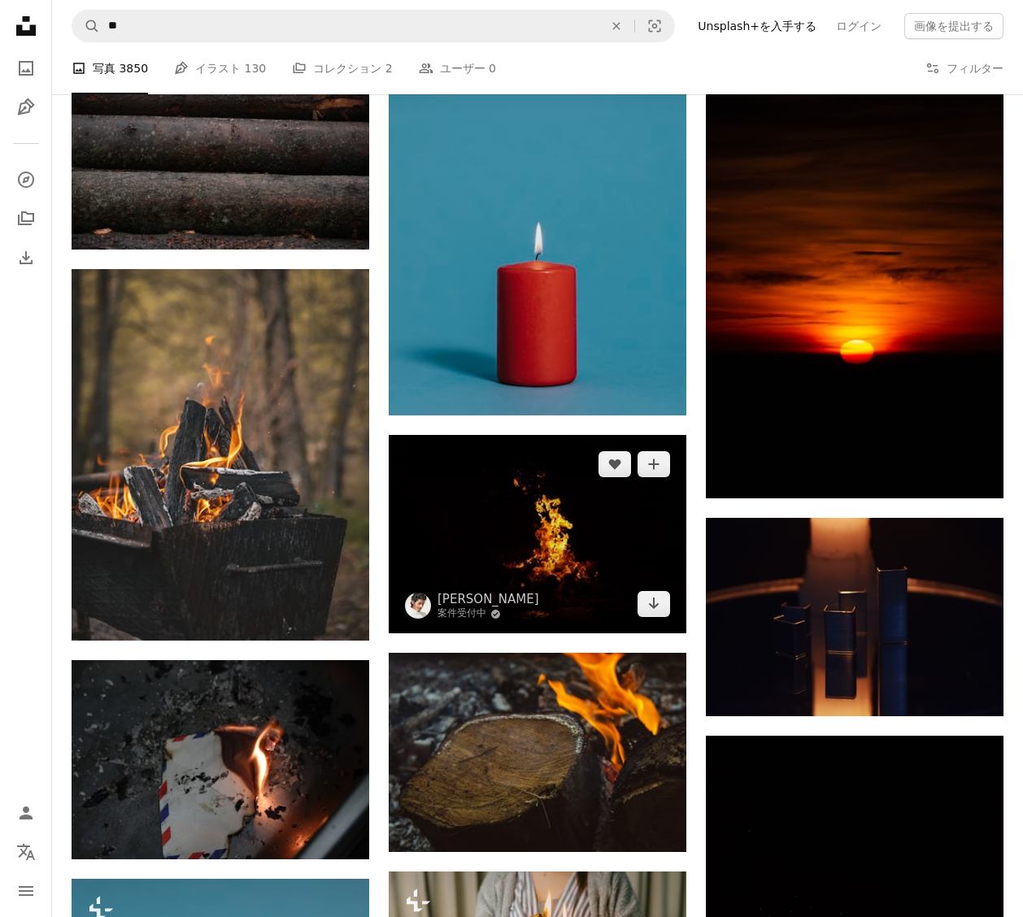
click at [588, 575] on img at bounding box center [538, 534] width 298 height 198
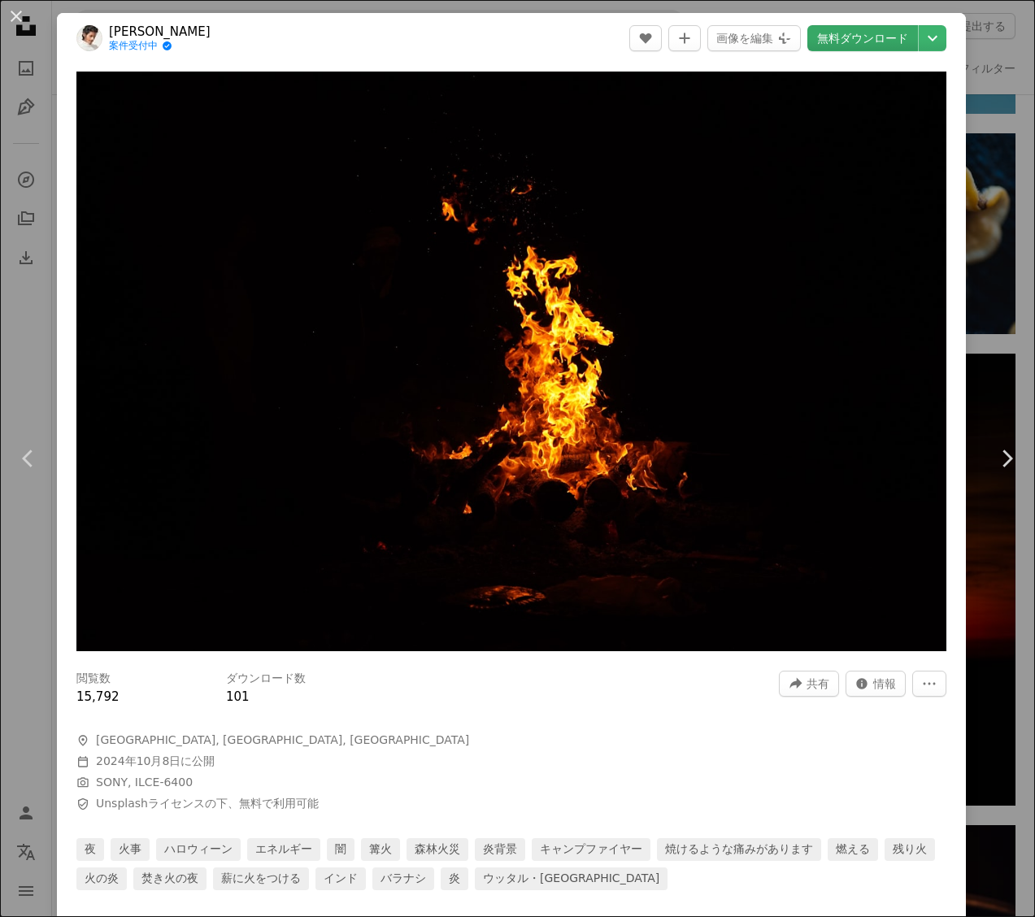
click at [889, 46] on link "無料ダウンロード" at bounding box center [862, 38] width 111 height 26
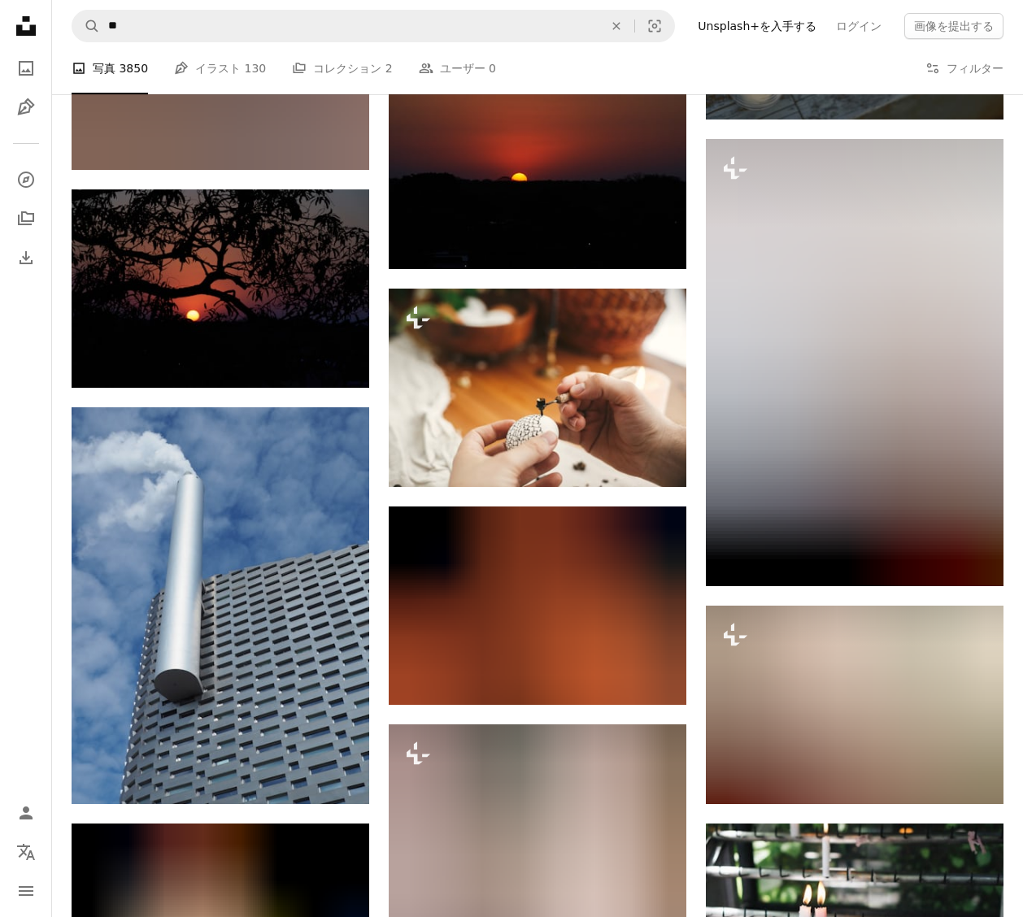
scroll to position [31578, 0]
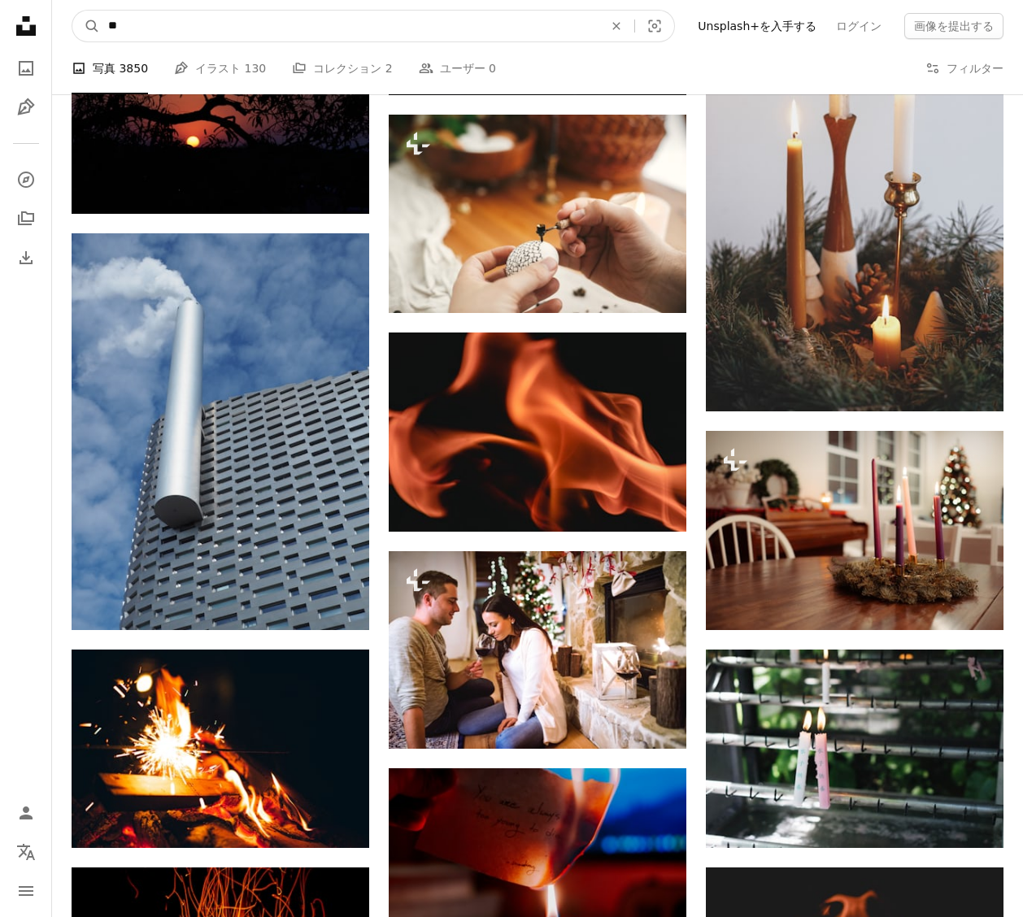
click at [232, 33] on input "**" at bounding box center [349, 26] width 498 height 31
type input "*"
type input "**"
click button "A magnifying glass" at bounding box center [86, 26] width 28 height 31
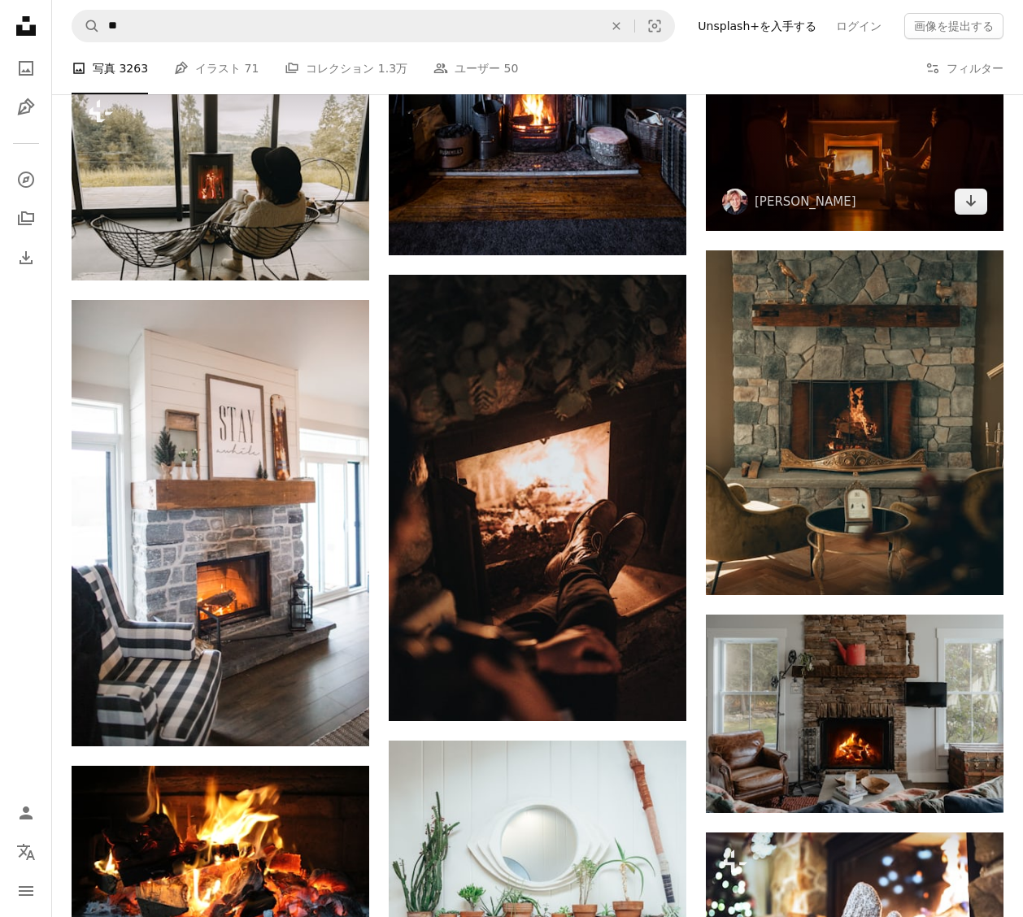
scroll to position [1374, 0]
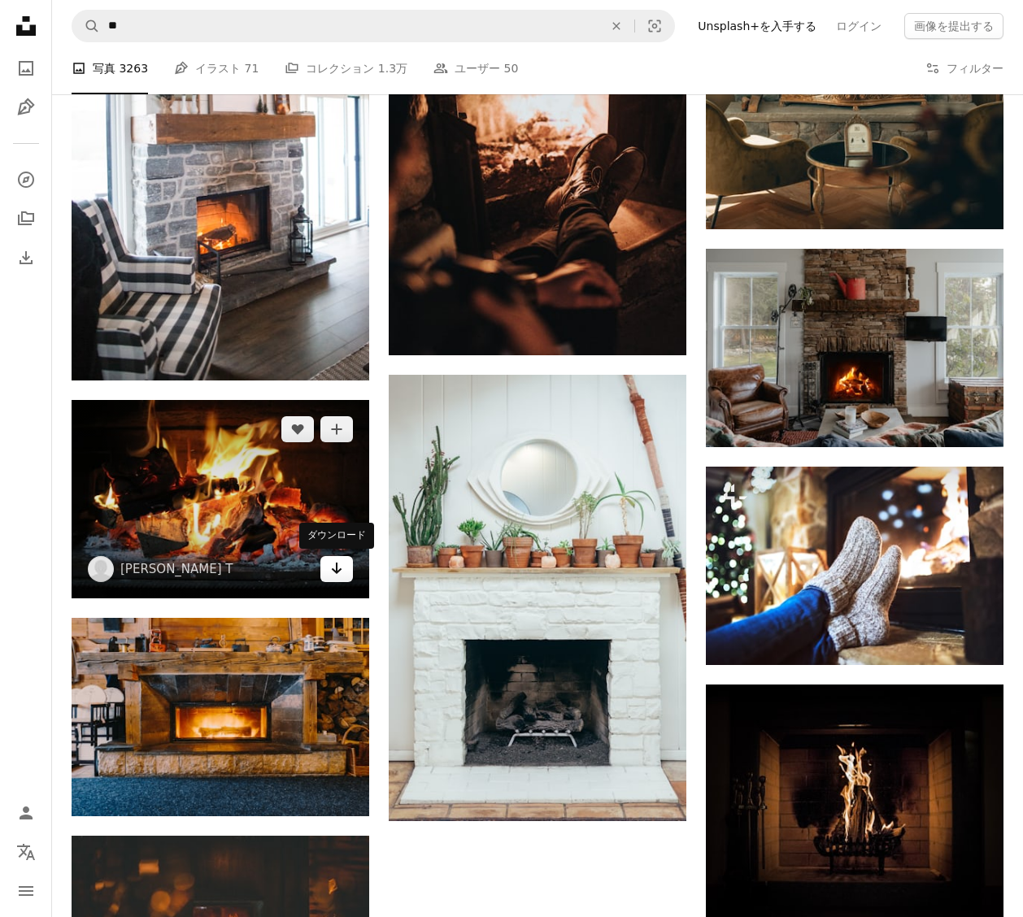
click at [337, 572] on icon "Arrow pointing down" at bounding box center [336, 569] width 13 height 20
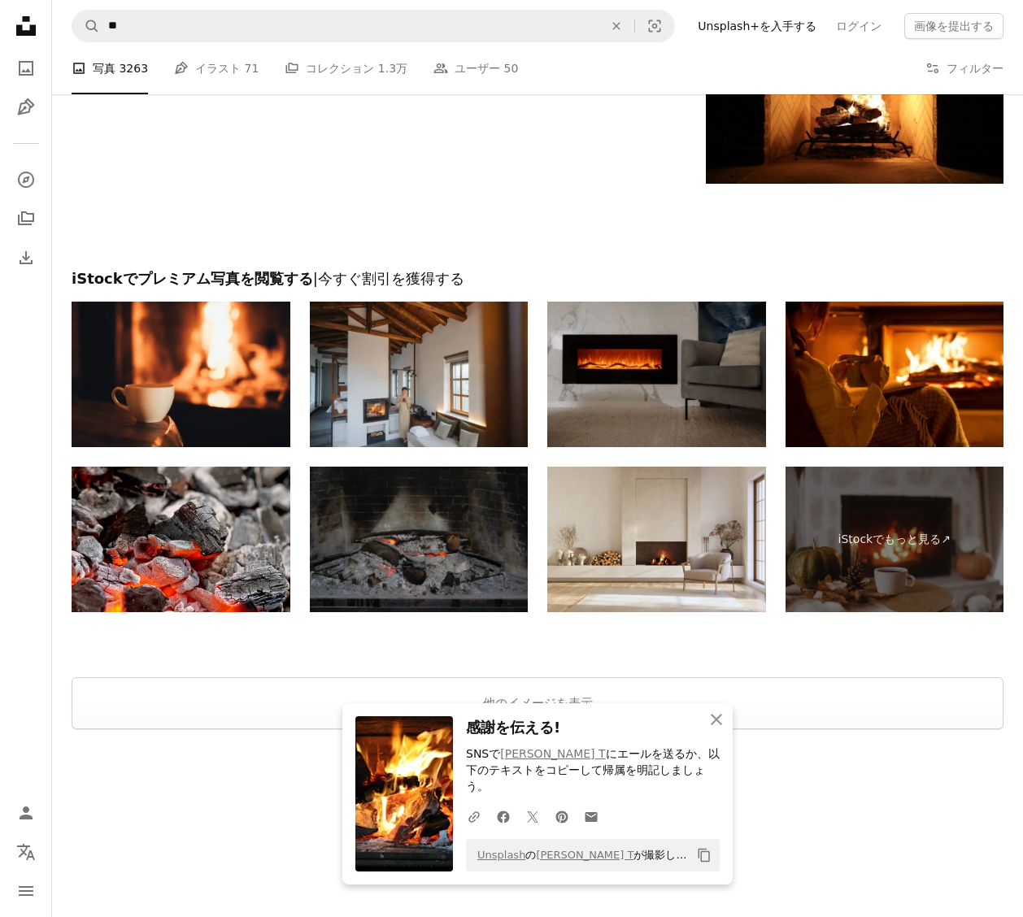
scroll to position [2532, 0]
click at [705, 690] on button "他のイメージを表示" at bounding box center [538, 703] width 932 height 52
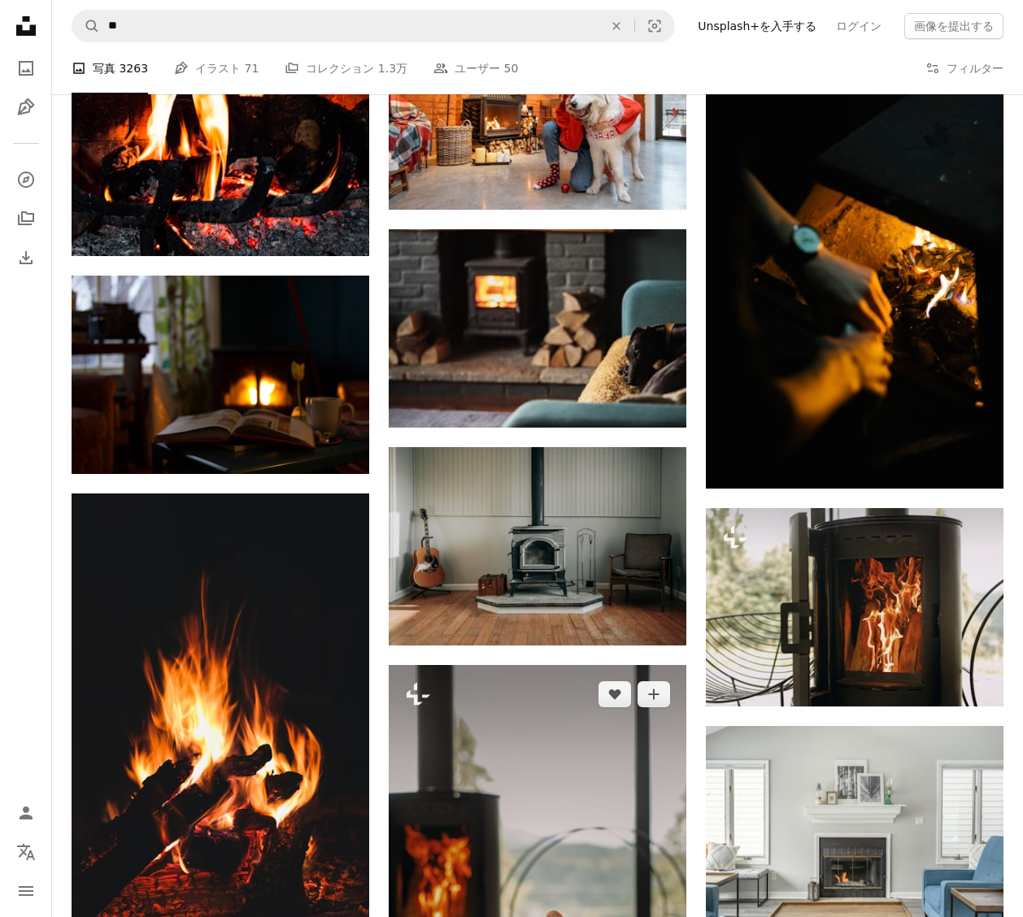
scroll to position [15994, 0]
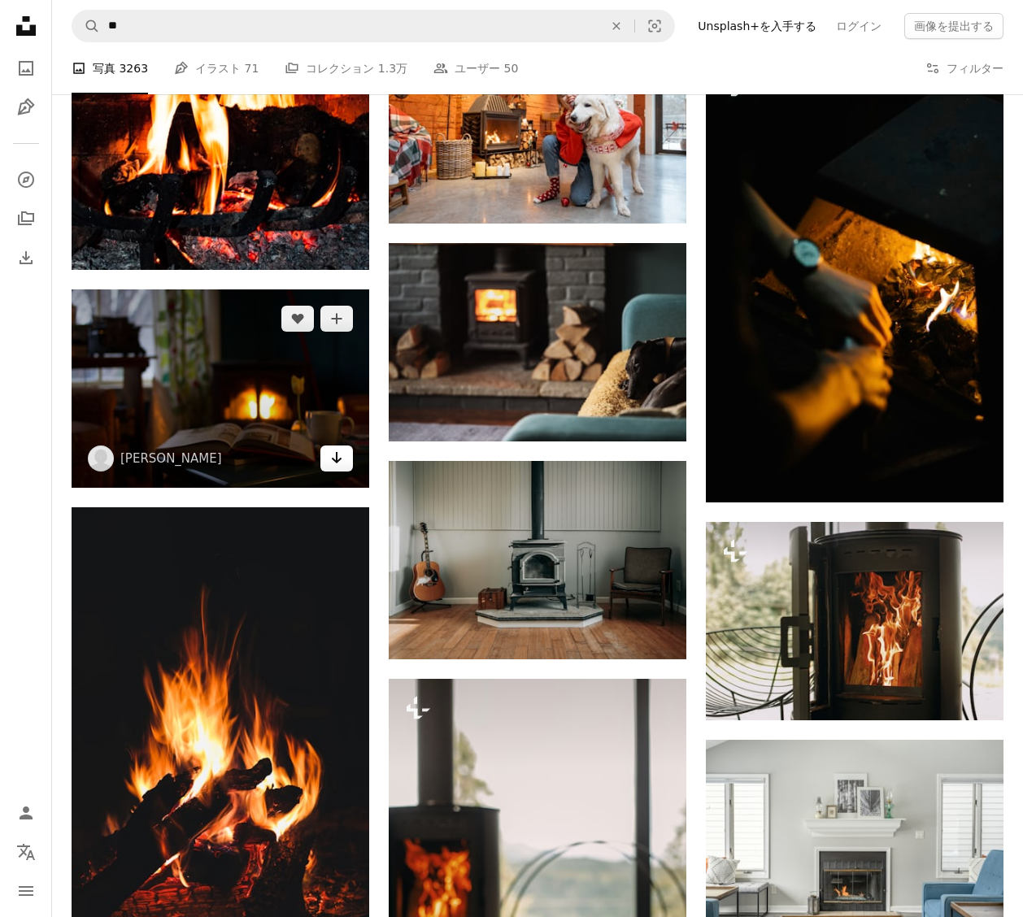
click at [341, 468] on icon "Arrow pointing down" at bounding box center [336, 458] width 13 height 20
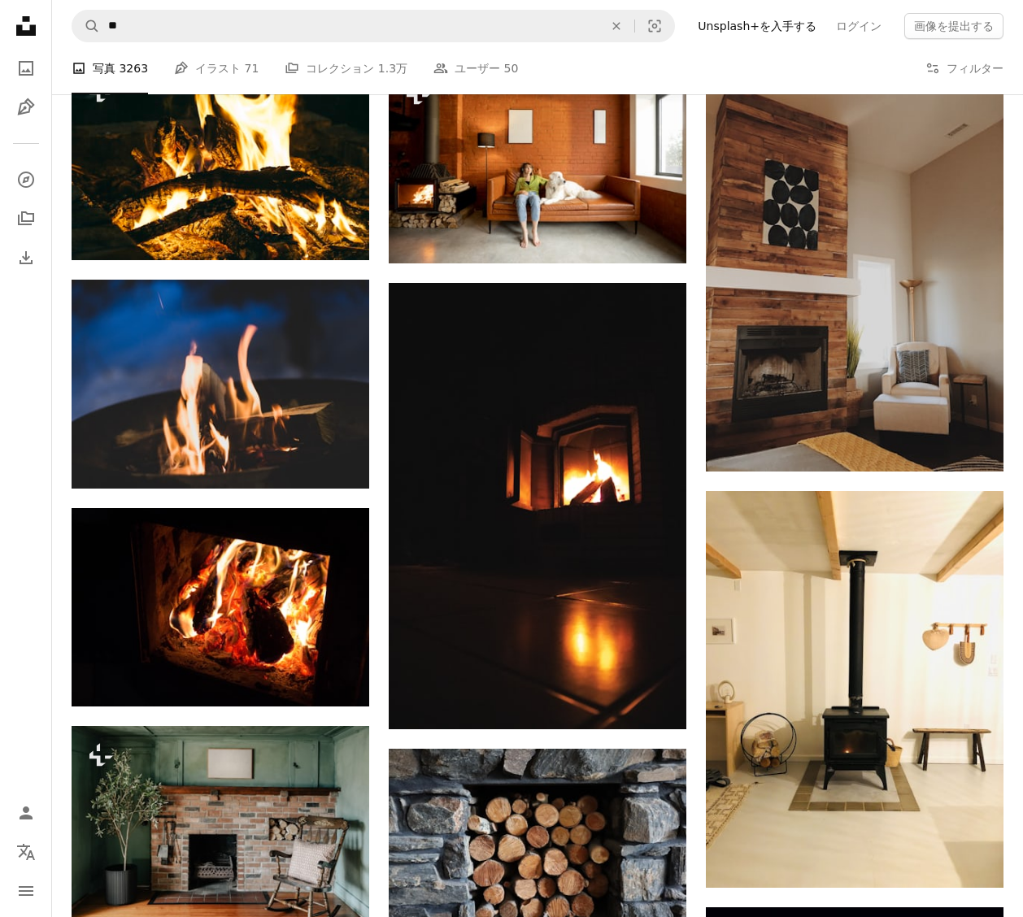
scroll to position [24716, 0]
